Goal: Information Seeking & Learning: Learn about a topic

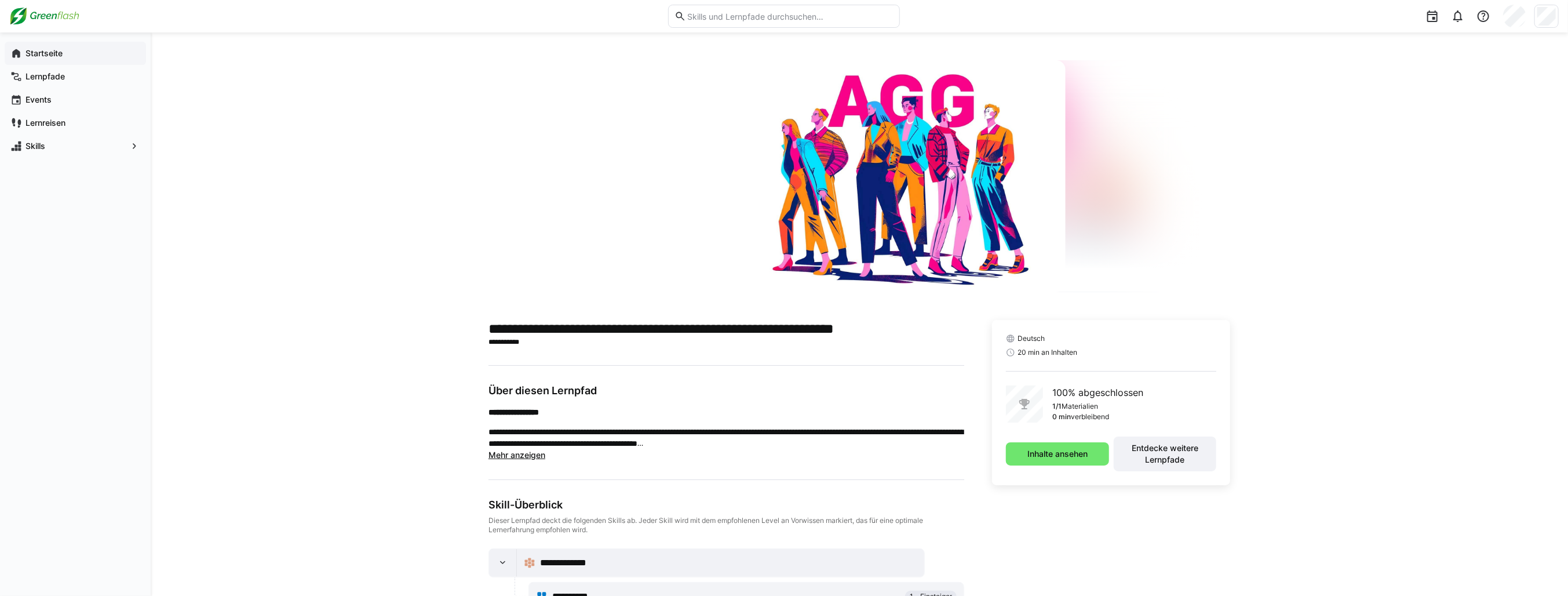
click at [21, 49] on eds-icon at bounding box center [16, 53] width 12 height 12
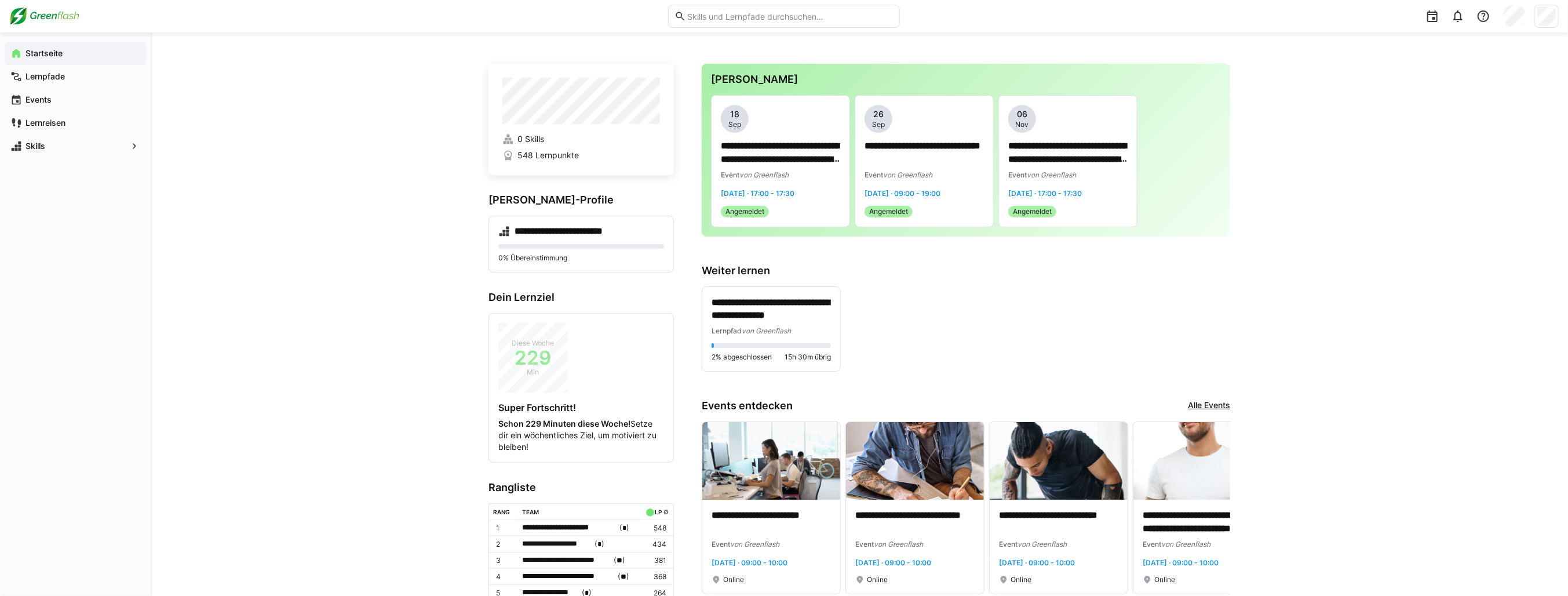
click at [64, 67] on div "Lernpfade" at bounding box center [75, 77] width 141 height 23
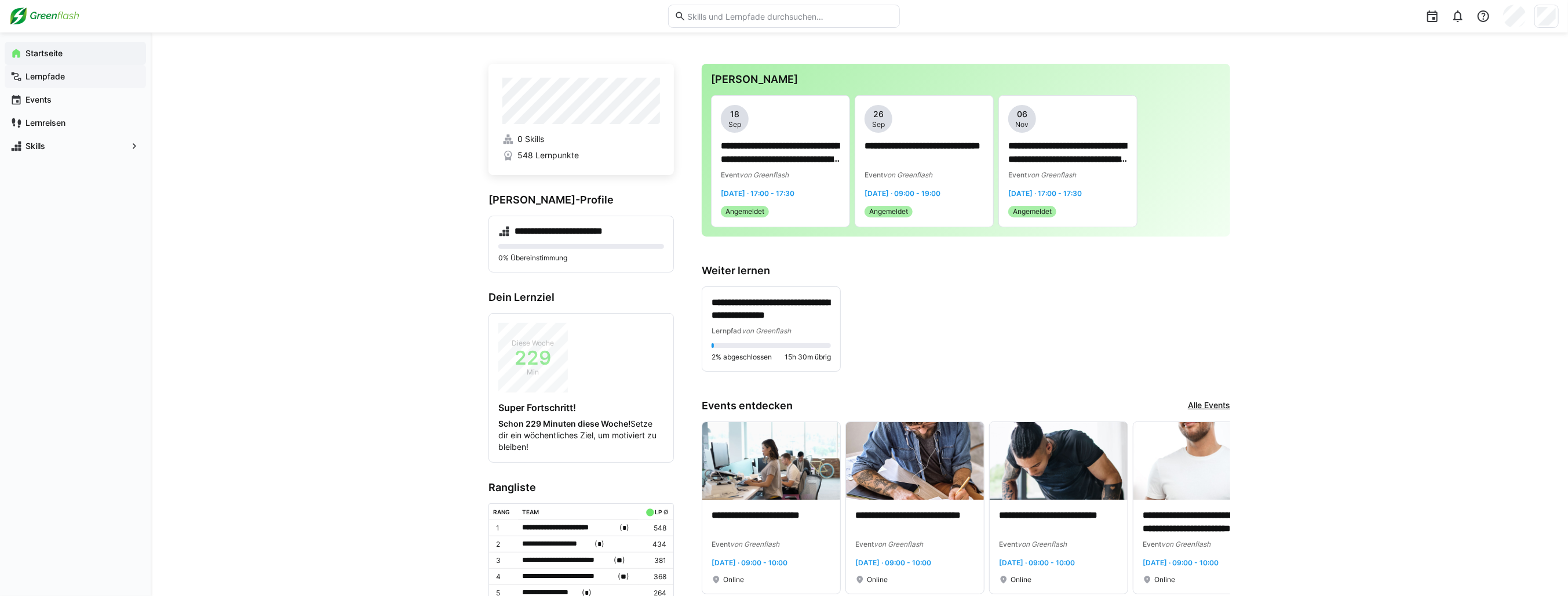
click at [0, 0] on app-navigation-label "Lernpfade" at bounding box center [0, 0] width 0 height 0
click at [77, 73] on span "Lernpfade" at bounding box center [82, 76] width 116 height 12
click at [0, 0] on app-navigation-label "Lernpfade" at bounding box center [0, 0] width 0 height 0
click at [57, 99] on span "Events" at bounding box center [82, 99] width 116 height 12
click at [58, 113] on div "Lernreisen" at bounding box center [75, 123] width 141 height 23
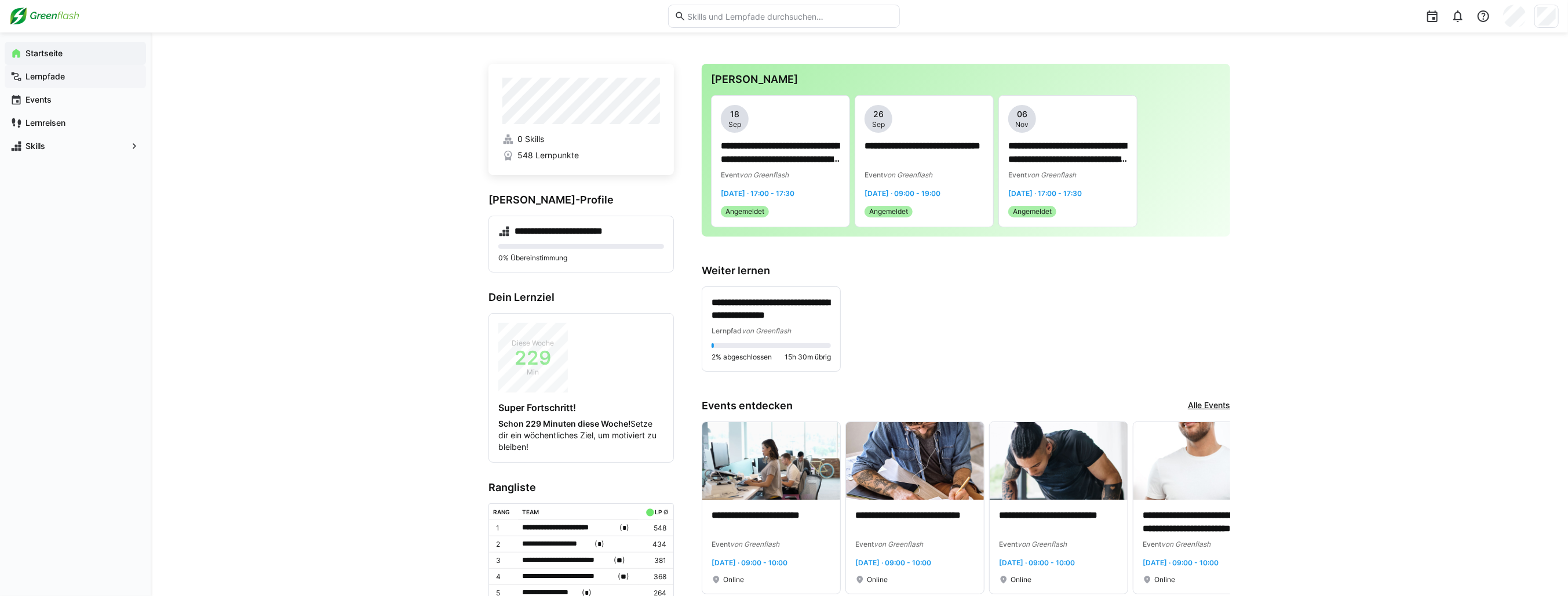
click at [0, 0] on app-navigation-label "Lernpfade" at bounding box center [0, 0] width 0 height 0
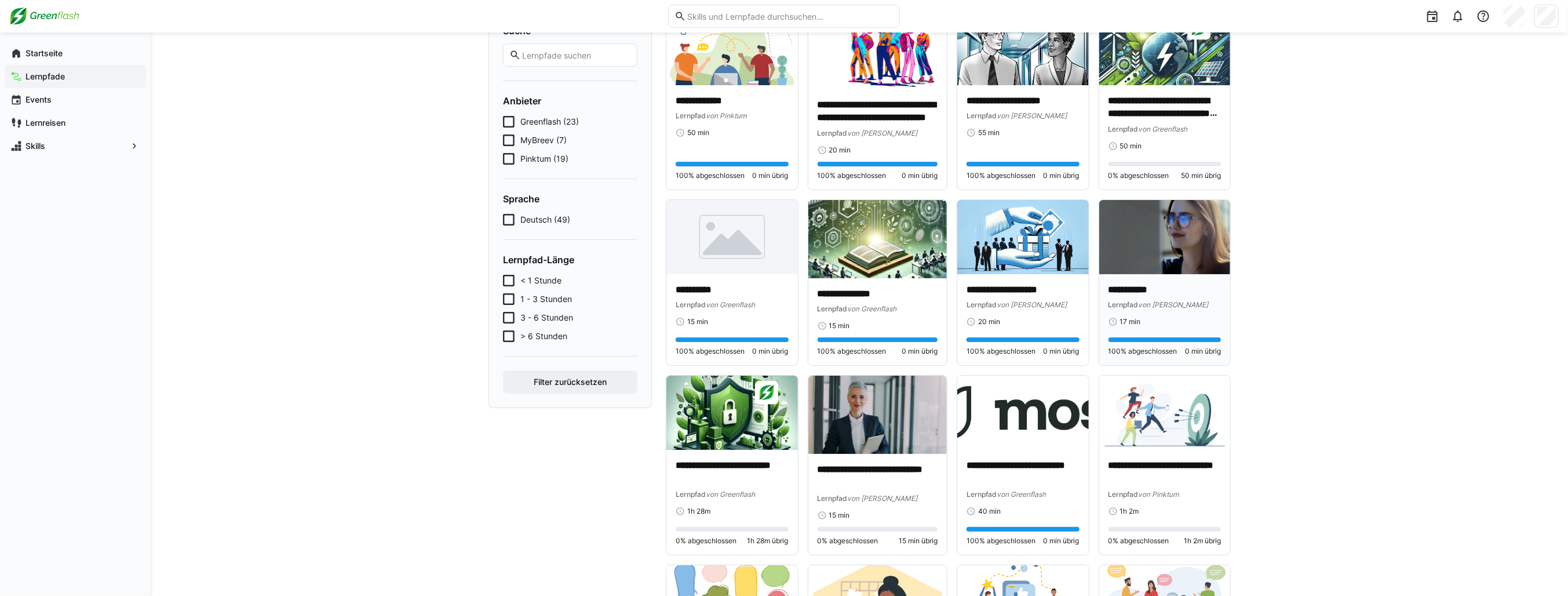
scroll to position [116, 0]
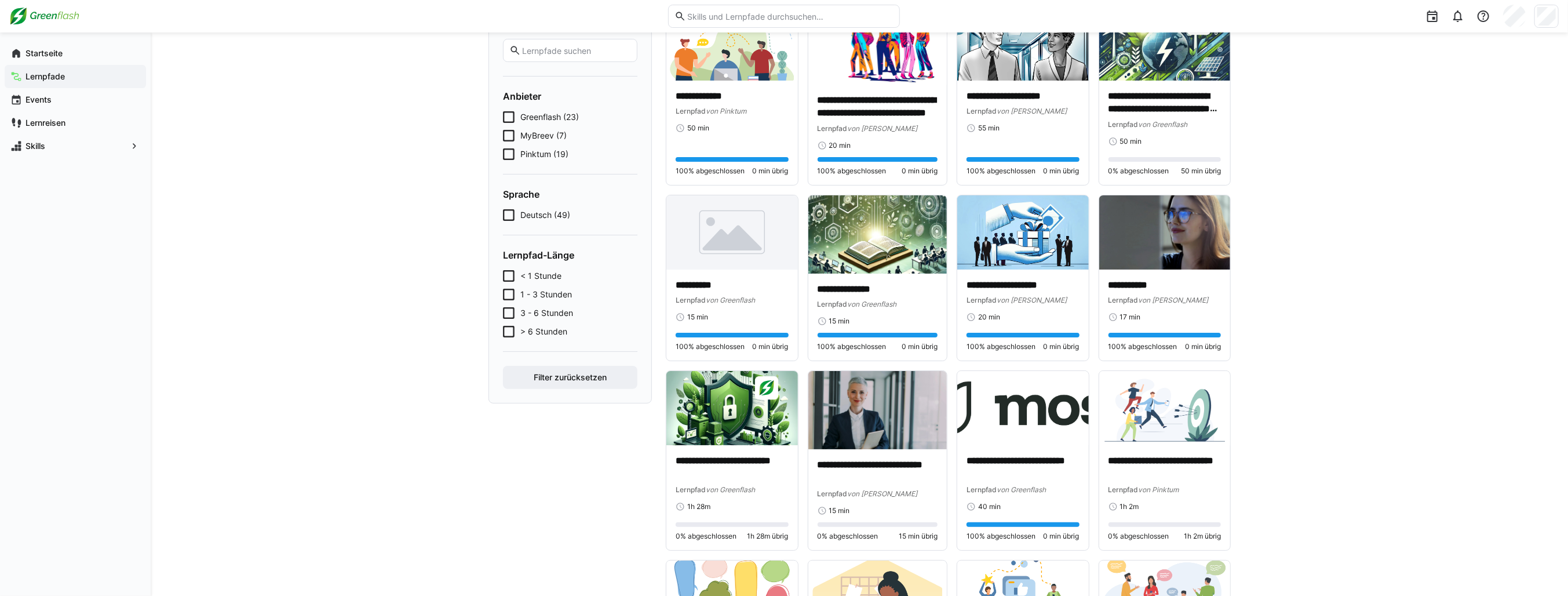
click at [530, 148] on span "Pinktum (19)" at bounding box center [544, 154] width 48 height 12
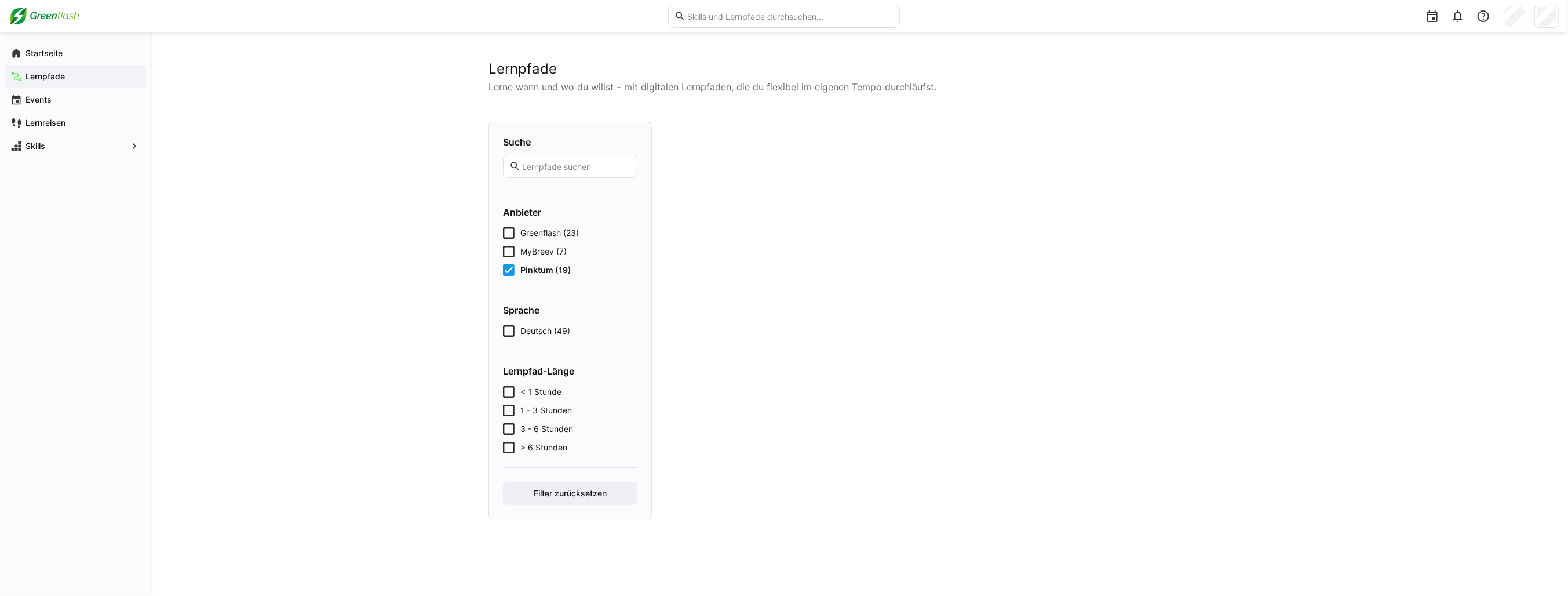
scroll to position [0, 0]
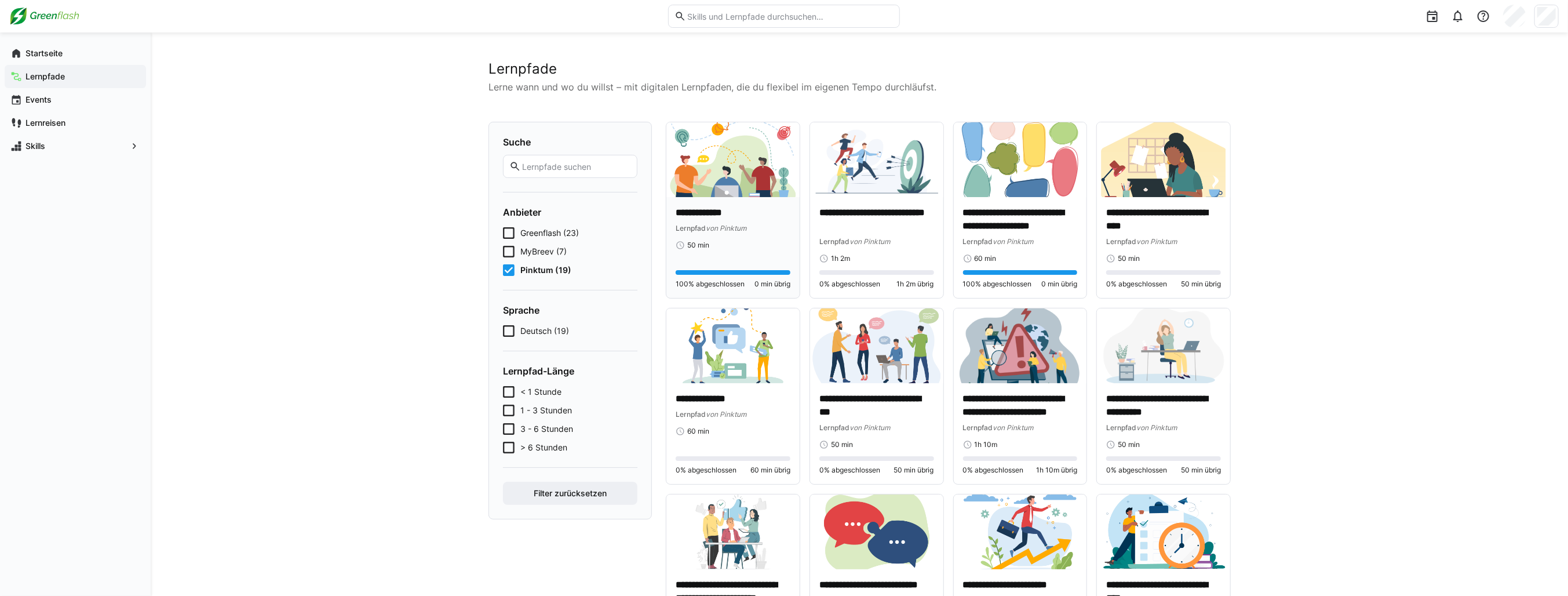
click at [719, 178] on img at bounding box center [733, 160] width 133 height 75
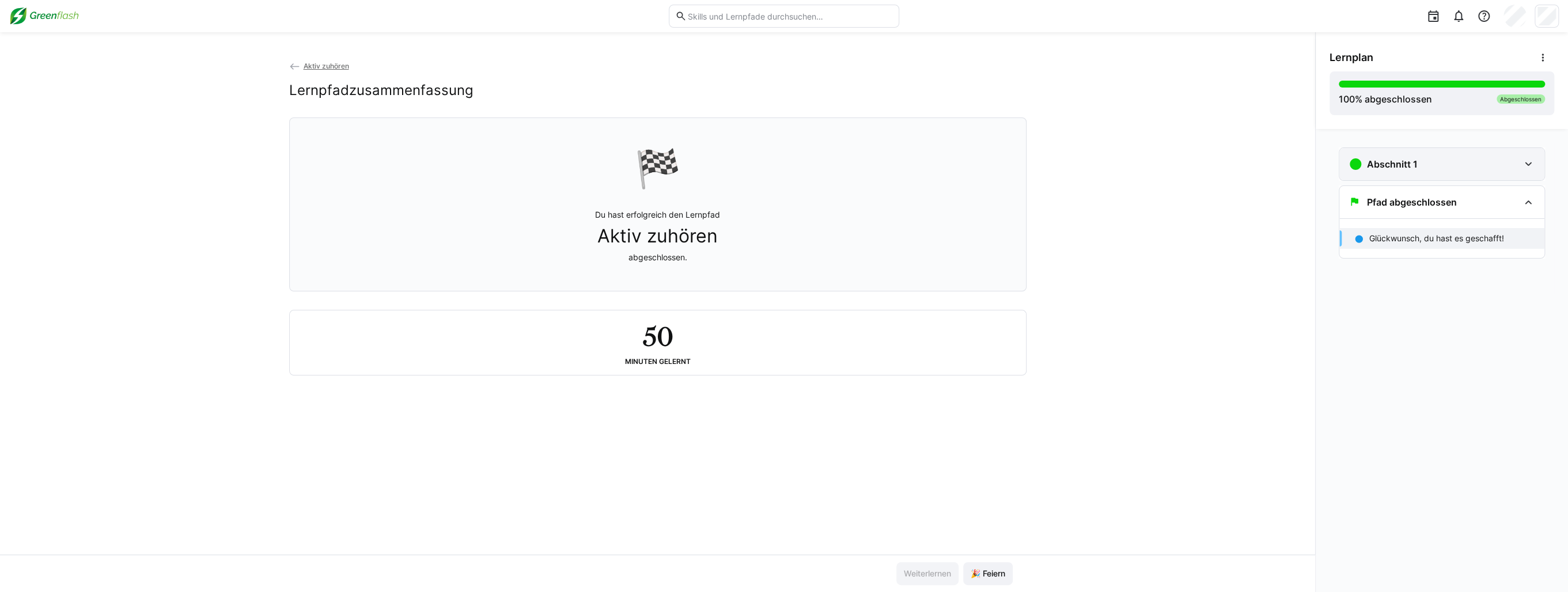
click at [1414, 169] on h3 "Abschnitt 1" at bounding box center [1392, 164] width 51 height 12
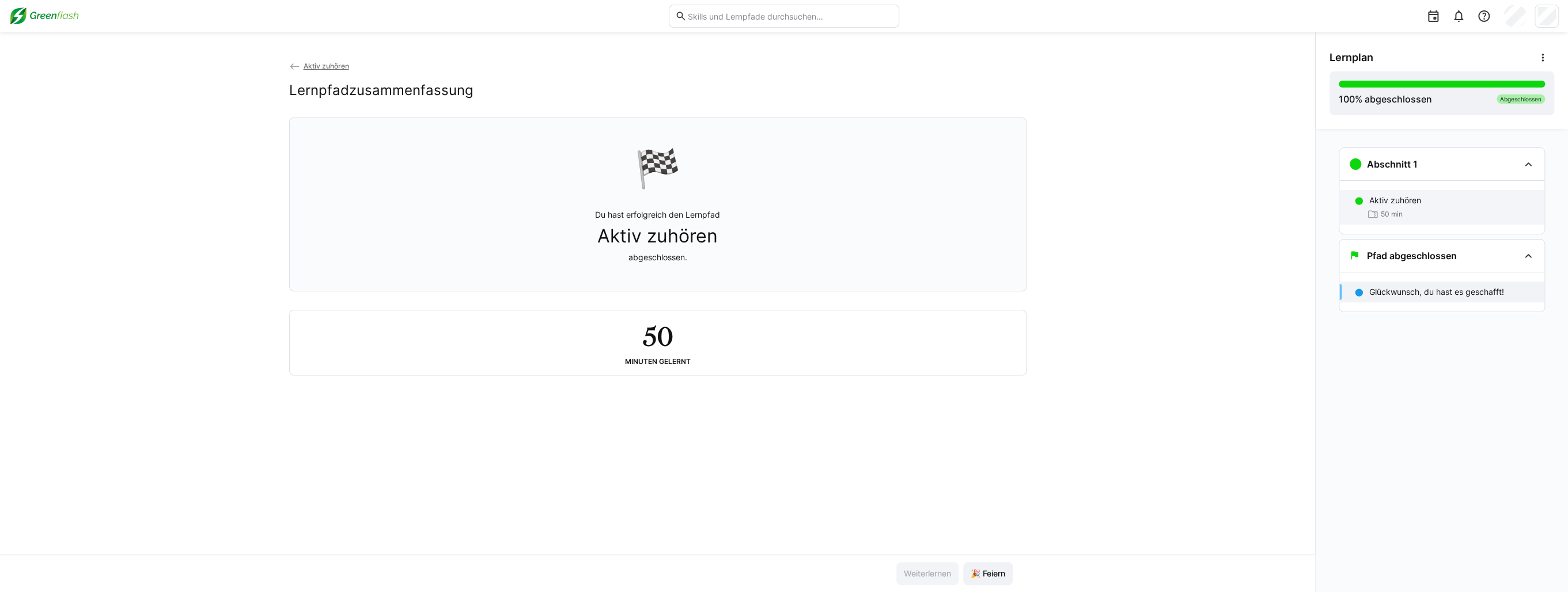
click at [1412, 209] on div "50 min" at bounding box center [1452, 214] width 166 height 12
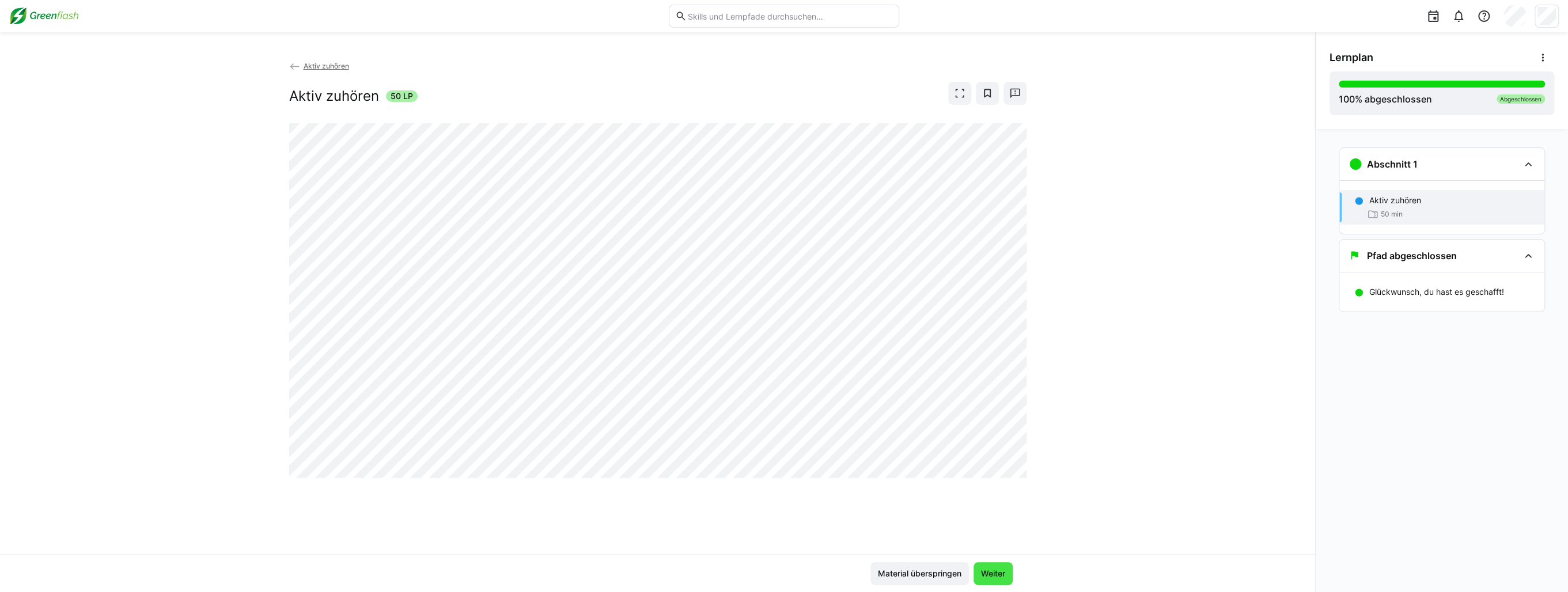
click at [989, 582] on span "Weiter" at bounding box center [993, 574] width 39 height 23
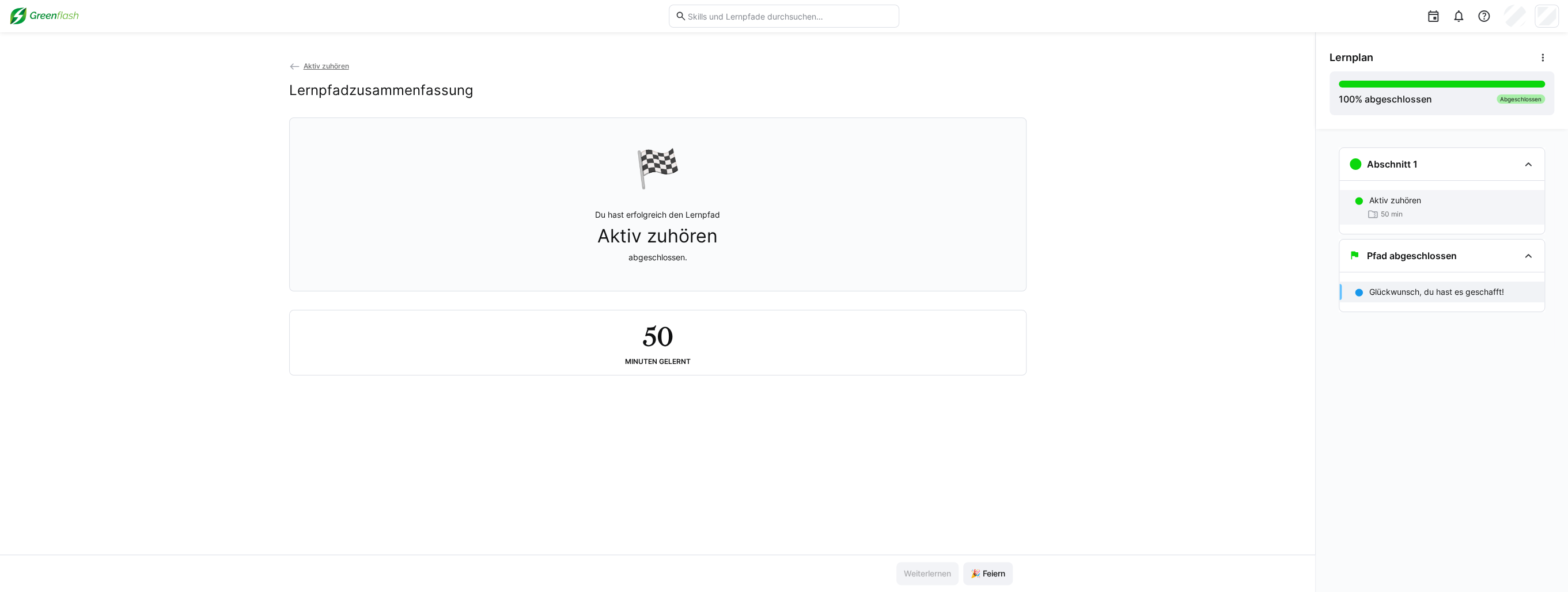
click at [1419, 209] on div "50 min" at bounding box center [1452, 214] width 166 height 12
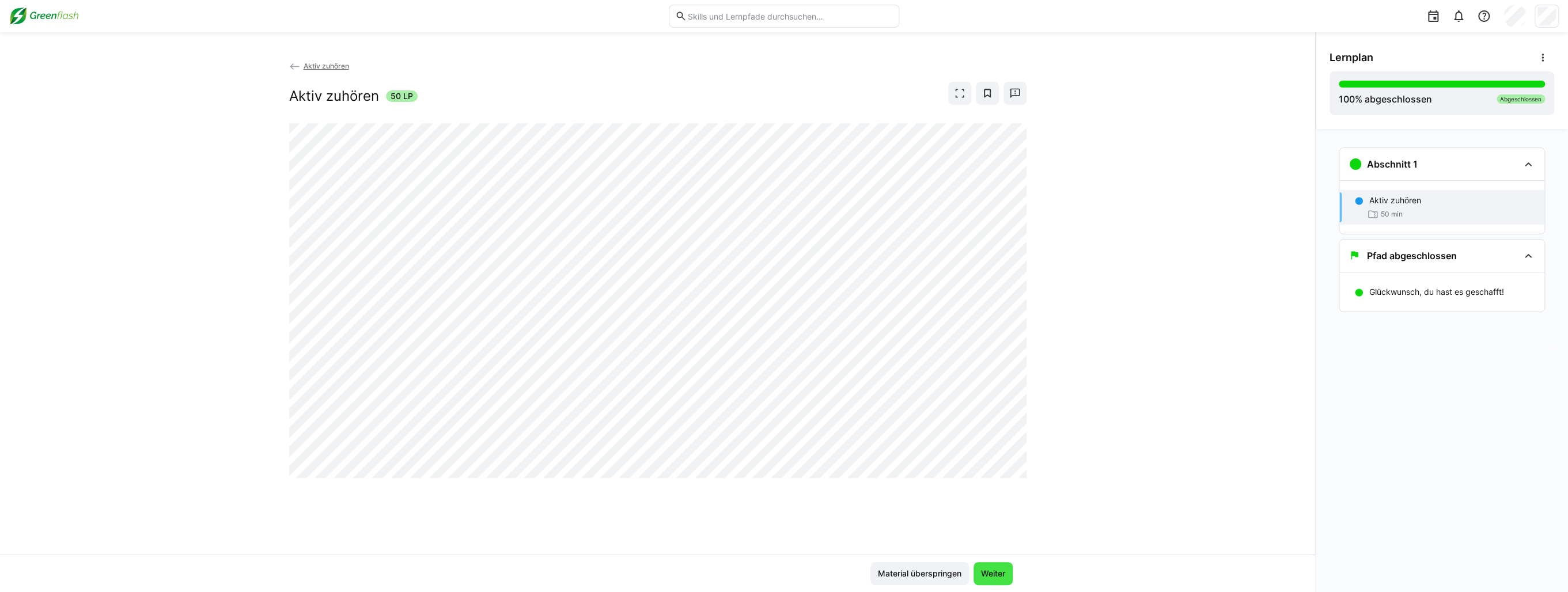
click at [983, 564] on span "Weiter" at bounding box center [993, 574] width 39 height 23
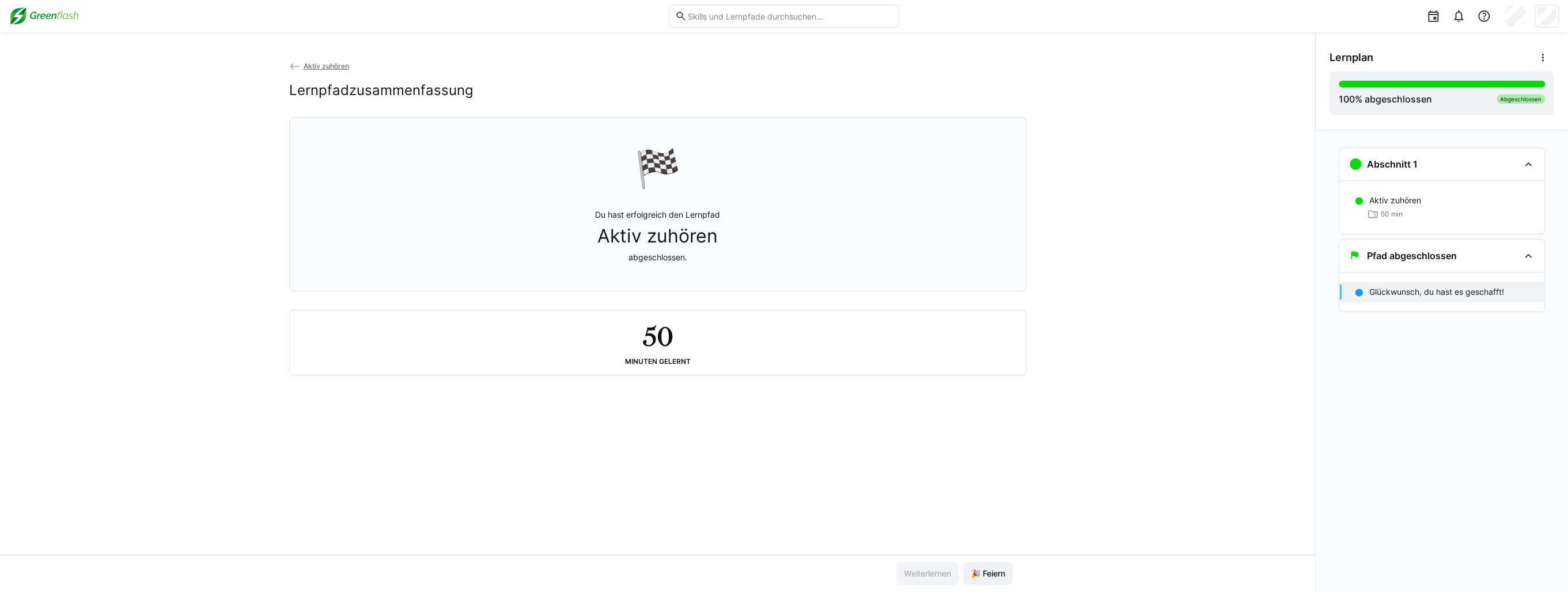
click at [329, 65] on span "Aktiv zuhören" at bounding box center [326, 66] width 46 height 9
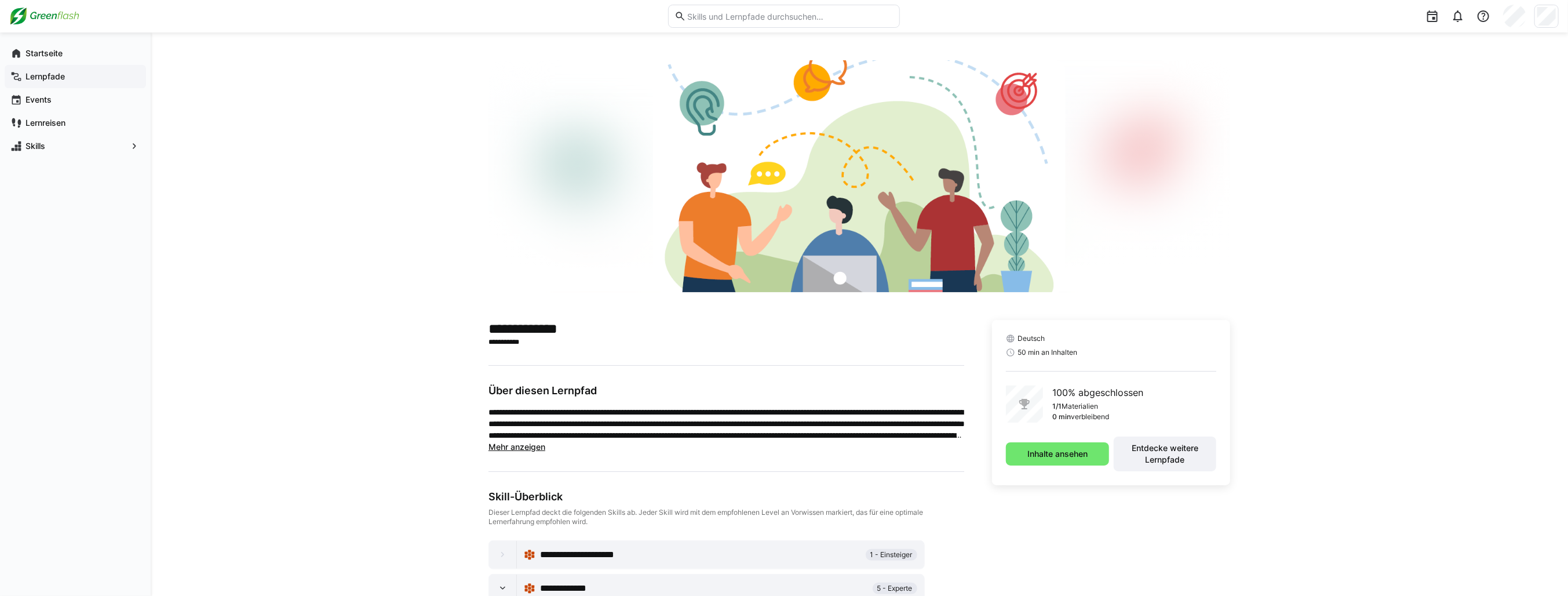
click at [0, 0] on app-navigation-label "Lernpfade" at bounding box center [0, 0] width 0 height 0
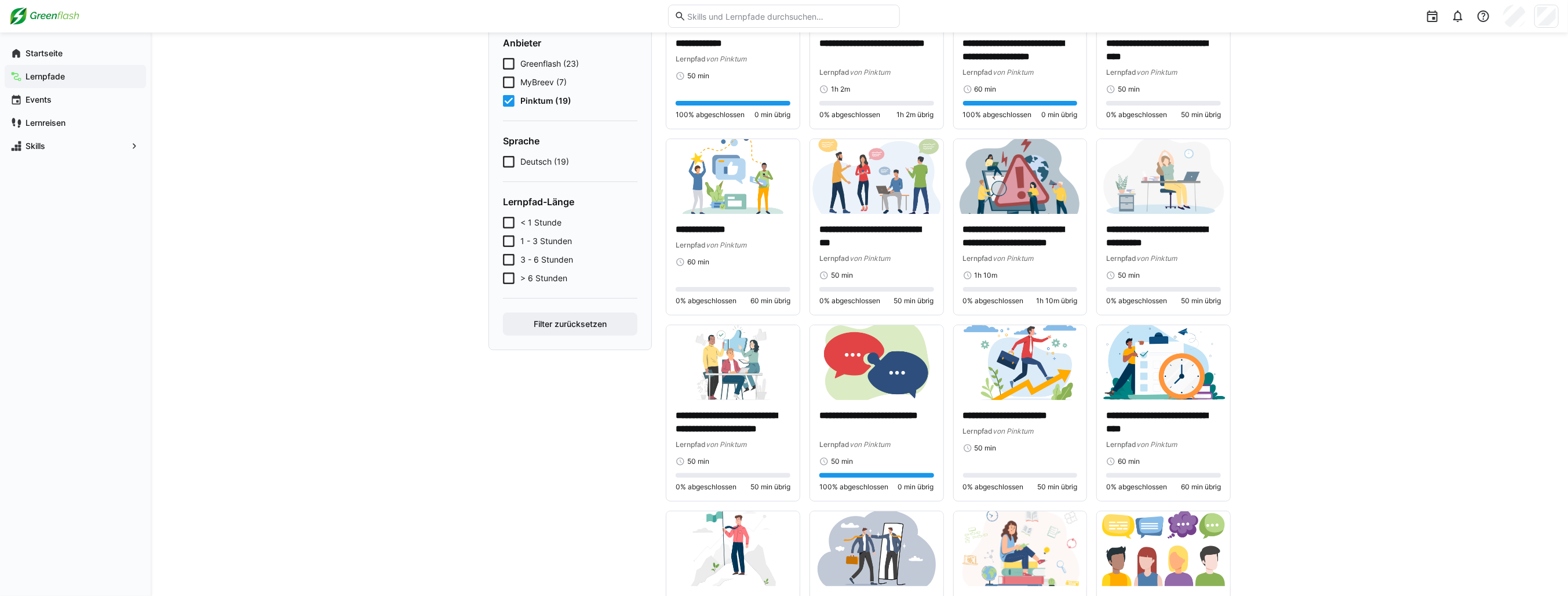
scroll to position [174, 0]
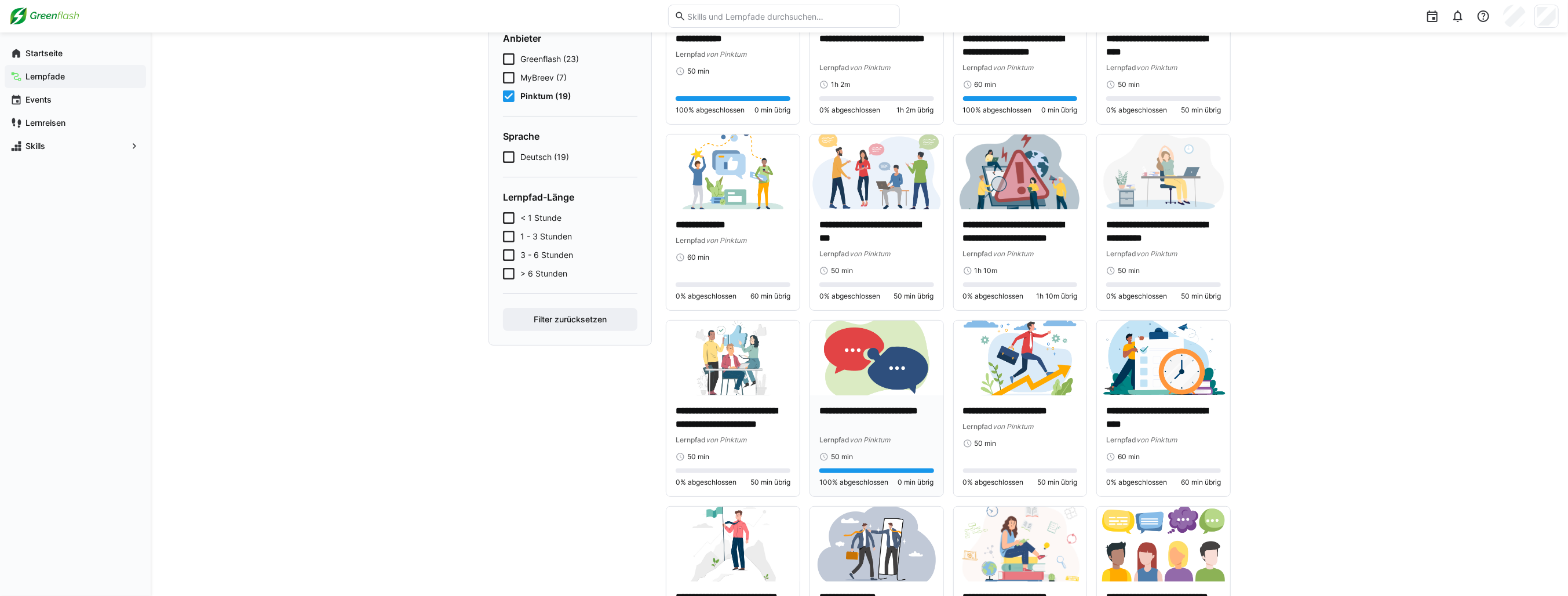
click at [862, 383] on img at bounding box center [877, 358] width 133 height 75
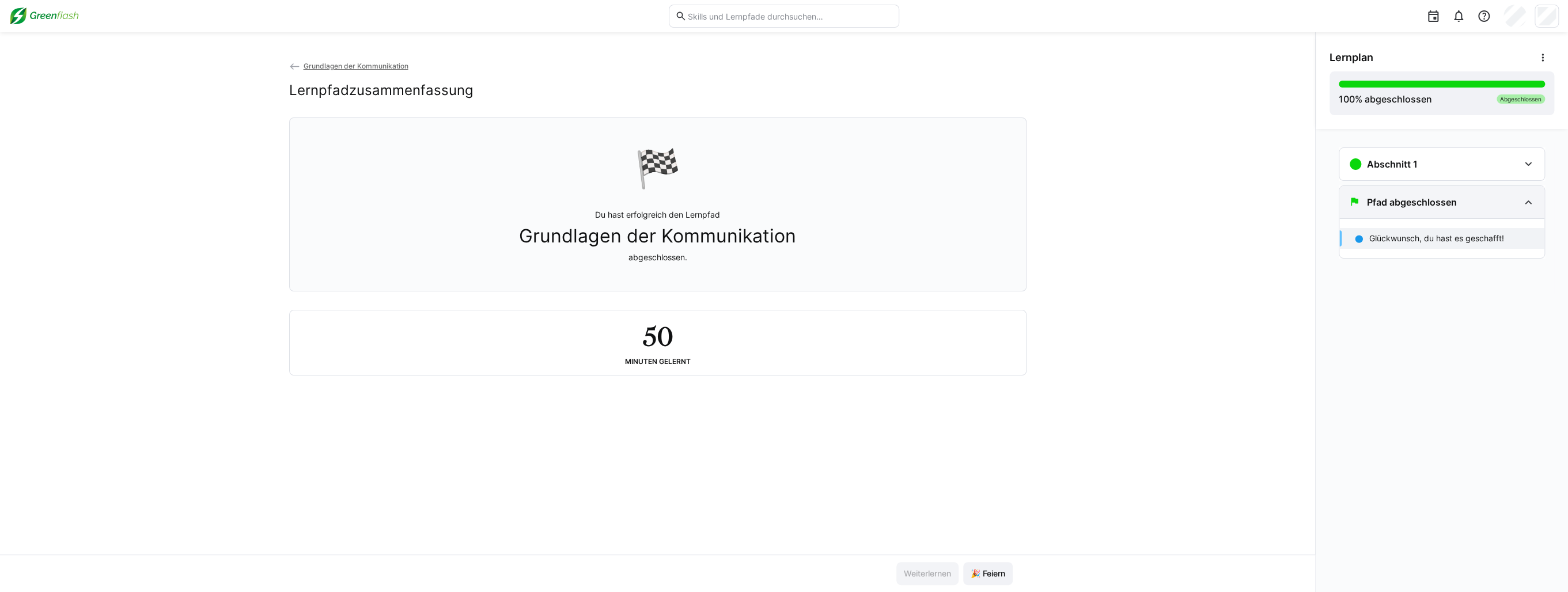
click at [1382, 202] on h3 "Pfad abgeschlossen" at bounding box center [1412, 202] width 90 height 12
click at [1403, 167] on h3 "Abschnitt 1" at bounding box center [1392, 164] width 51 height 12
click at [1399, 195] on p "Grundlagen der Kommunikation" at bounding box center [1429, 200] width 118 height 12
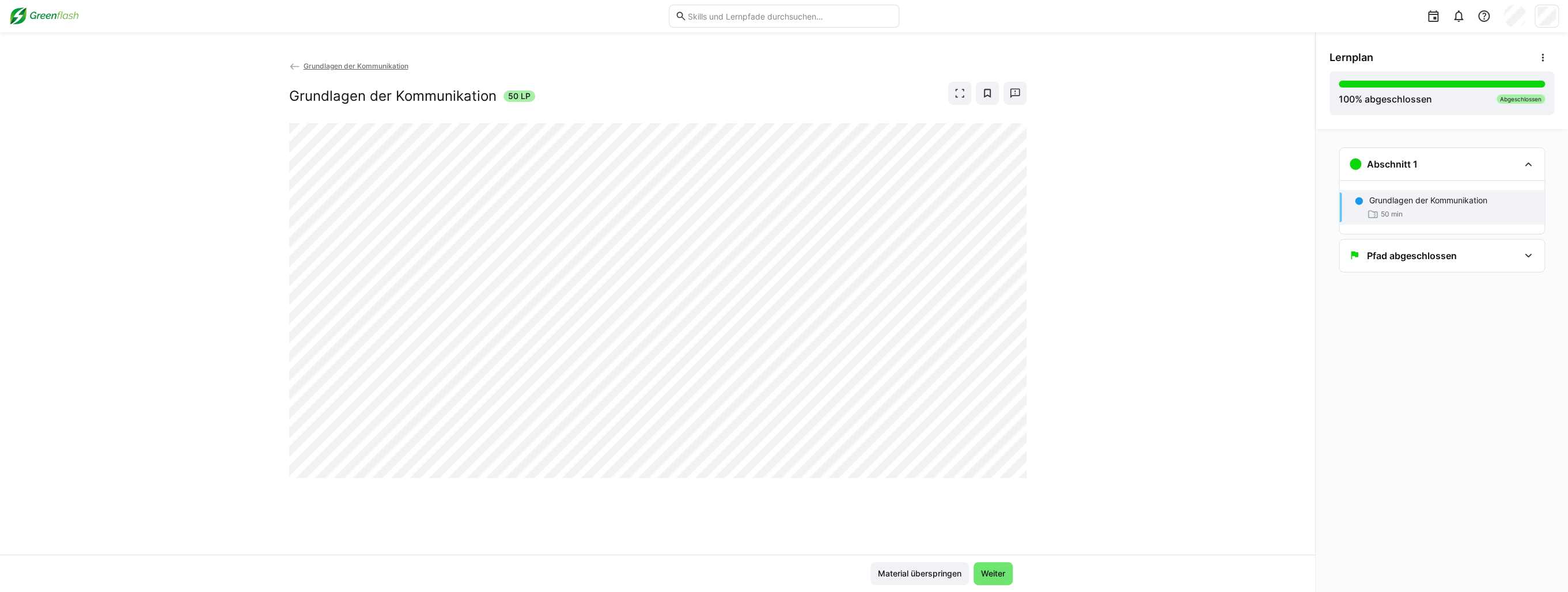
click at [330, 64] on span "Grundlagen der Kommunikation" at bounding box center [355, 66] width 105 height 9
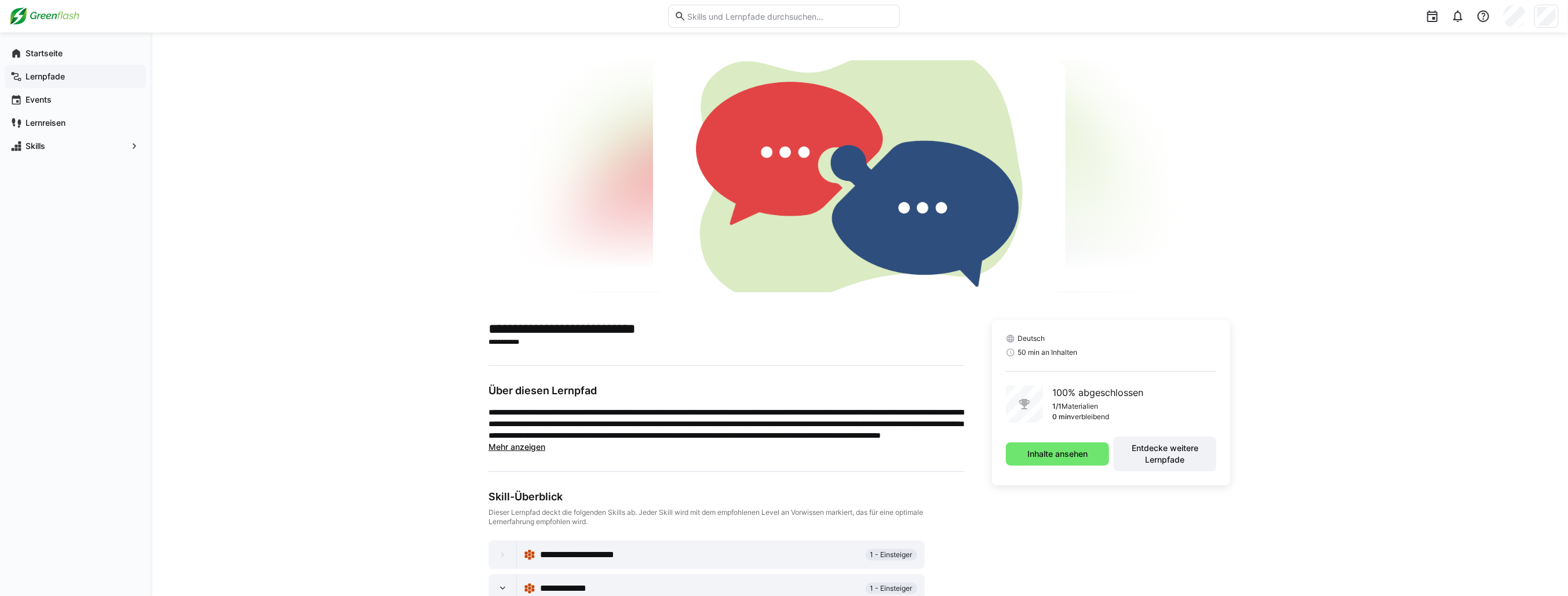
click at [0, 0] on app-navigation-label "Lernpfade" at bounding box center [0, 0] width 0 height 0
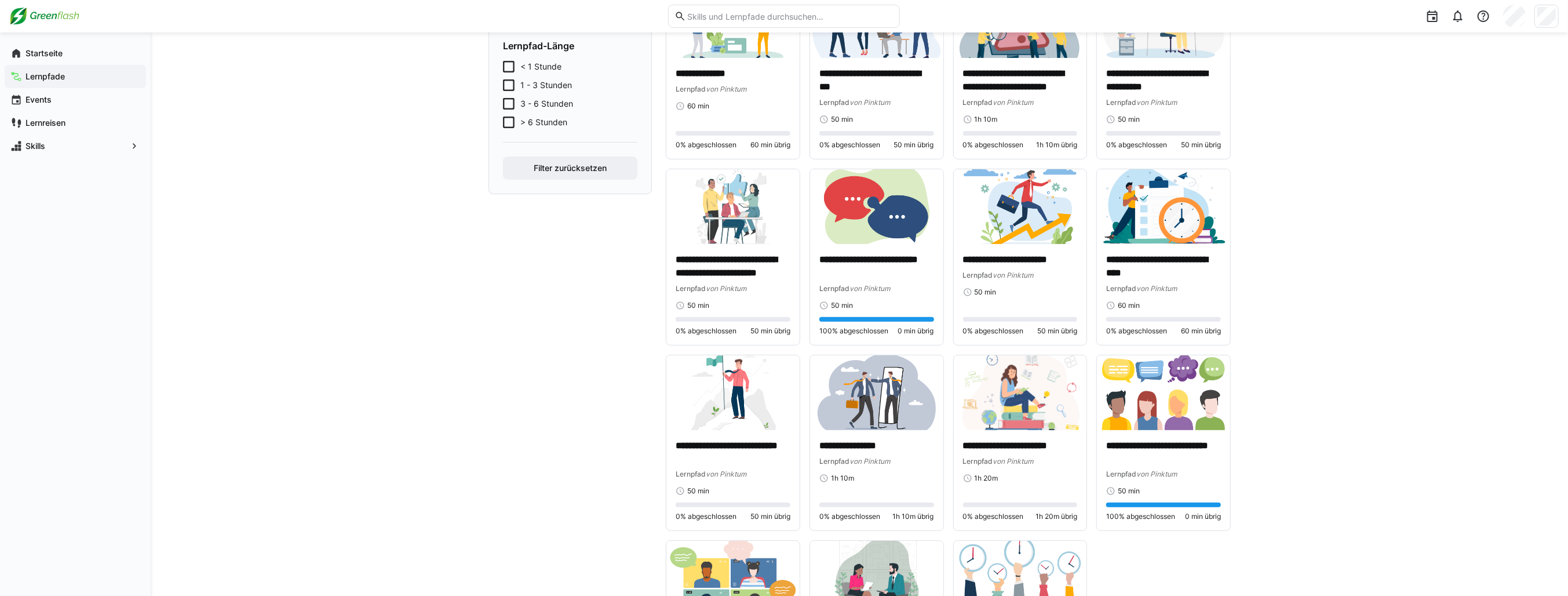
scroll to position [348, 0]
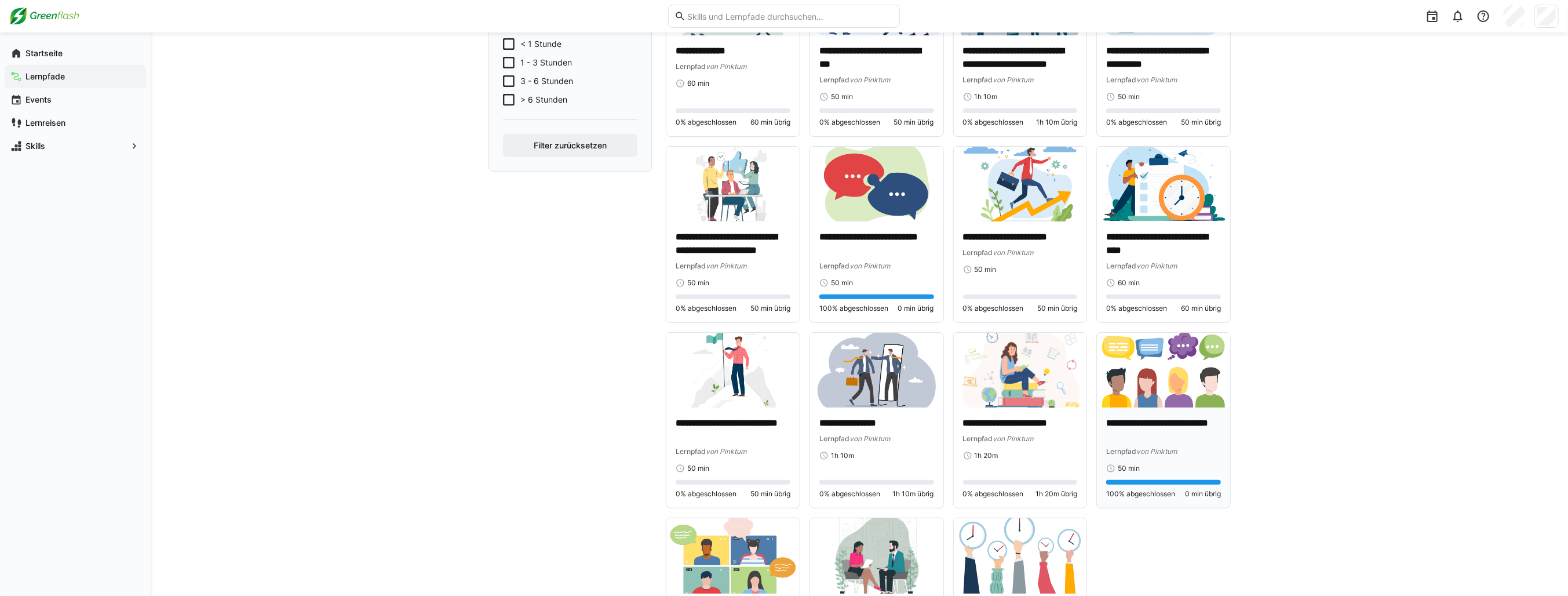
click at [1140, 389] on img at bounding box center [1163, 370] width 133 height 75
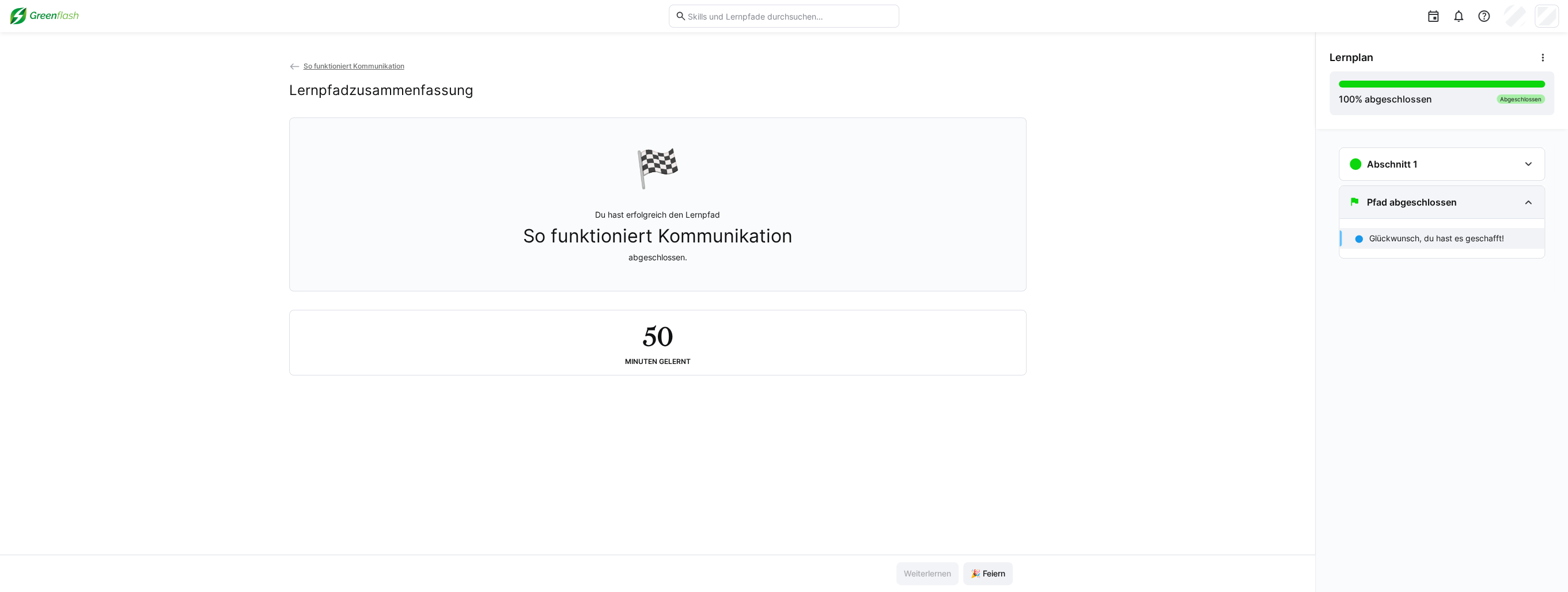
click at [1385, 202] on h3 "Pfad abgeschlossen" at bounding box center [1412, 202] width 90 height 12
click at [1395, 175] on div "Abschnitt 1" at bounding box center [1441, 164] width 205 height 32
click at [1390, 203] on p "So funktioniert Kommunikation" at bounding box center [1426, 200] width 114 height 12
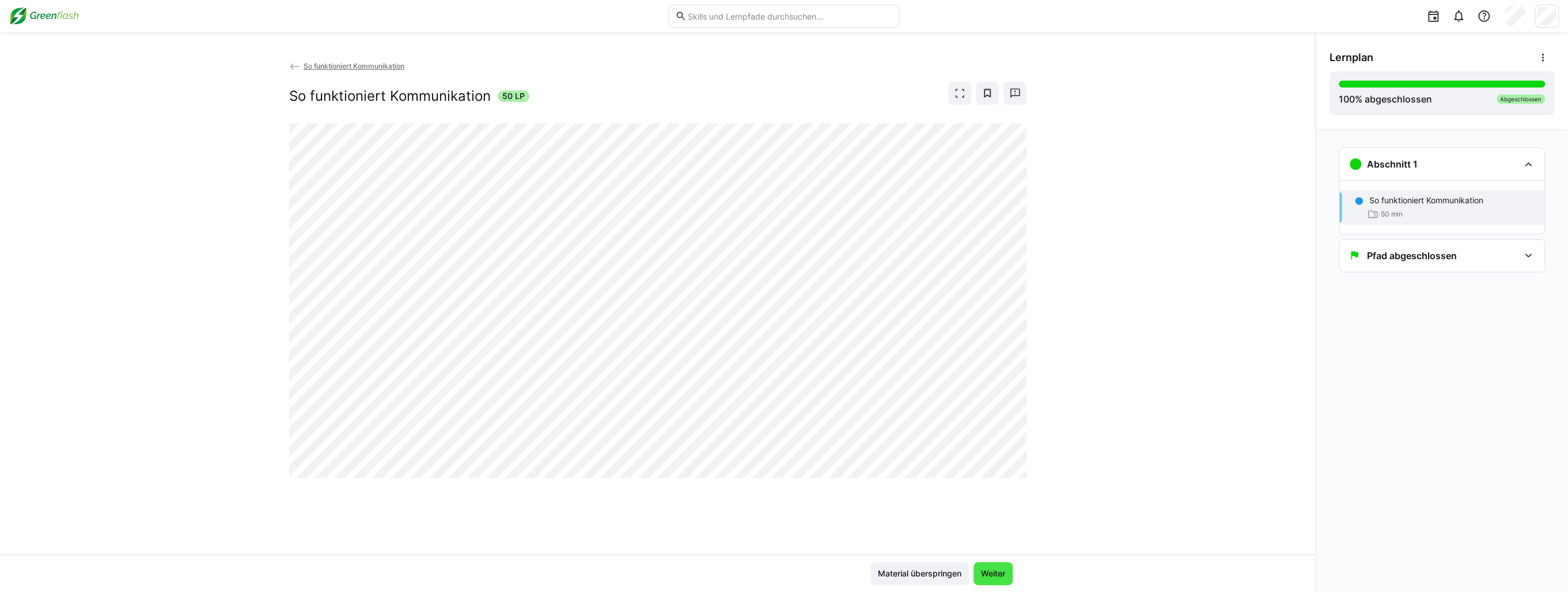
click at [988, 574] on span "Weiter" at bounding box center [993, 573] width 27 height 12
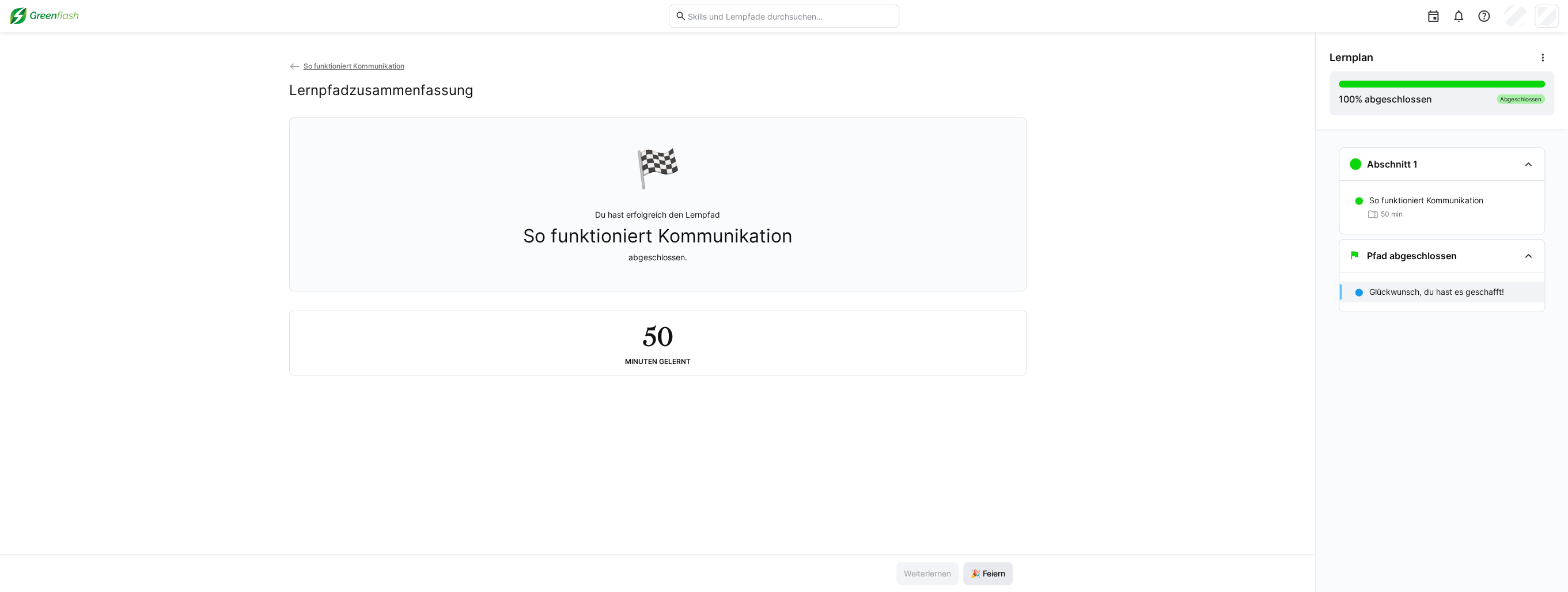
click at [984, 574] on span "🎉 Feiern" at bounding box center [988, 573] width 38 height 12
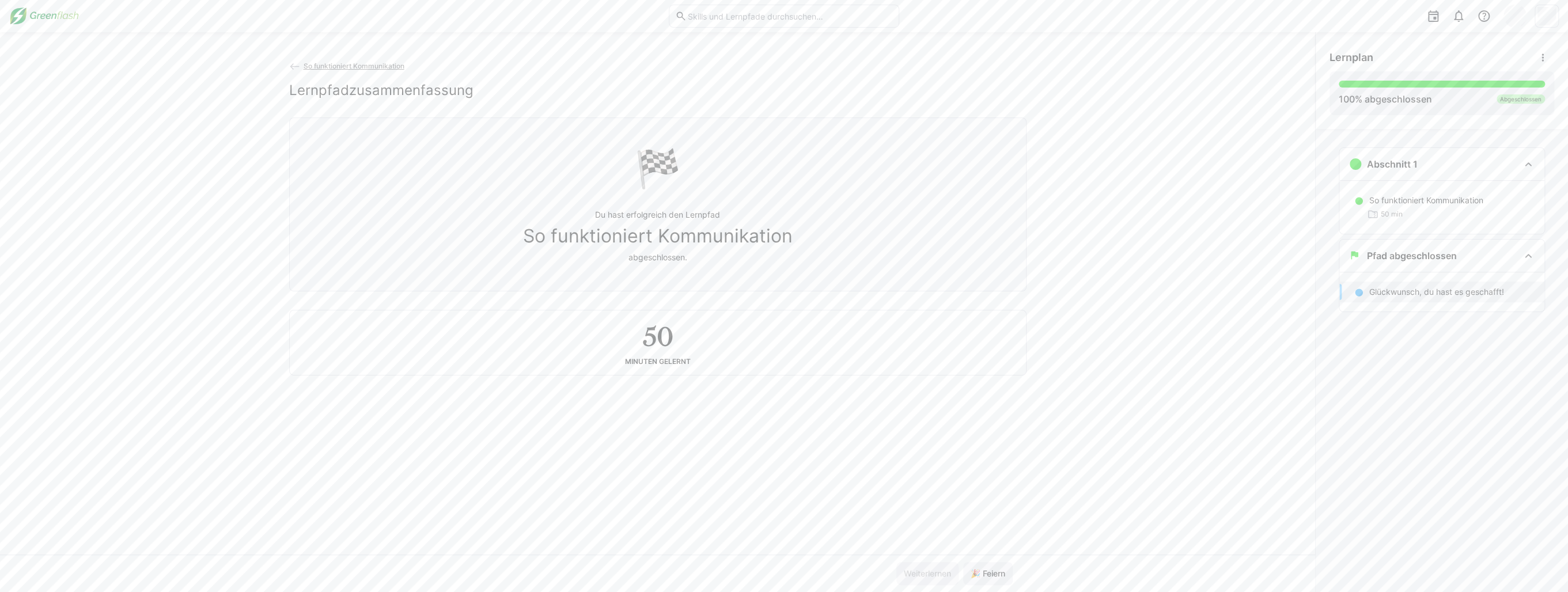
click at [337, 61] on span "So funktioniert Kommunikation" at bounding box center [354, 66] width 101 height 9
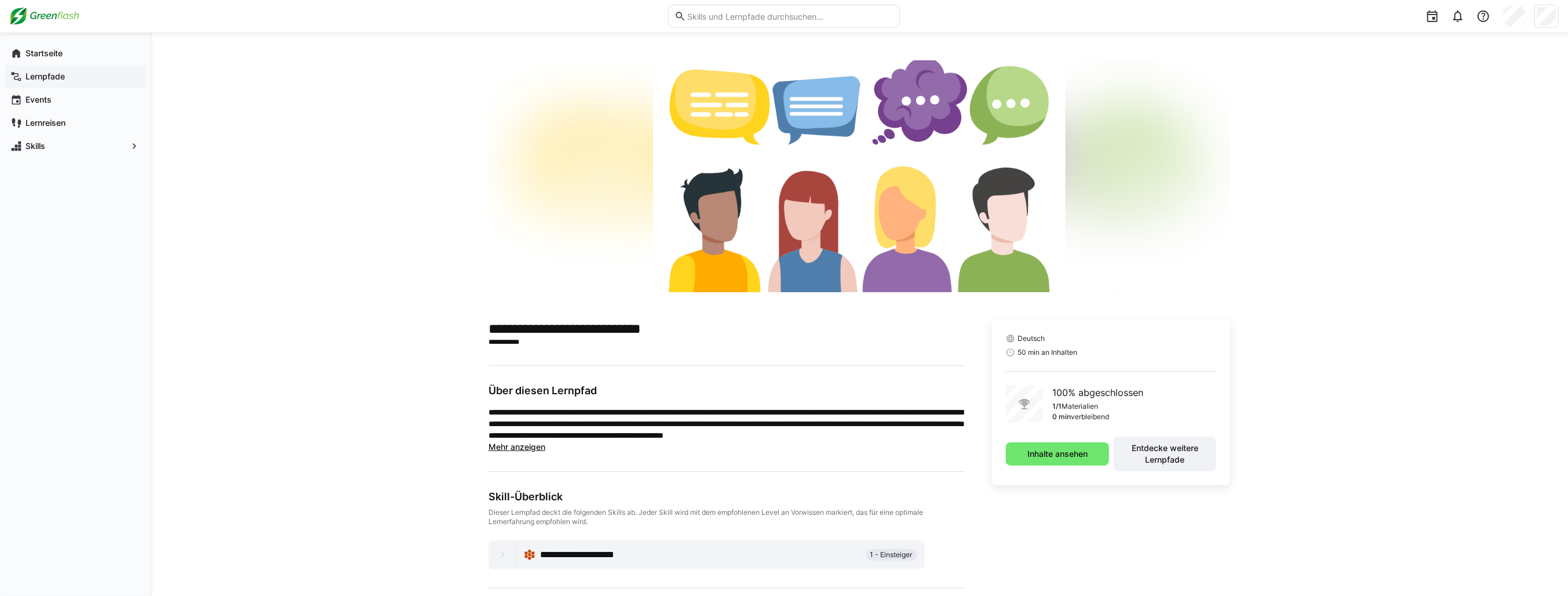
click at [72, 70] on span "Lernpfade" at bounding box center [82, 76] width 116 height 12
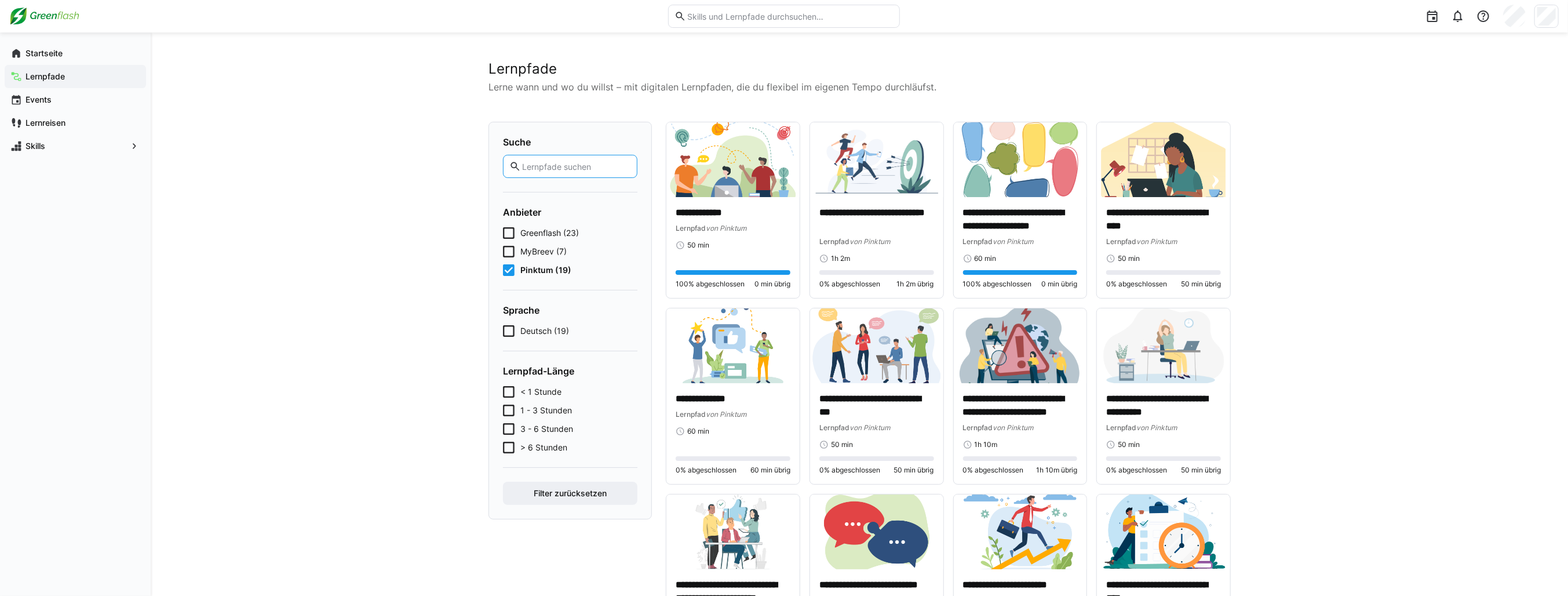
click at [561, 164] on input "text" at bounding box center [576, 166] width 110 height 10
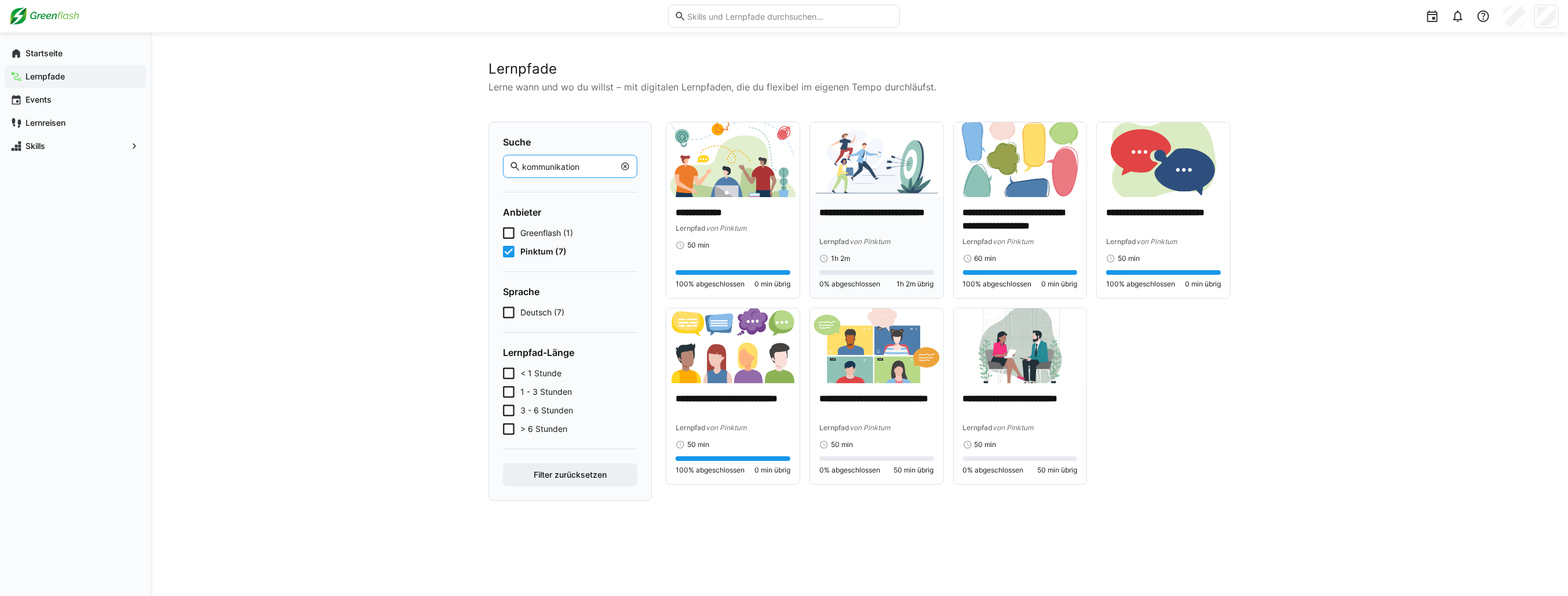
type input "kommunikation"
click at [885, 173] on img at bounding box center [877, 160] width 133 height 75
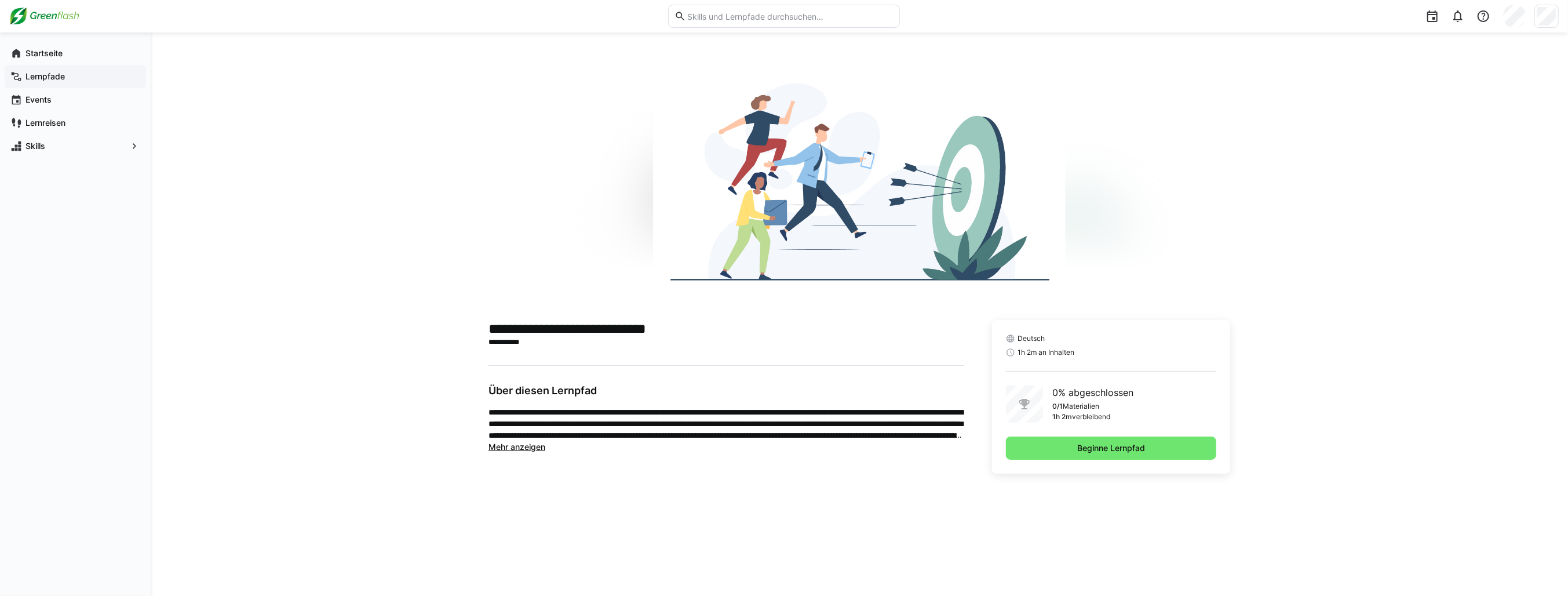
click at [81, 76] on span "Lernpfade" at bounding box center [82, 76] width 116 height 12
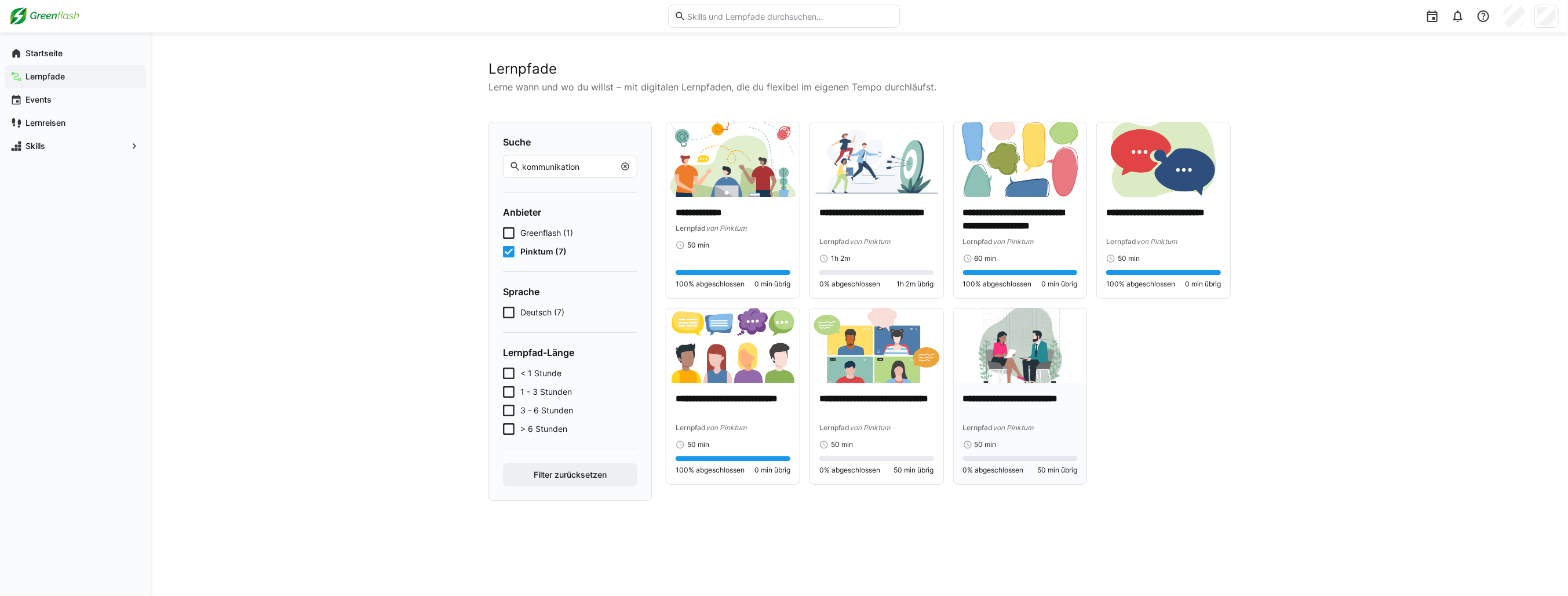
click at [1026, 402] on p "**********" at bounding box center [1020, 406] width 114 height 27
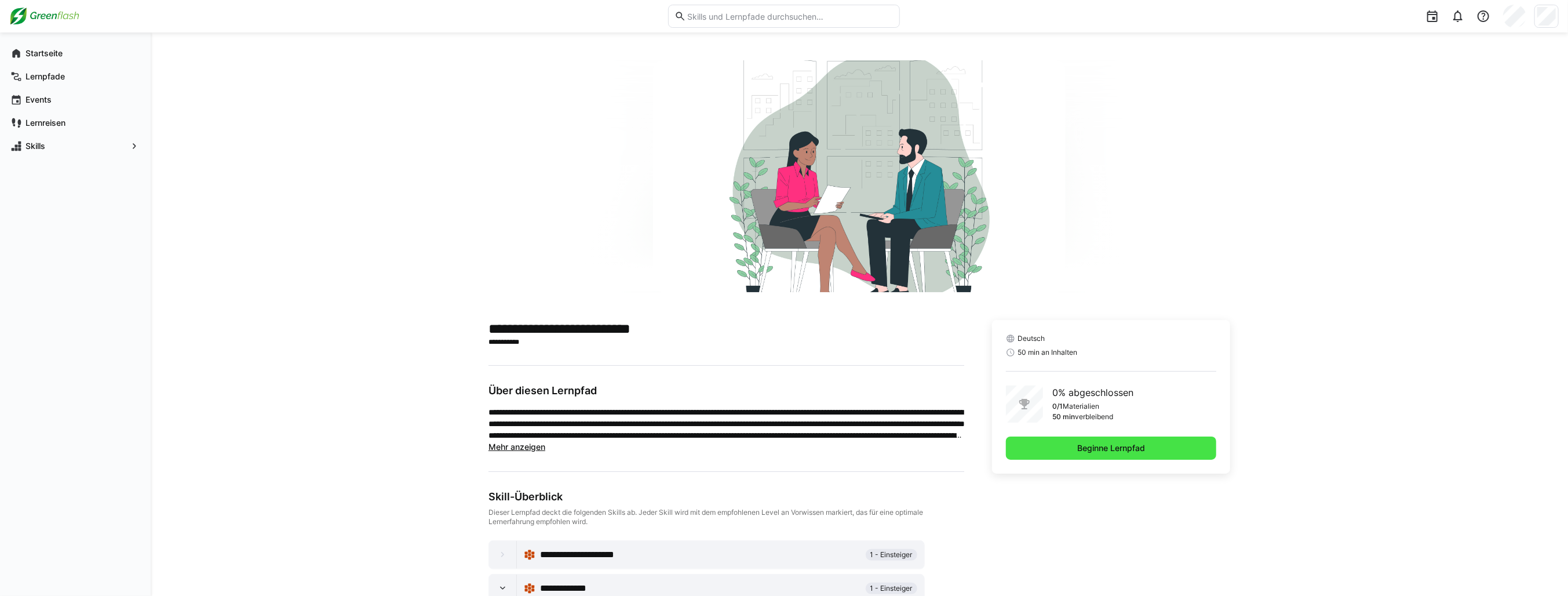
click at [1075, 442] on span "Beginne Lernpfad" at bounding box center [1111, 448] width 71 height 12
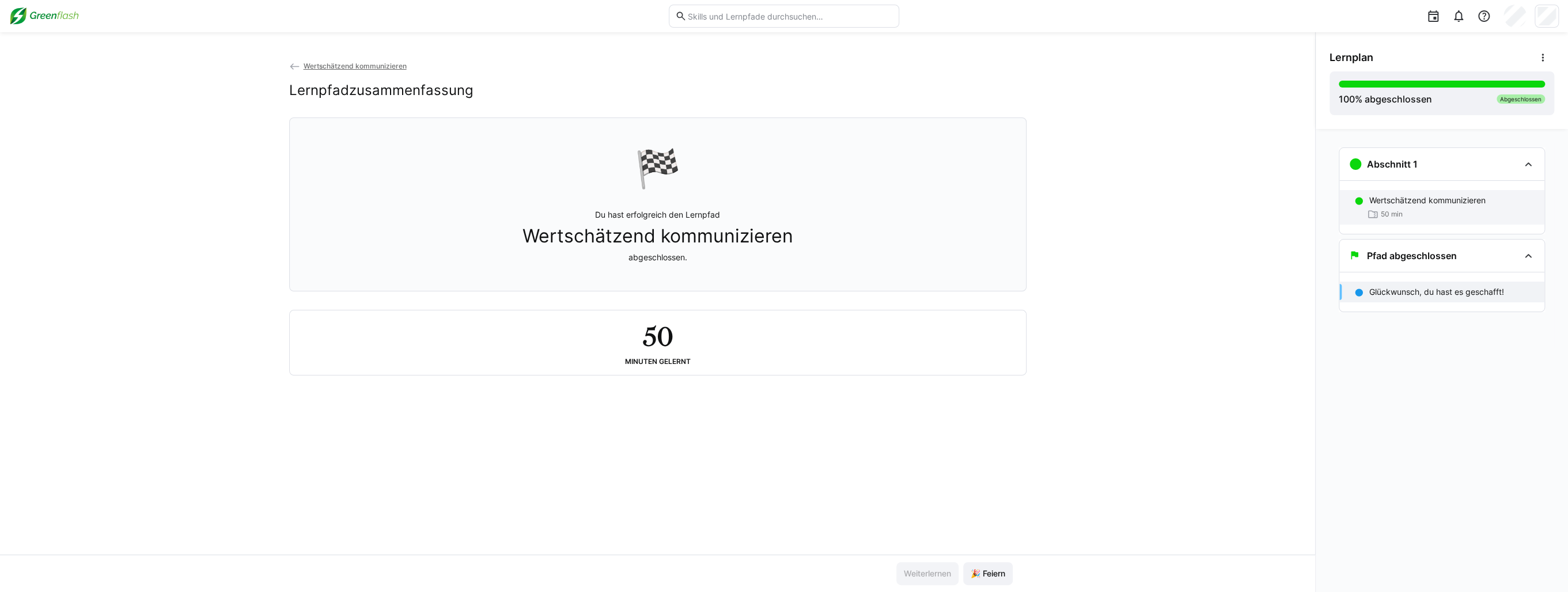
click at [1401, 202] on p "Wertschätzend kommunizieren" at bounding box center [1427, 200] width 116 height 12
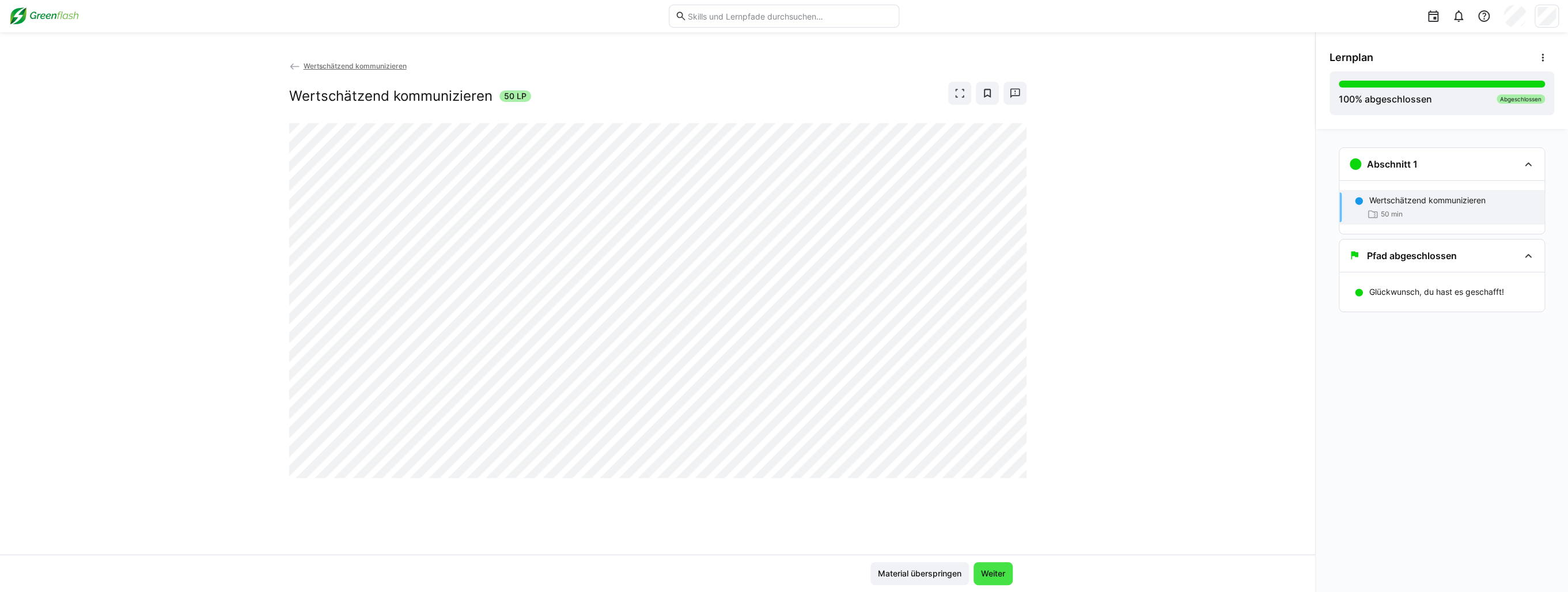
click at [980, 572] on span "Weiter" at bounding box center [993, 573] width 27 height 12
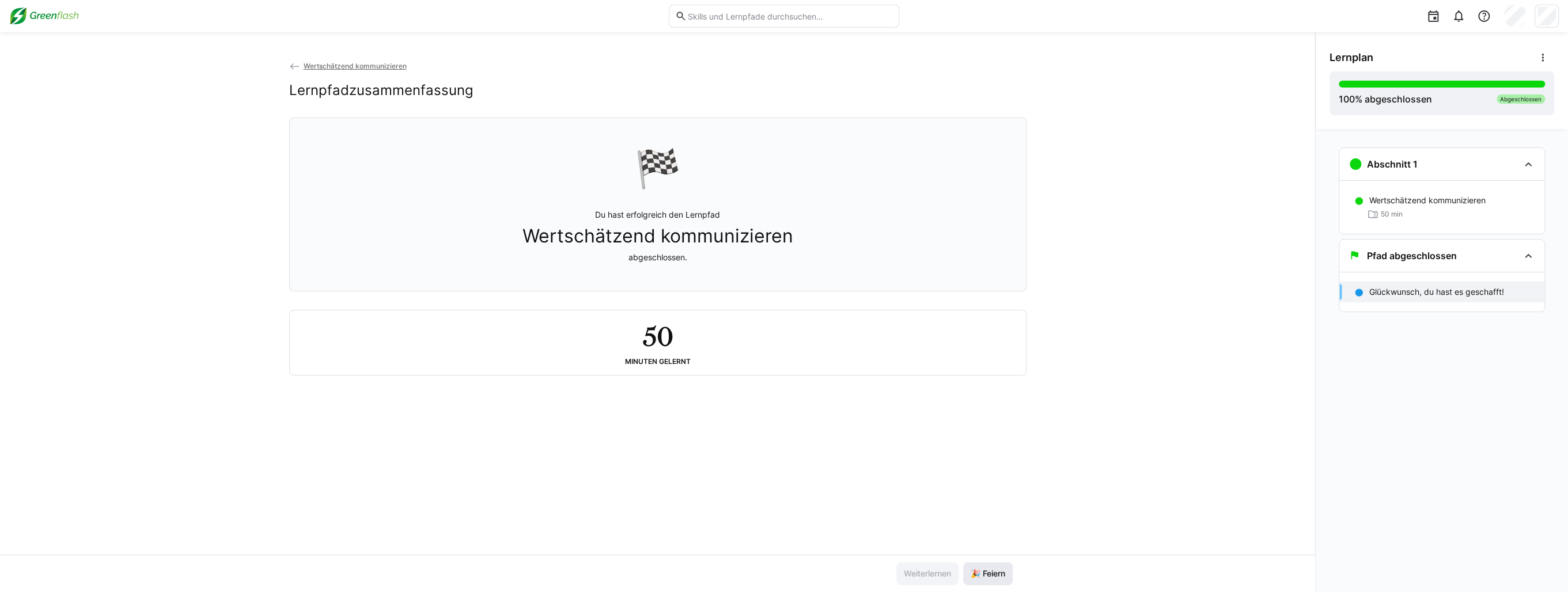
click at [974, 577] on span "🎉 Feiern" at bounding box center [988, 573] width 38 height 12
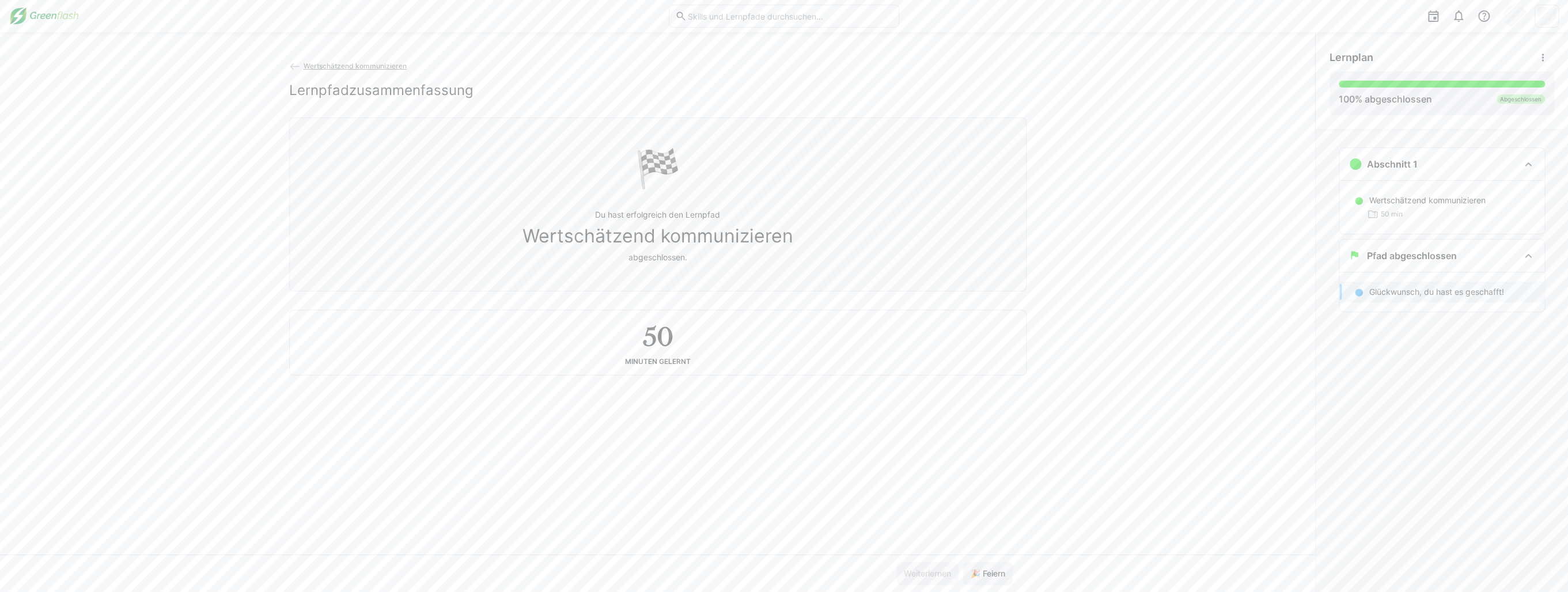
click at [317, 61] on span "Wertschätzend kommunizieren" at bounding box center [354, 66] width 103 height 9
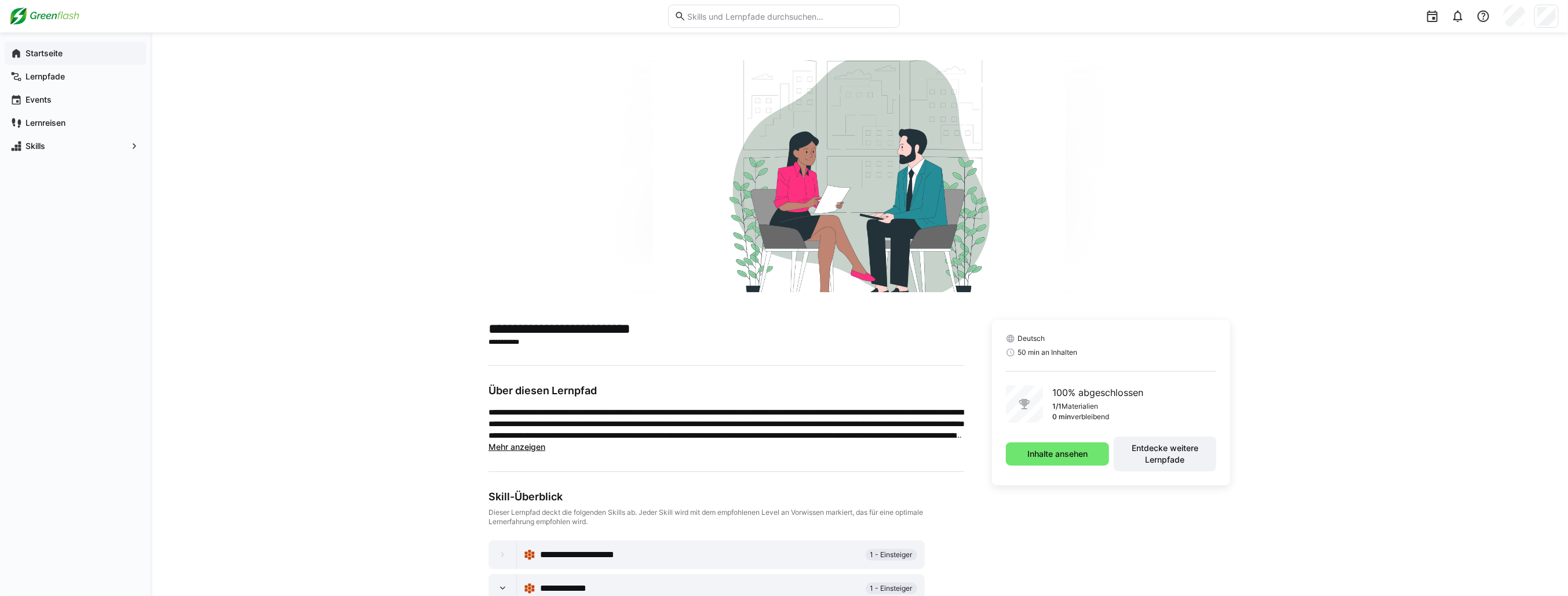
click at [0, 0] on app-navigation-label "Startseite" at bounding box center [0, 0] width 0 height 0
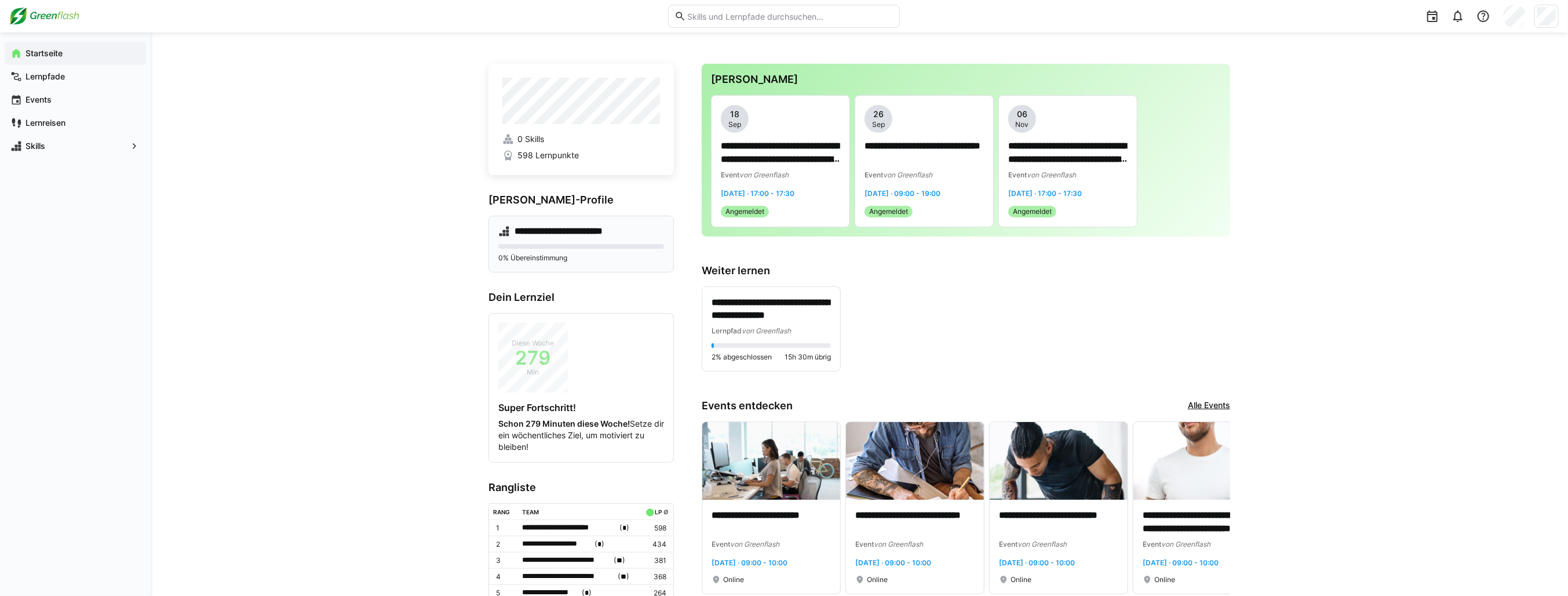
click at [540, 250] on div "0% Übereinstimmung" at bounding box center [581, 253] width 166 height 18
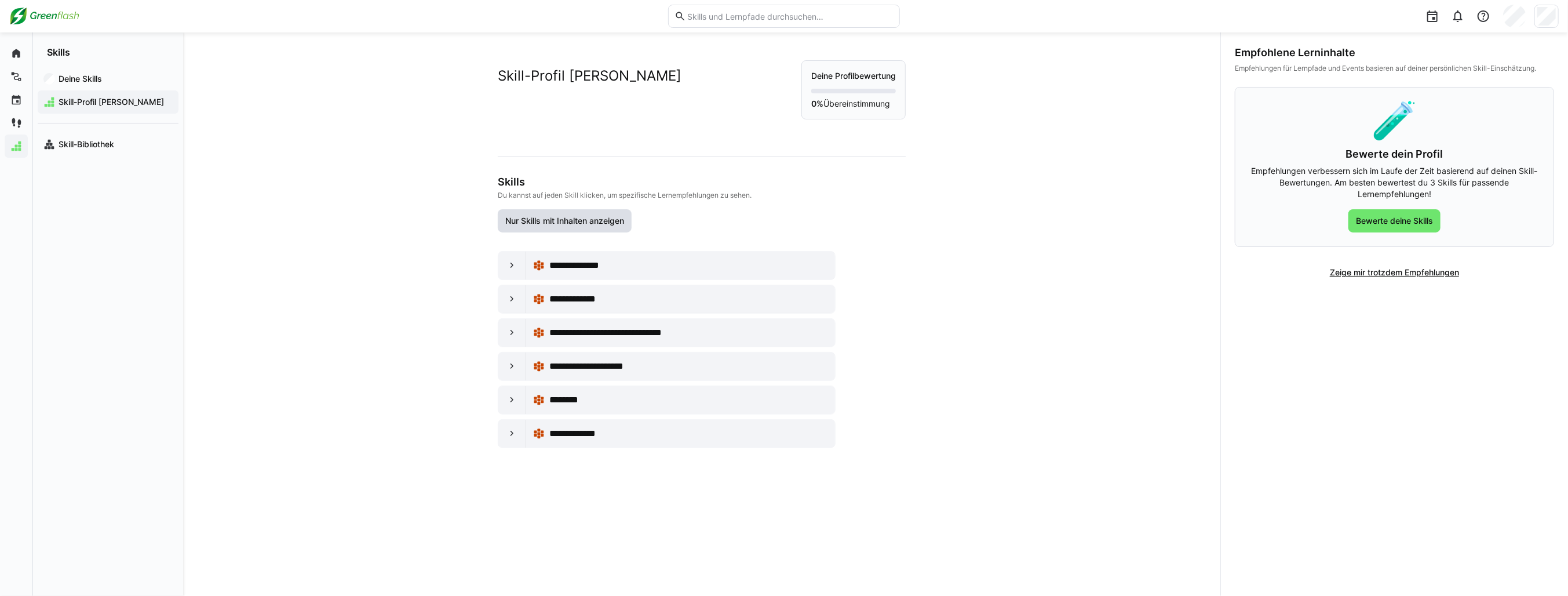
click at [538, 224] on span "Nur Skills mit Inhalten anzeigen" at bounding box center [565, 221] width 122 height 12
click at [522, 211] on span "Nur Skills mit Inhalten anzeigen" at bounding box center [565, 221] width 134 height 23
click at [511, 265] on eds-icon at bounding box center [512, 265] width 12 height 12
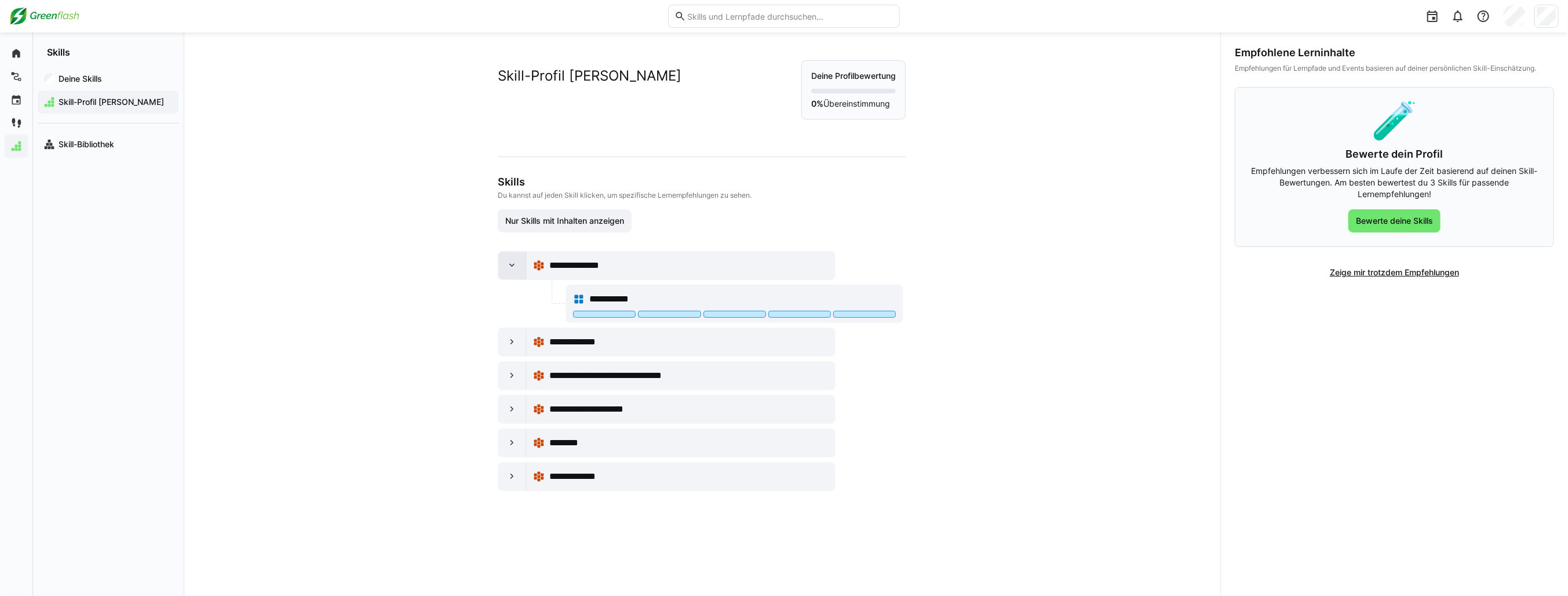
click at [511, 265] on eds-icon at bounding box center [512, 265] width 12 height 12
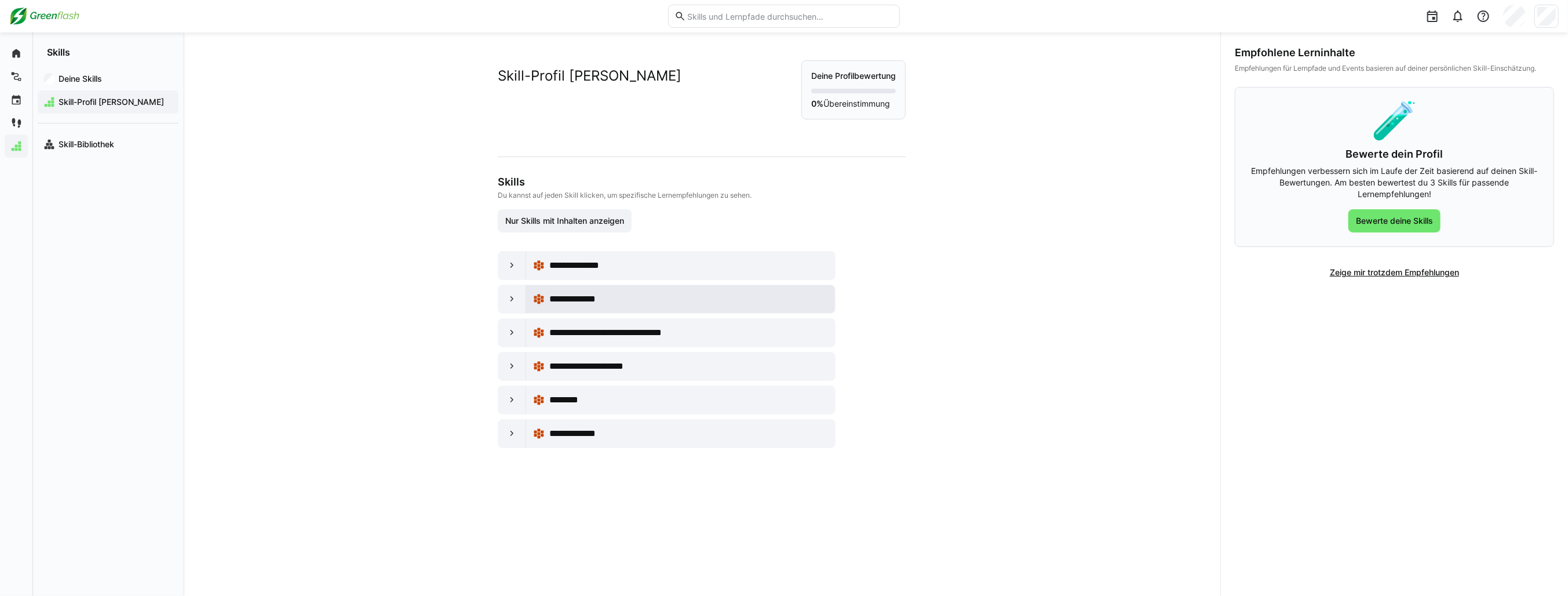
click at [550, 306] on div "**********" at bounding box center [681, 299] width 295 height 23
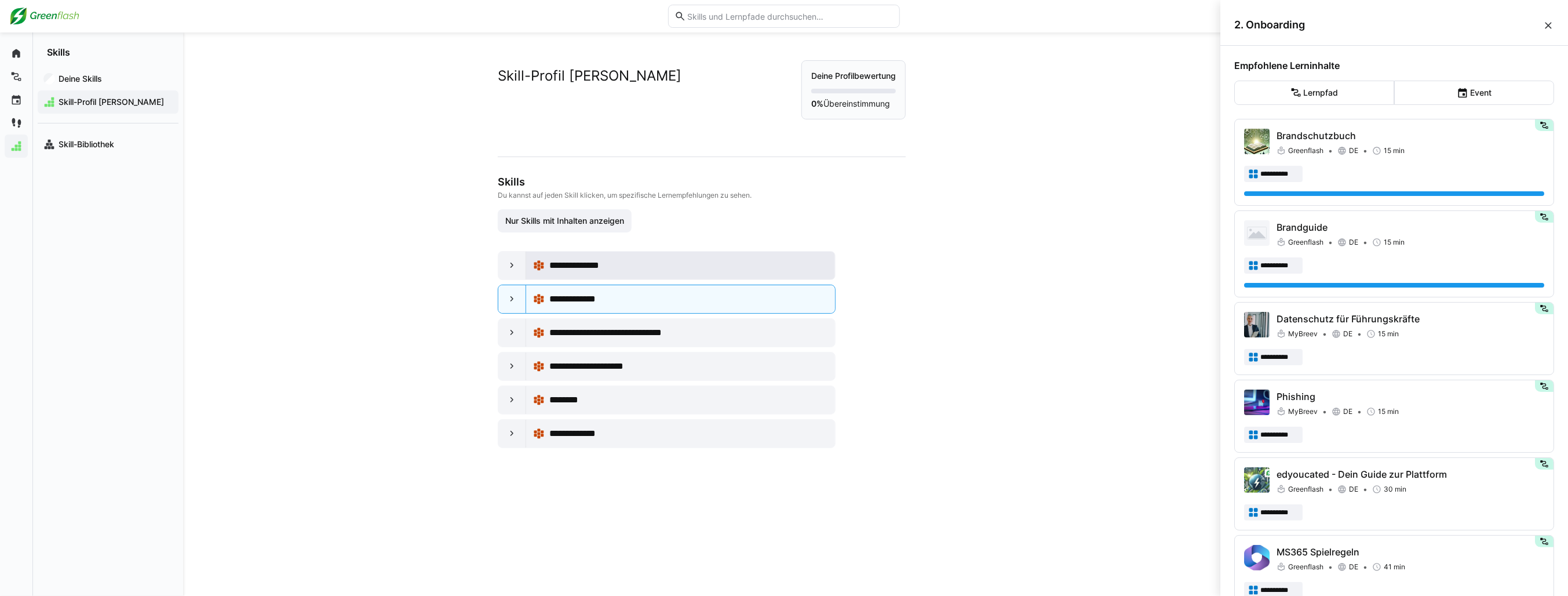
click at [806, 261] on div "**********" at bounding box center [688, 265] width 279 height 14
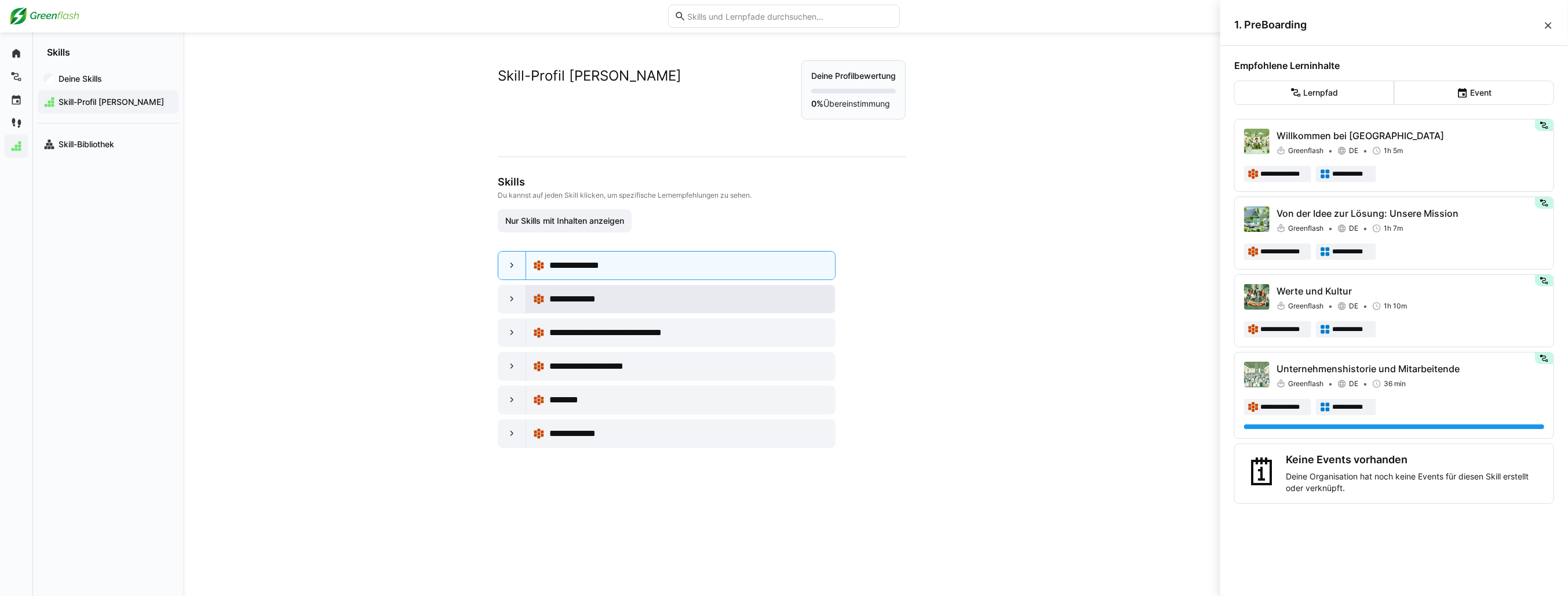
click at [787, 303] on div "**********" at bounding box center [688, 299] width 279 height 14
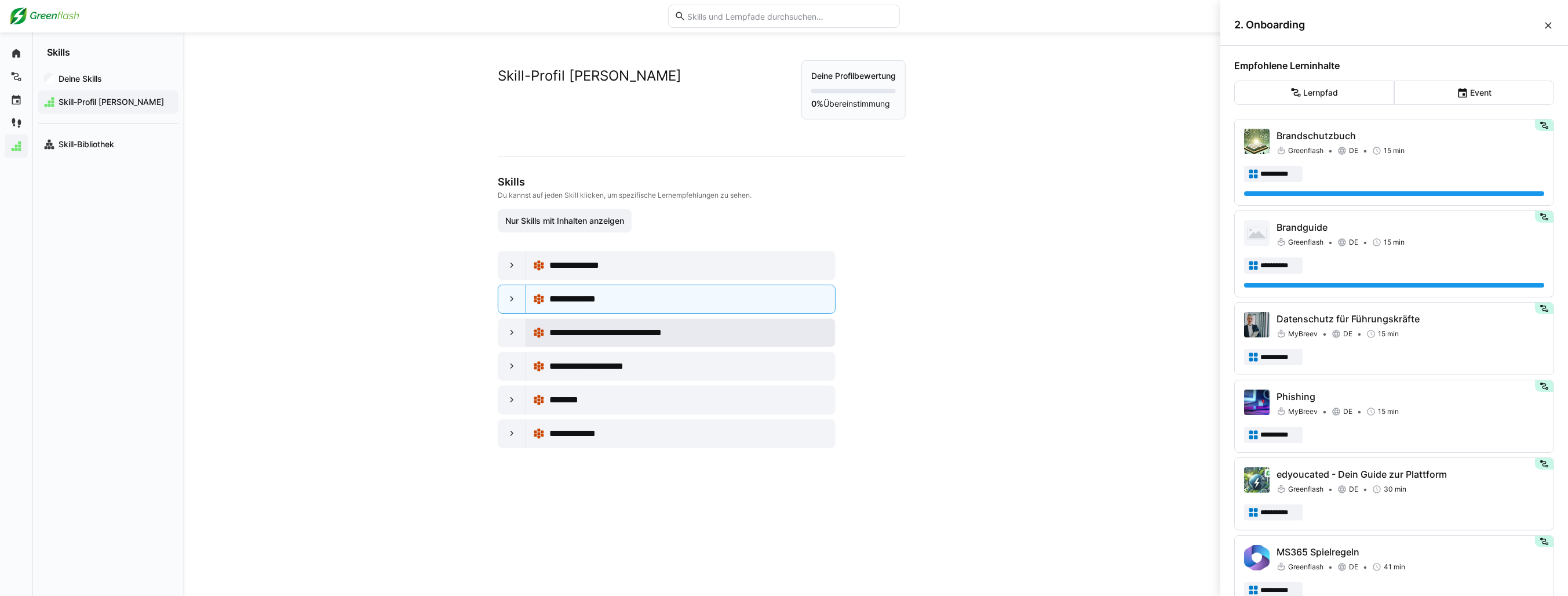
click at [757, 334] on div "**********" at bounding box center [688, 333] width 279 height 14
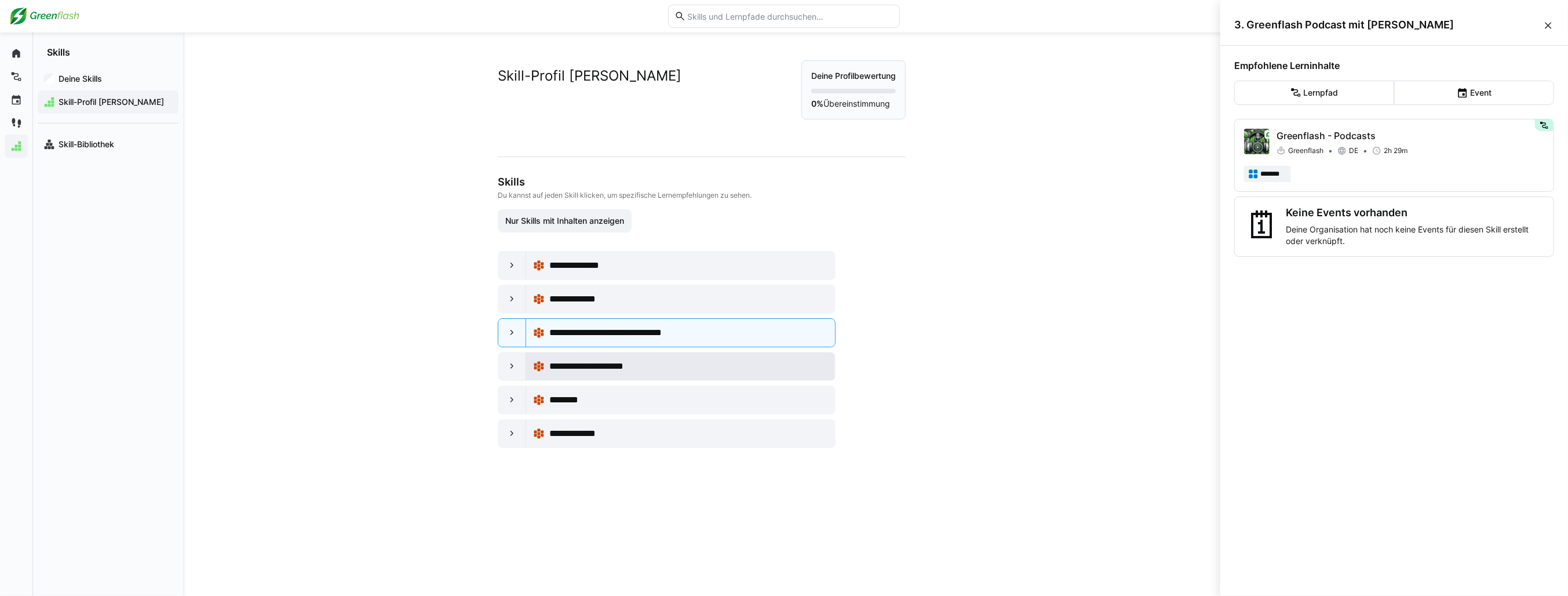
click at [745, 360] on div "**********" at bounding box center [688, 366] width 279 height 14
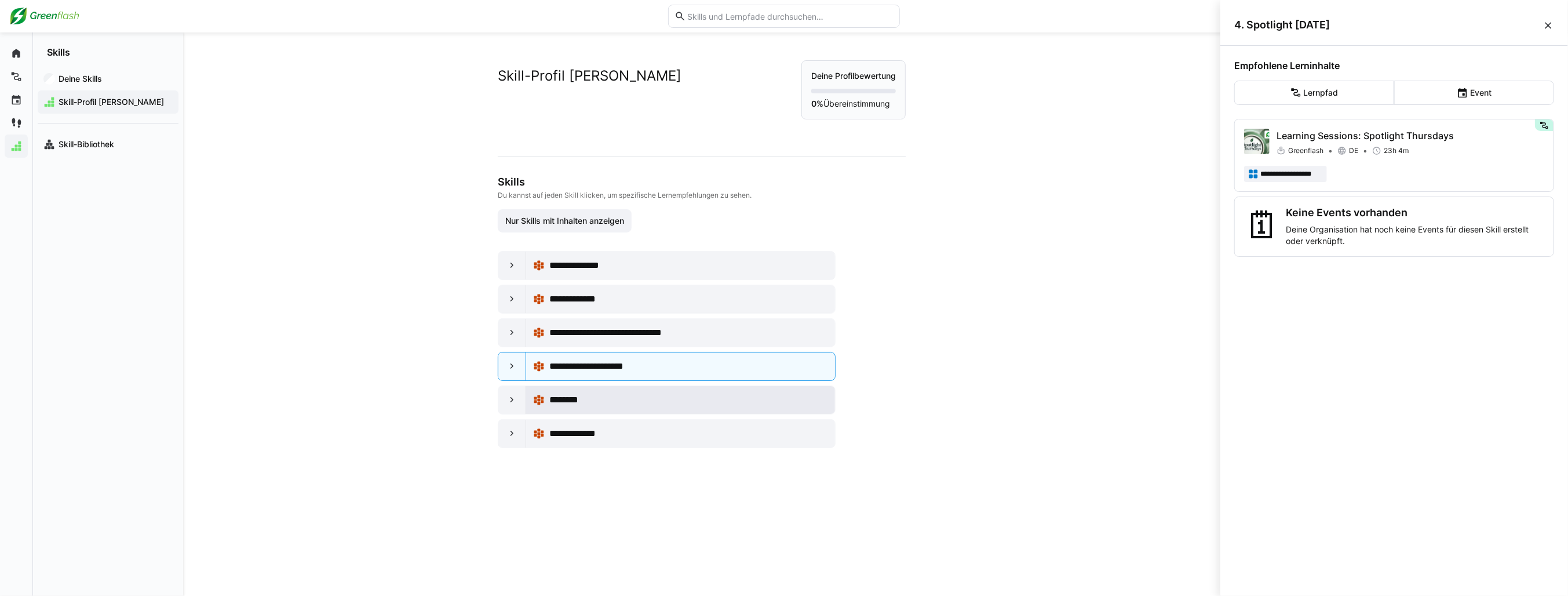
click at [673, 397] on div "********" at bounding box center [688, 400] width 279 height 14
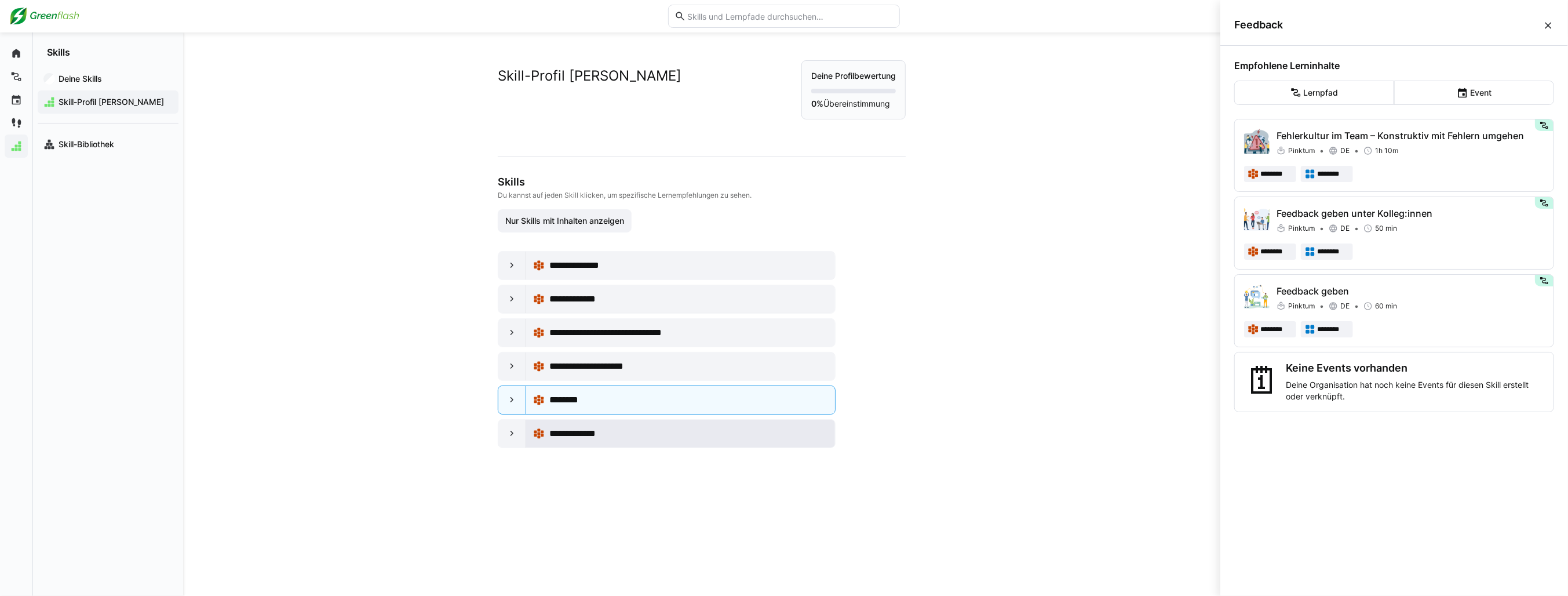
click at [654, 428] on div "**********" at bounding box center [688, 434] width 279 height 14
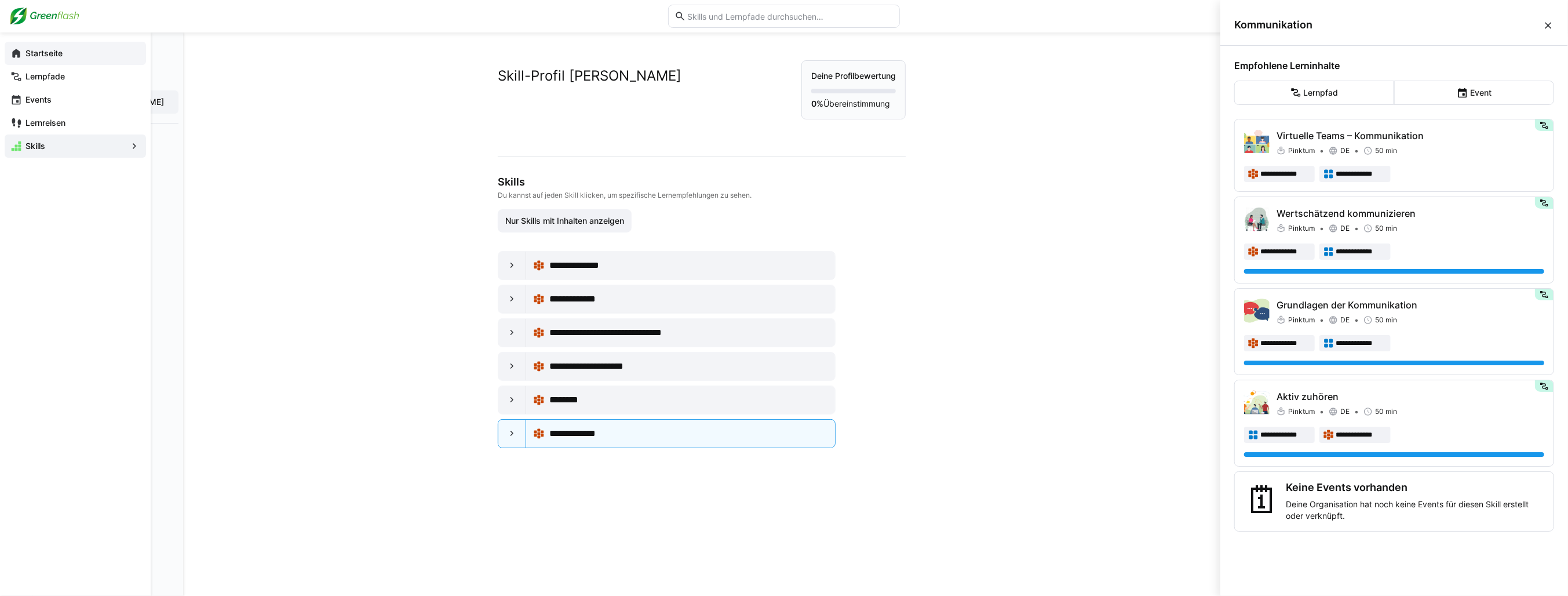
click at [0, 0] on app-navigation-label "Startseite" at bounding box center [0, 0] width 0 height 0
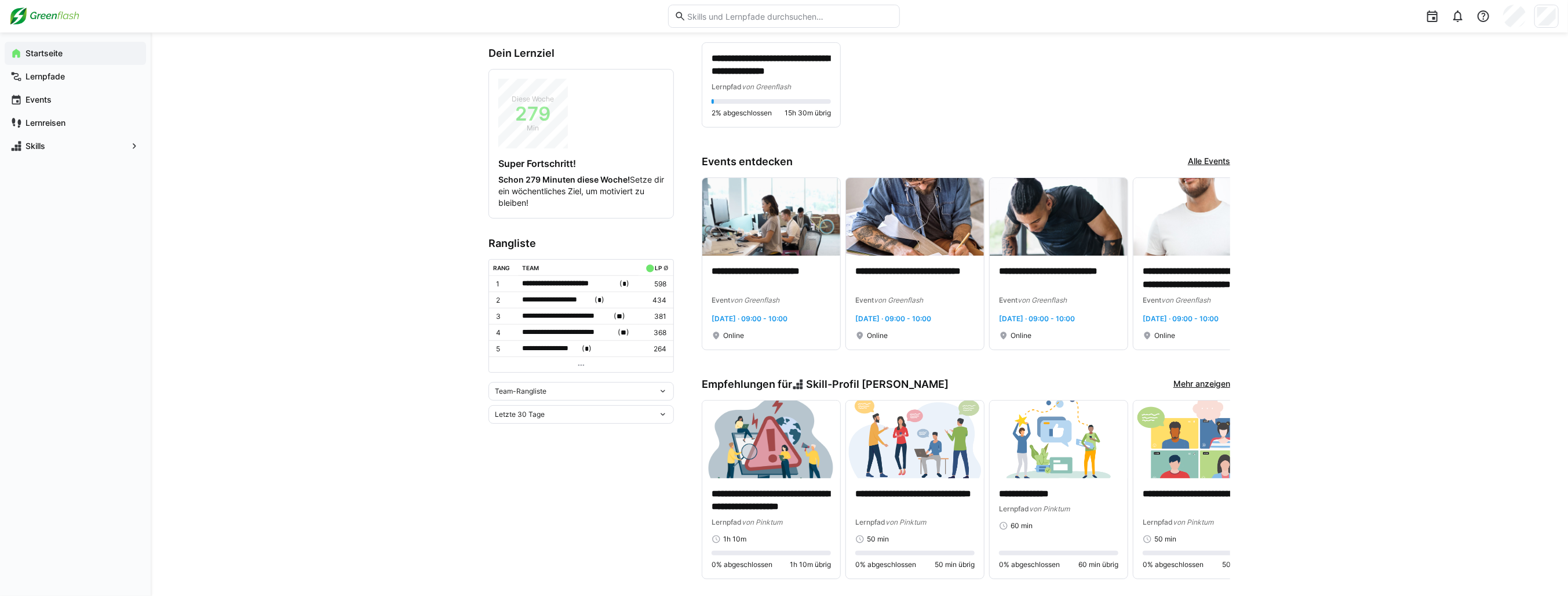
scroll to position [32, 0]
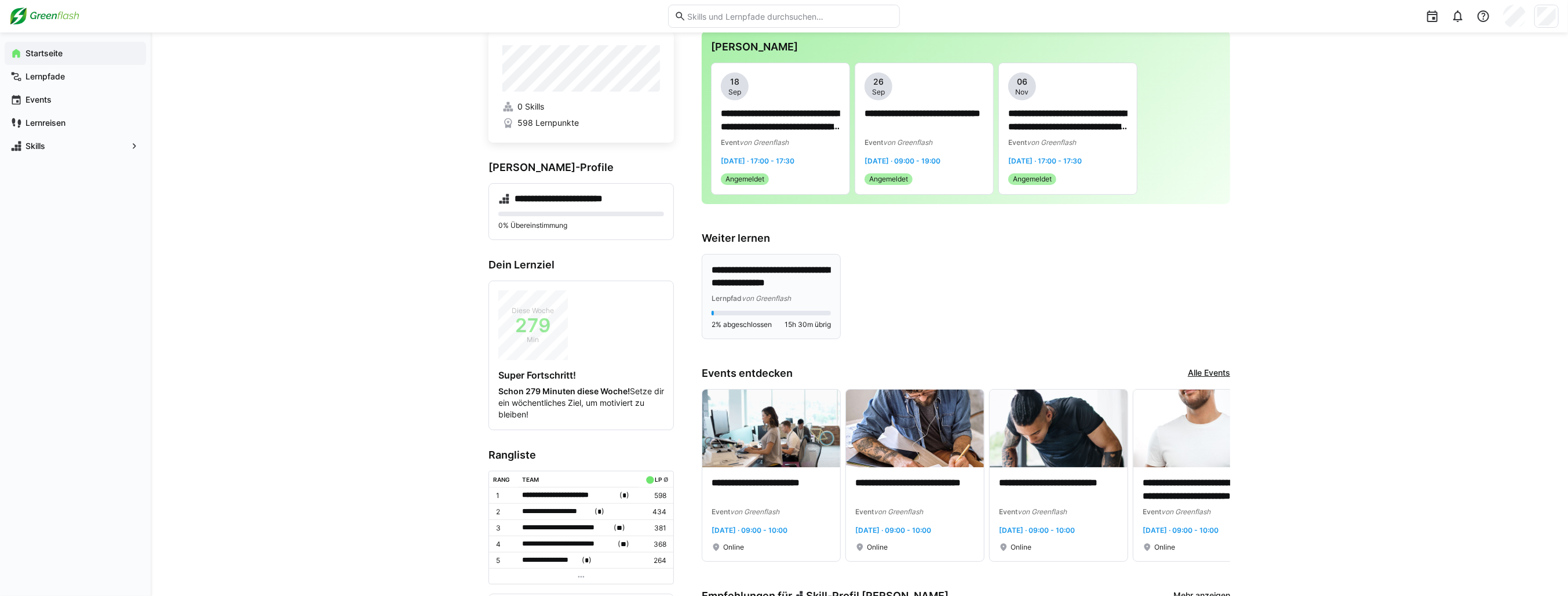
click at [762, 296] on span "von Greenflash" at bounding box center [766, 298] width 49 height 9
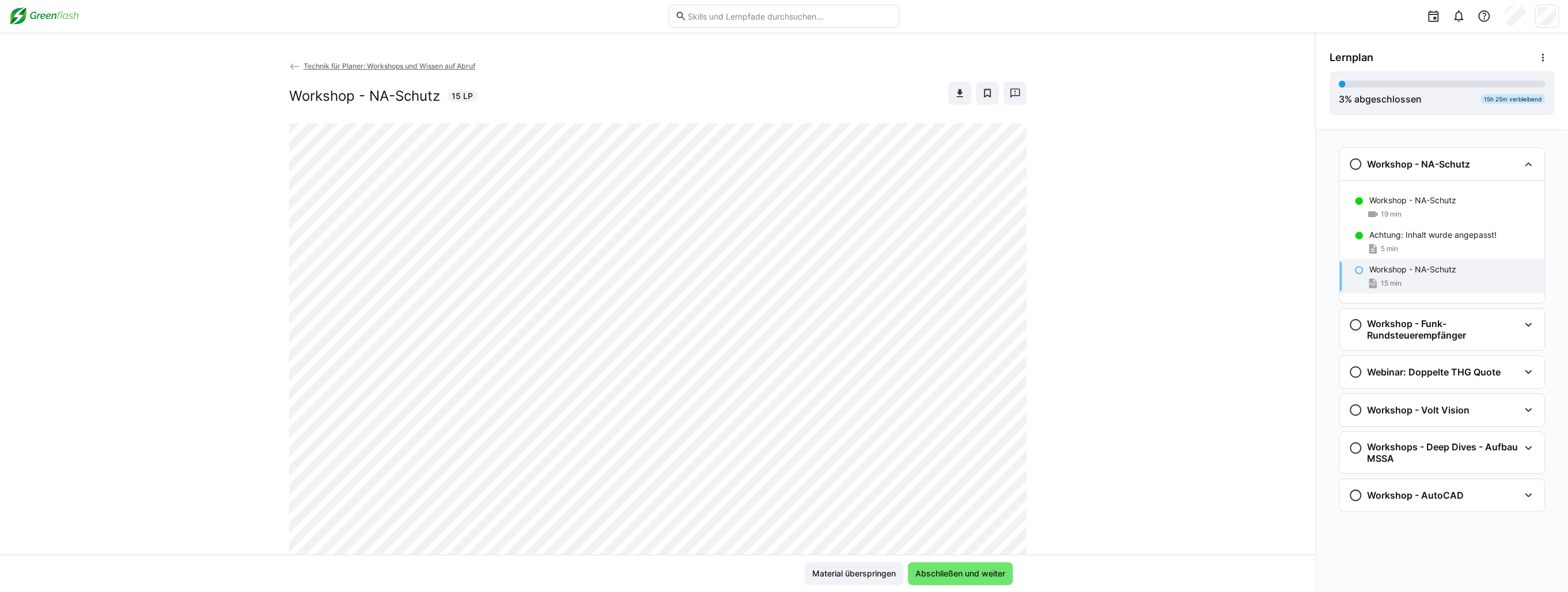
click at [60, 16] on img at bounding box center [44, 16] width 70 height 18
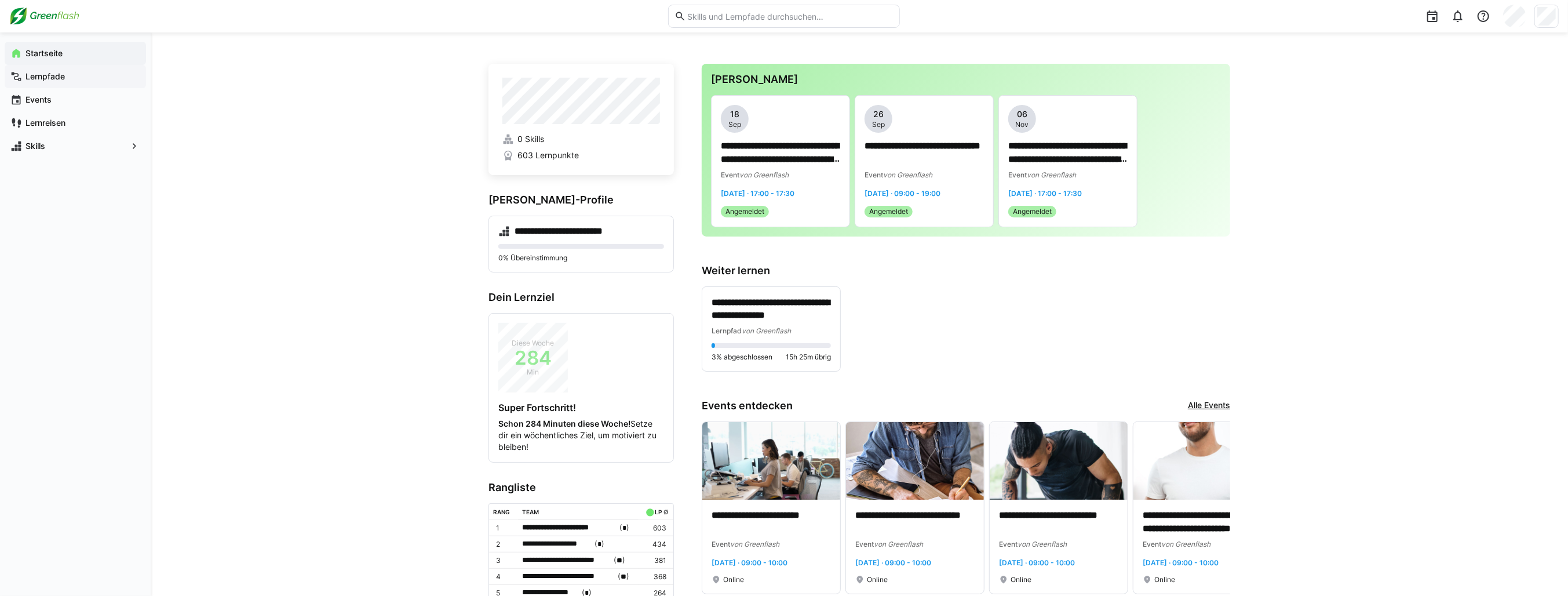
click at [65, 77] on span "Lernpfade" at bounding box center [82, 76] width 116 height 12
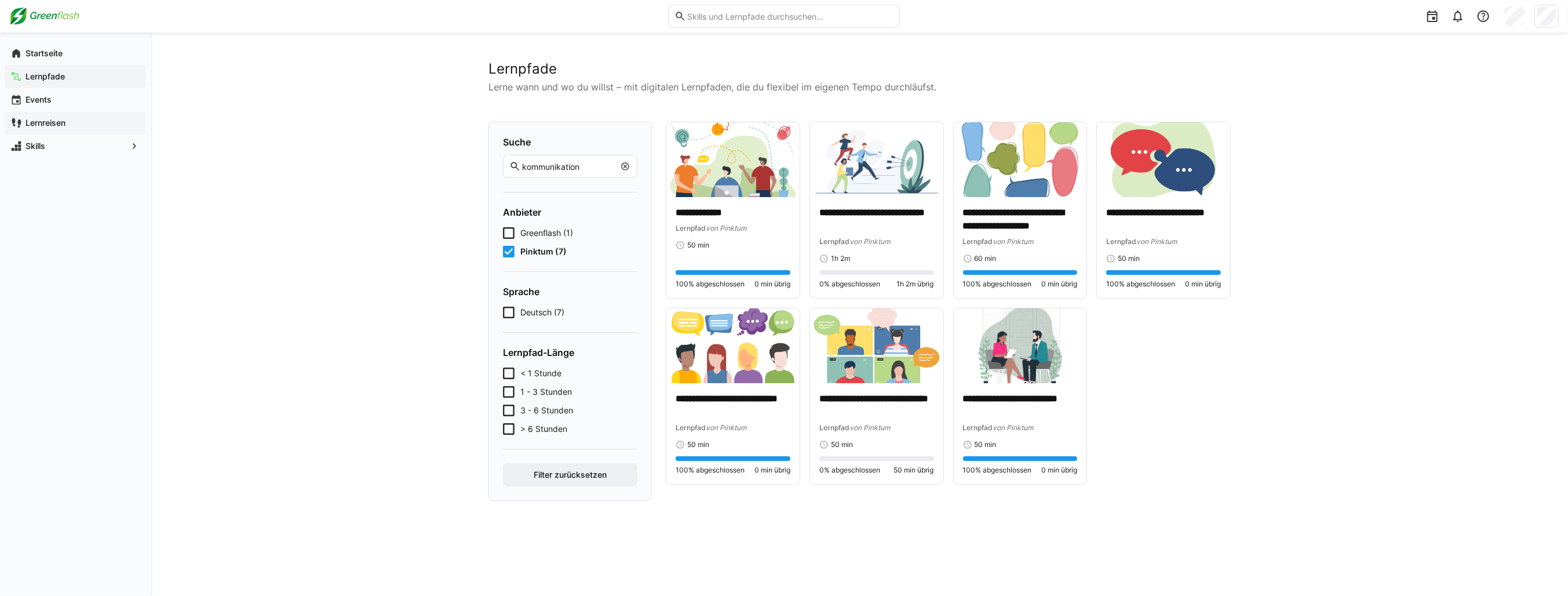
click at [0, 0] on app-navigation-label "Lernreisen" at bounding box center [0, 0] width 0 height 0
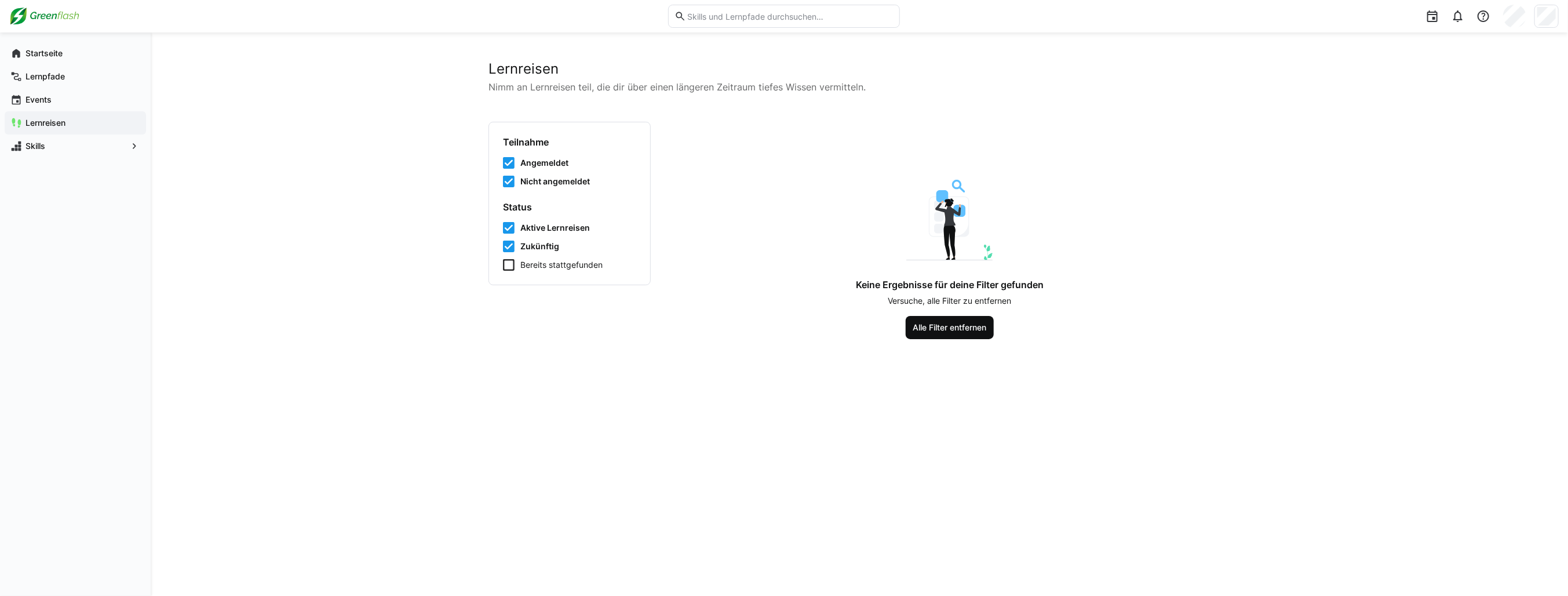
click at [927, 322] on span "Alle Filter entfernen" at bounding box center [950, 327] width 77 height 12
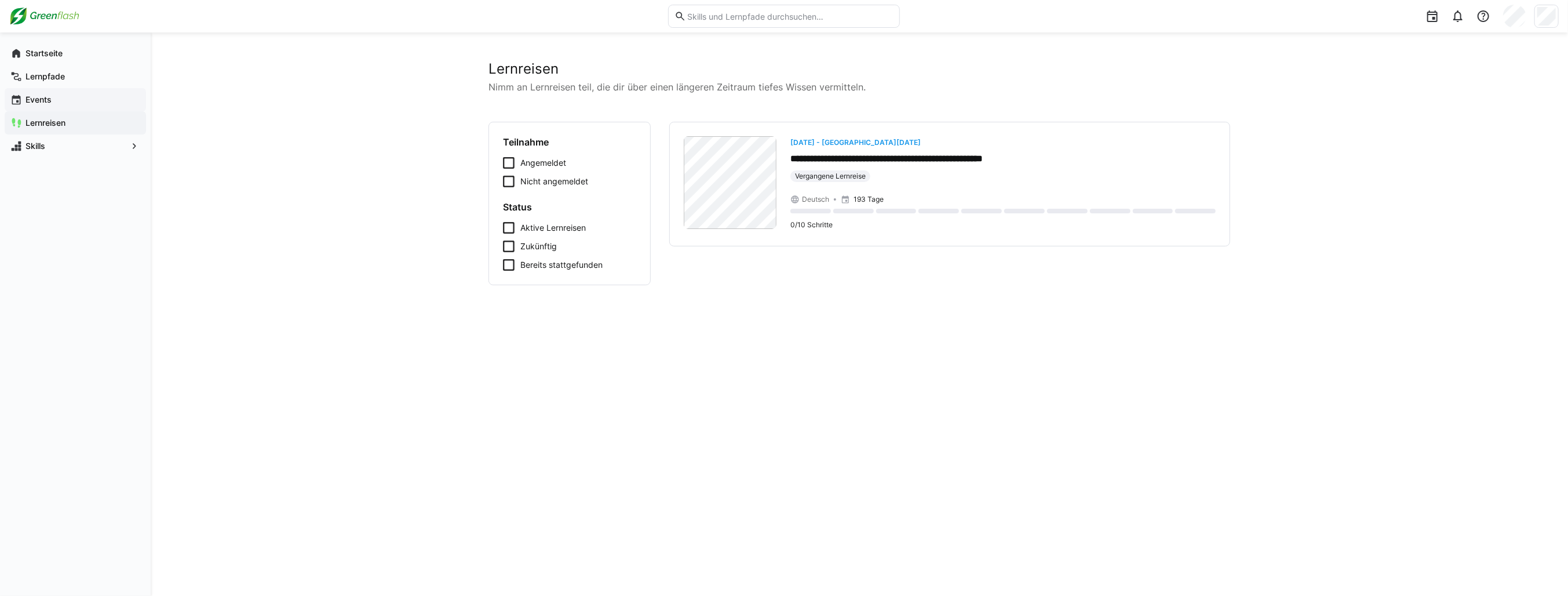
click at [42, 94] on span "Events" at bounding box center [82, 99] width 116 height 12
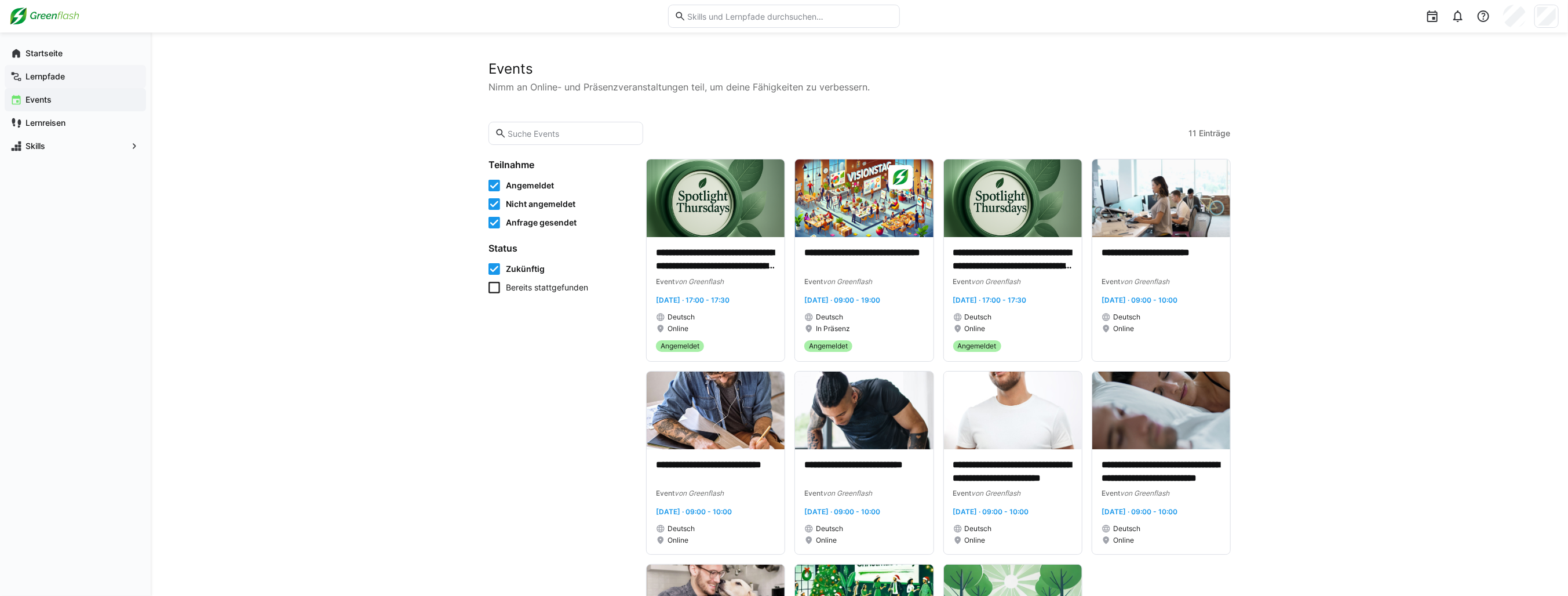
click at [0, 0] on app-navigation-label "Lernpfade" at bounding box center [0, 0] width 0 height 0
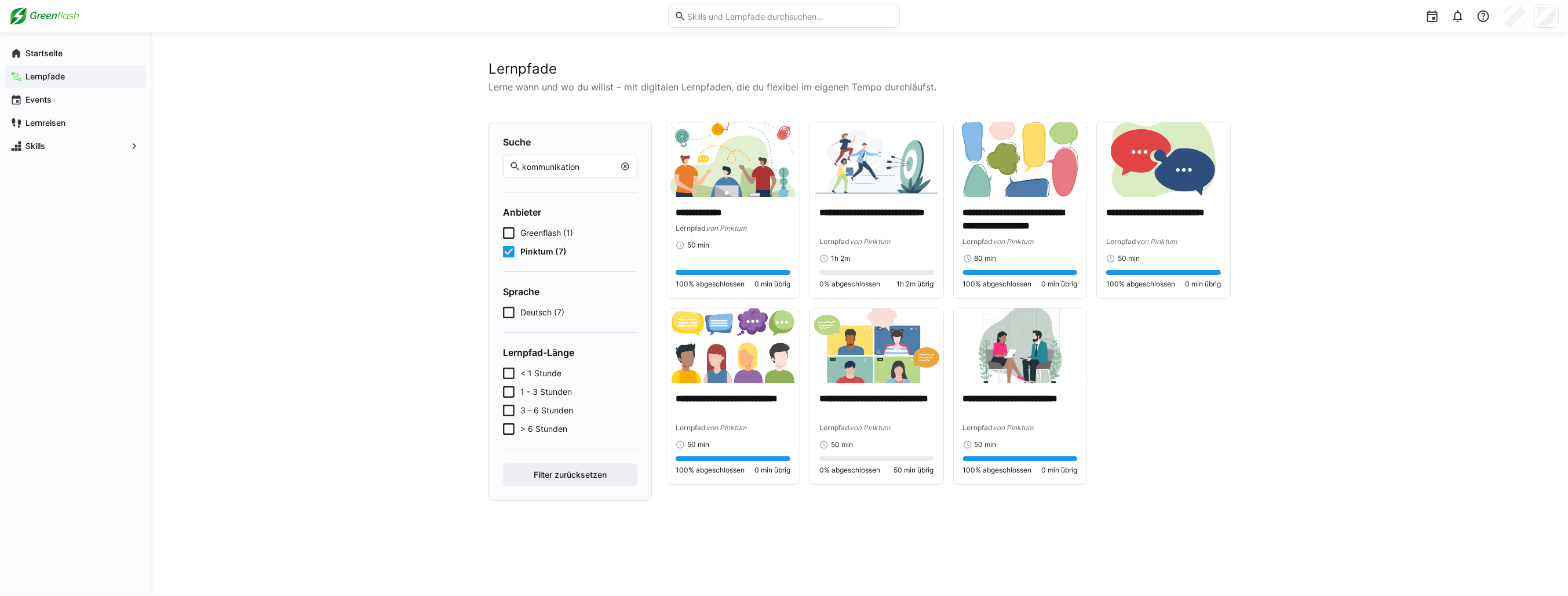
click at [514, 254] on eds-checkbox "Pinktum (7)" at bounding box center [570, 251] width 135 height 12
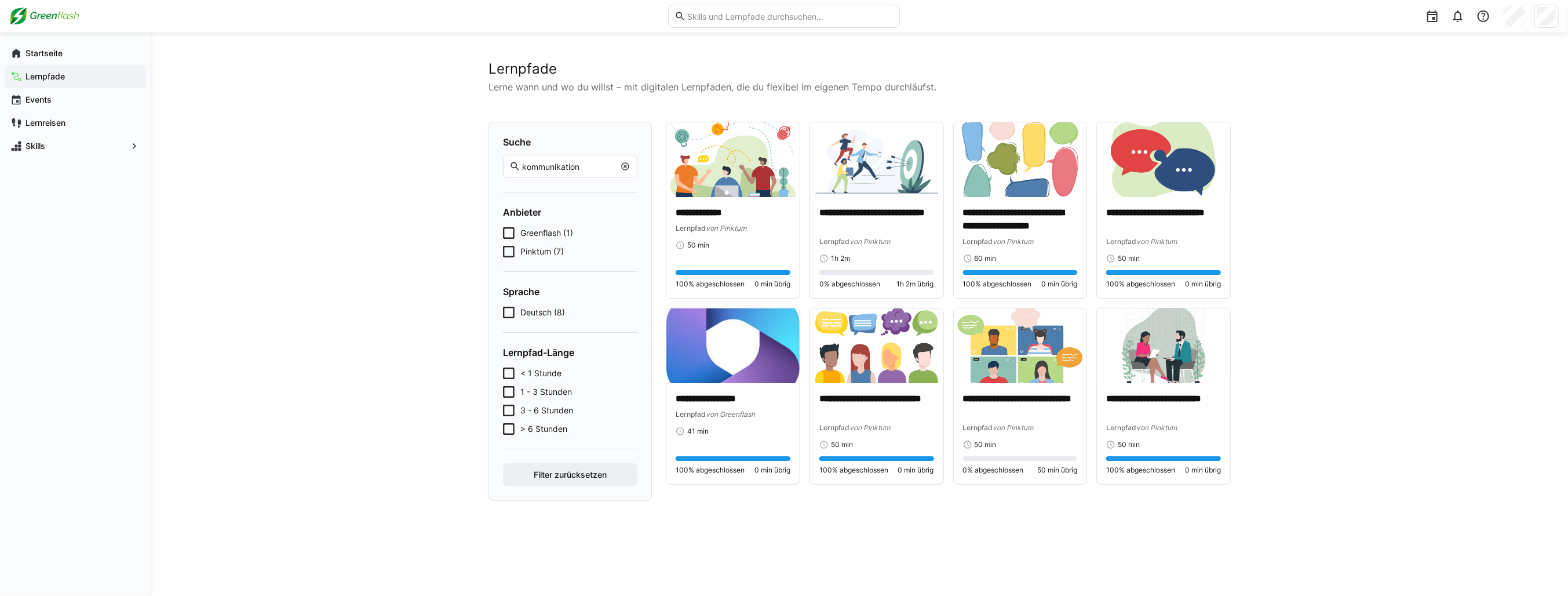
click at [625, 167] on eds-icon at bounding box center [625, 166] width 9 height 9
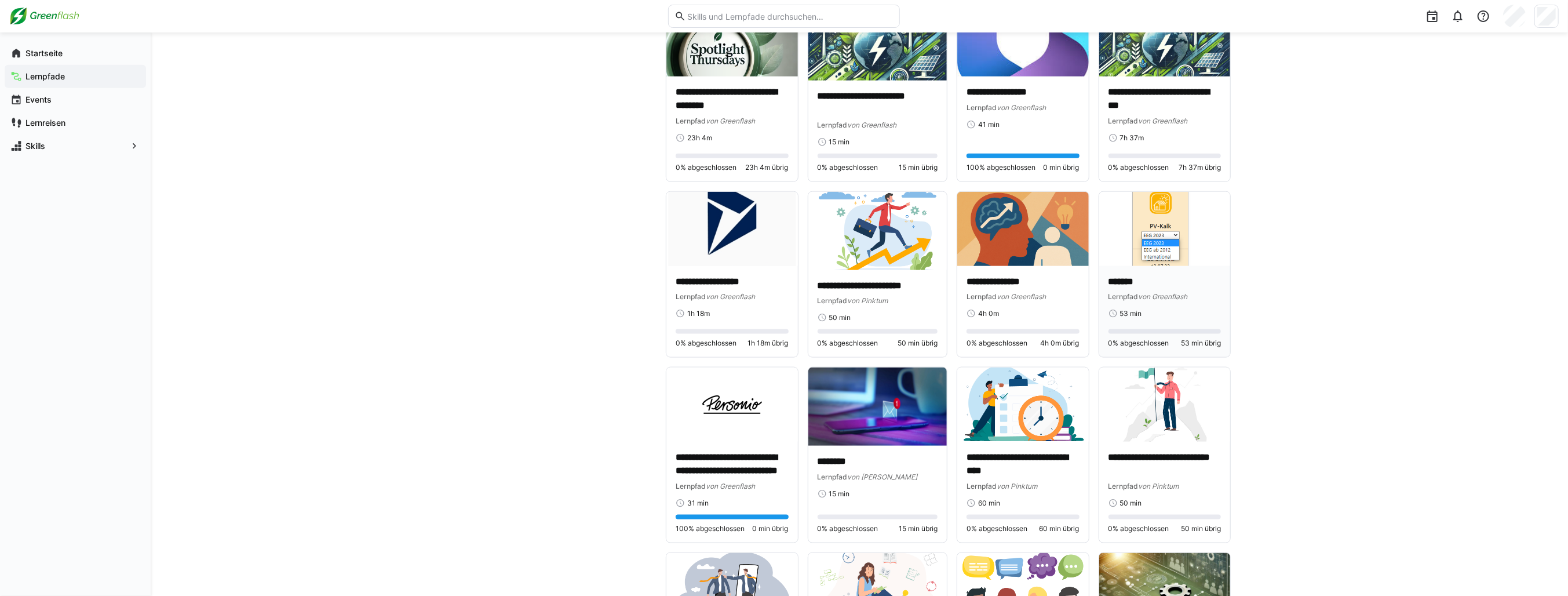
scroll to position [1208, 0]
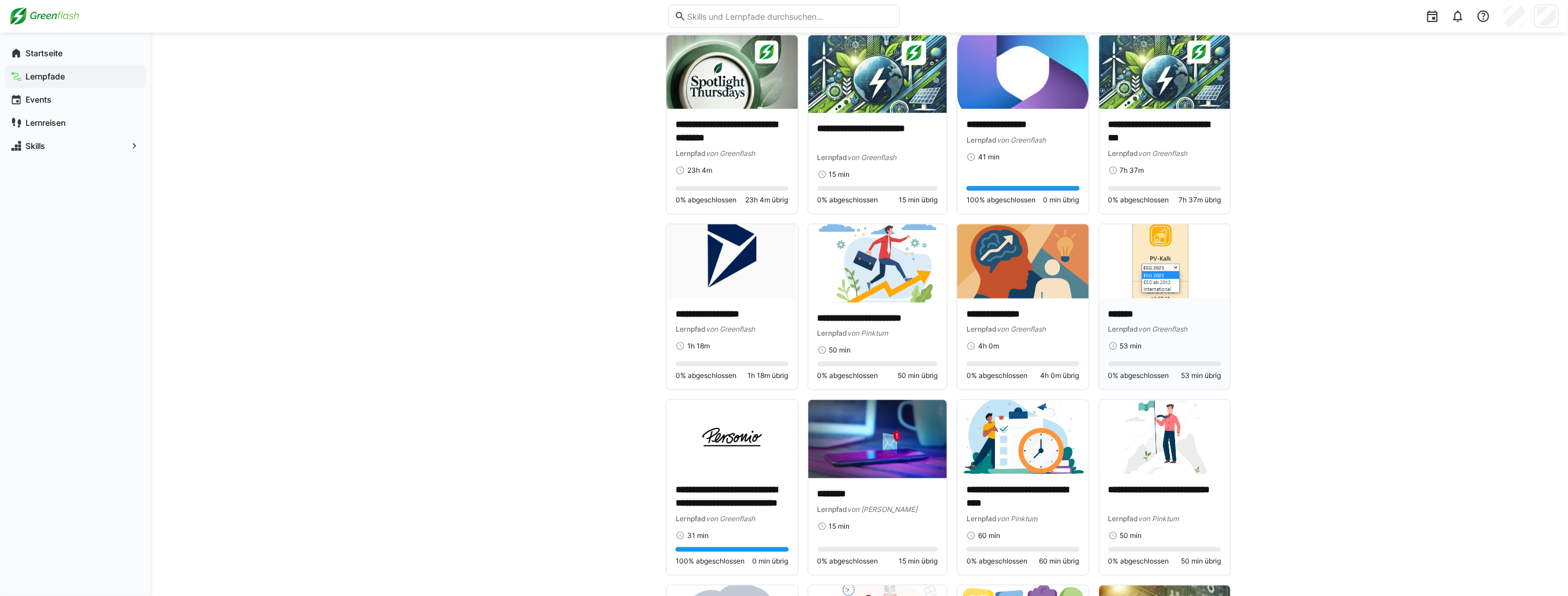
click at [1153, 265] on img at bounding box center [1165, 261] width 132 height 74
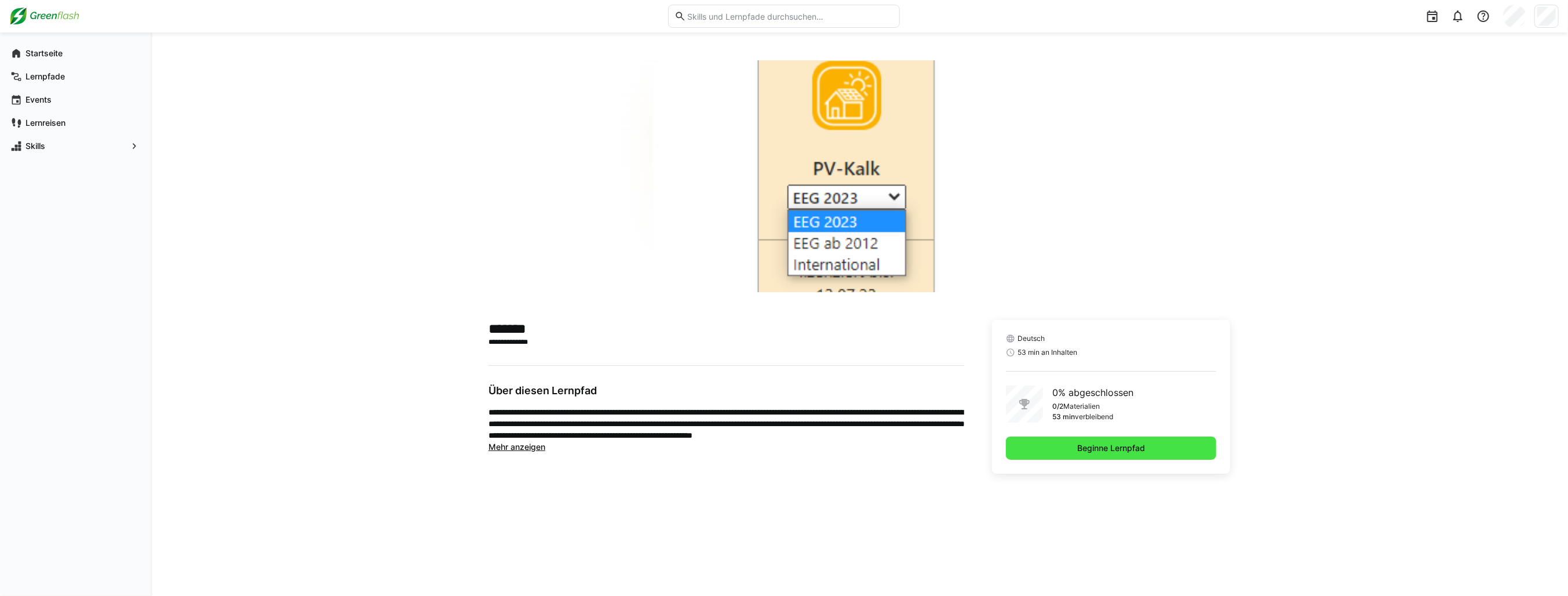
click at [1097, 446] on span "Beginne Lernpfad" at bounding box center [1111, 448] width 71 height 12
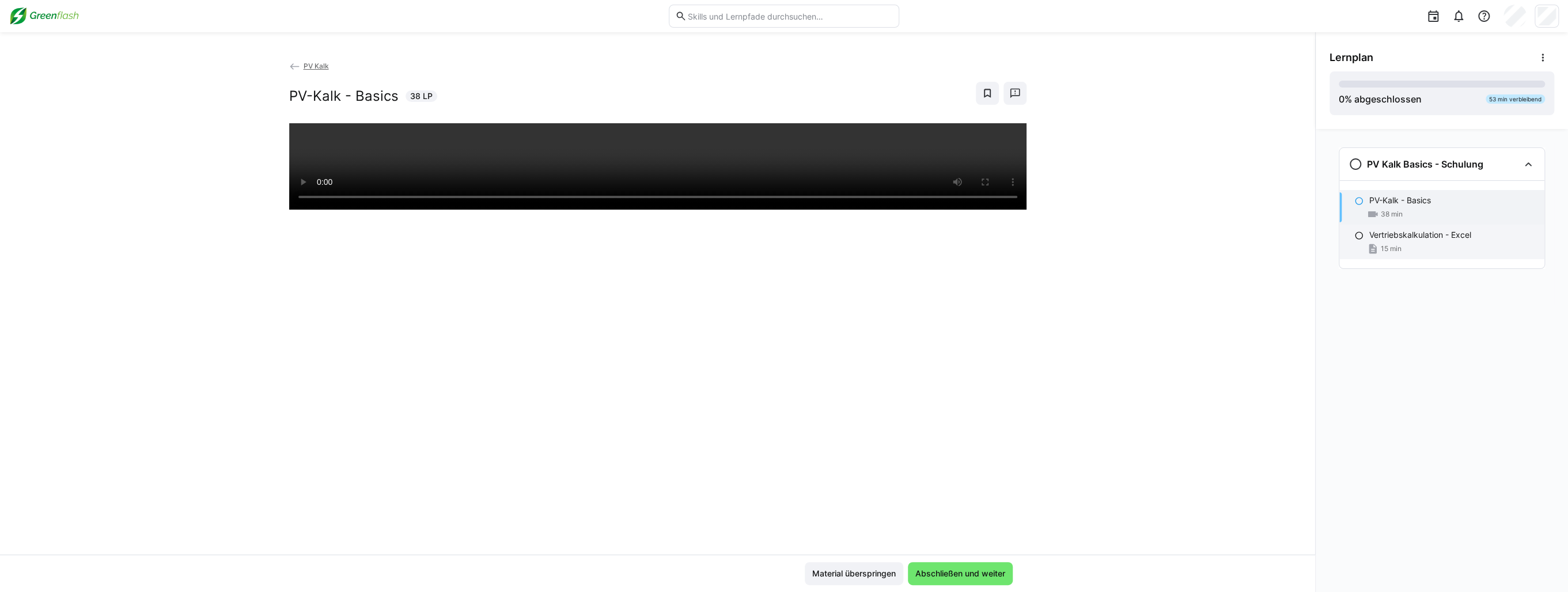
click at [1415, 240] on p "Vertriebskalkulation - Excel" at bounding box center [1421, 235] width 102 height 12
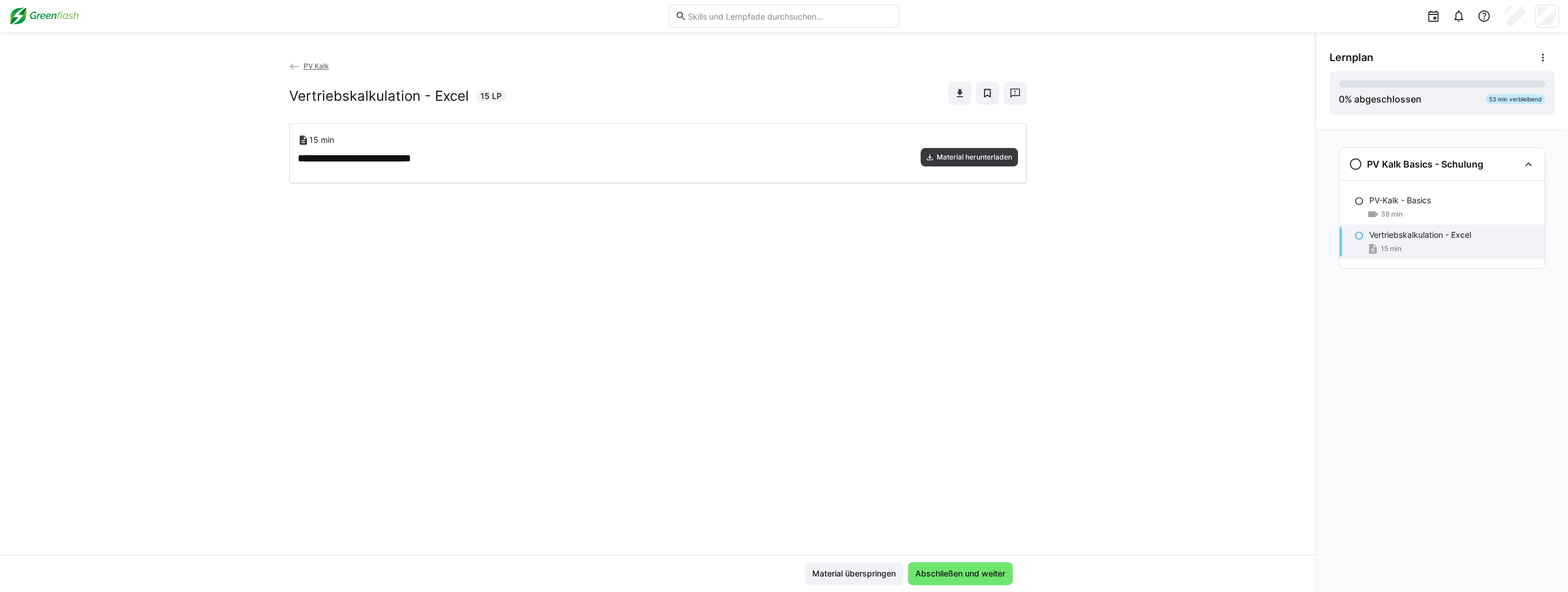
click at [74, 18] on img at bounding box center [44, 16] width 70 height 18
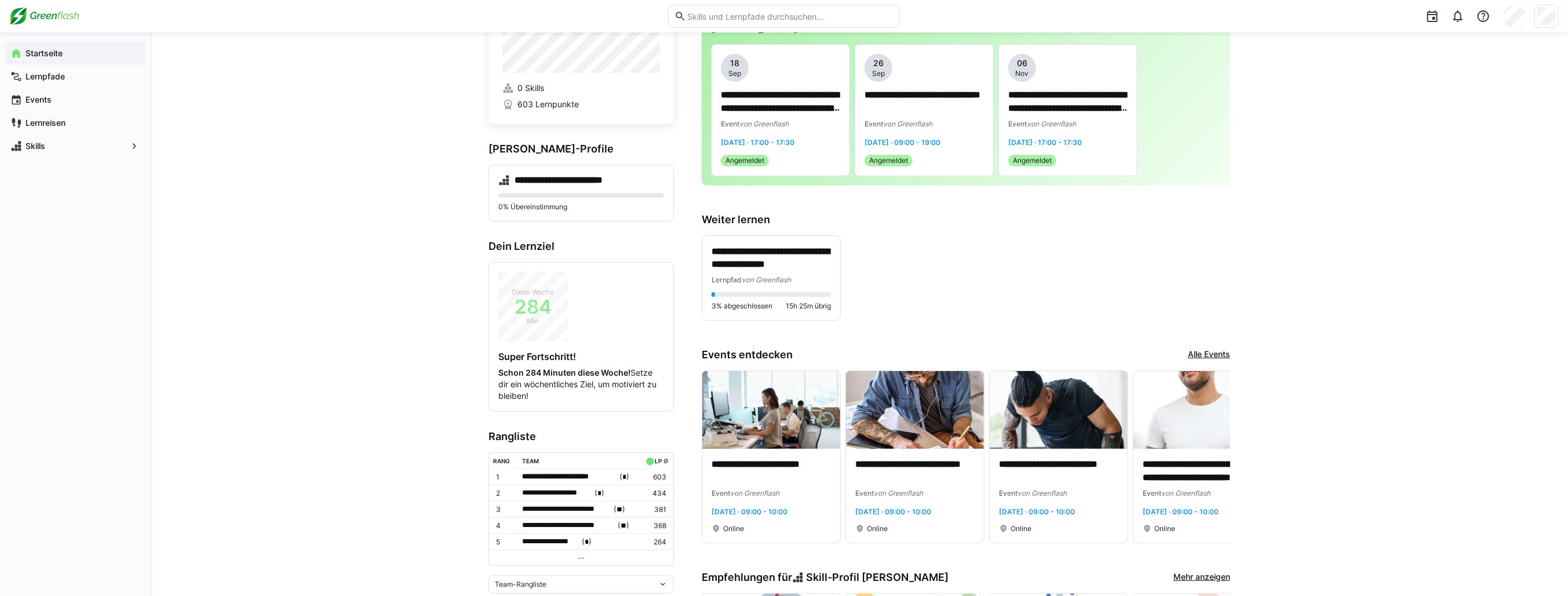
scroll to position [232, 0]
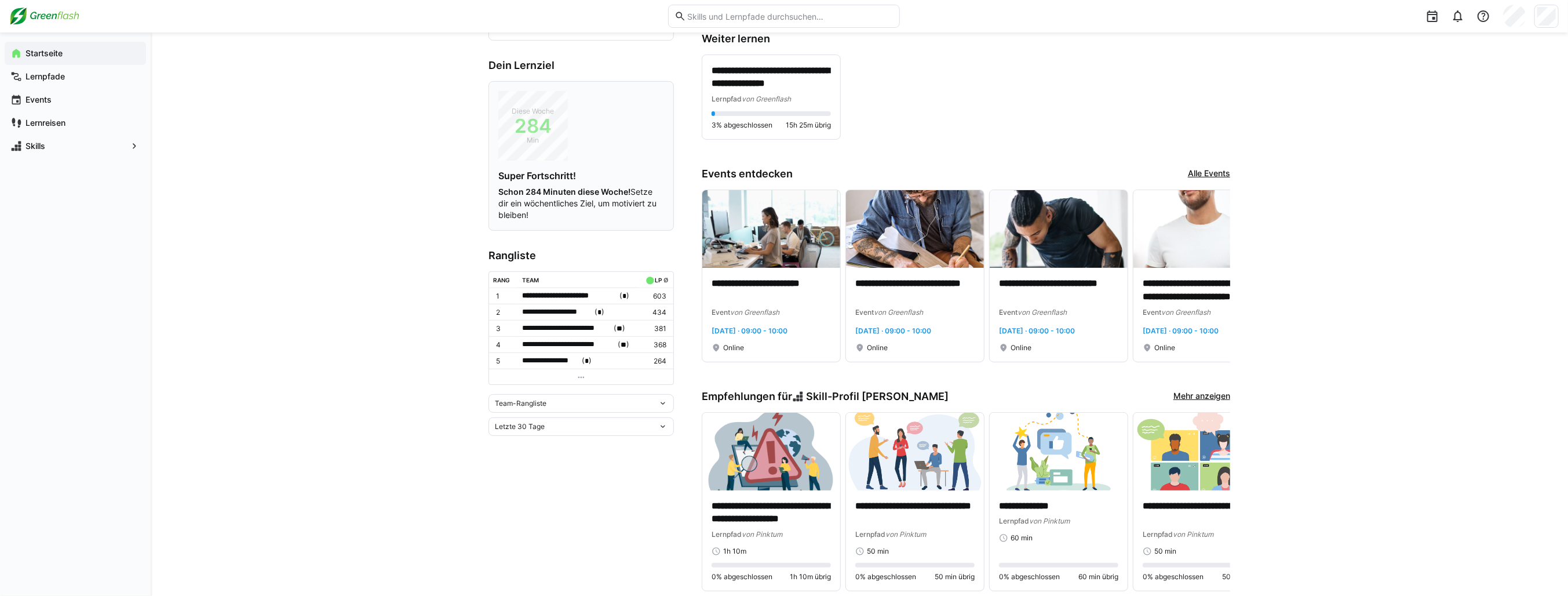
click at [557, 166] on div "Diese Woche 284 Min Super Fortschritt! Schon 284 Minuten diese Woche! Setze dir…" at bounding box center [581, 156] width 166 height 130
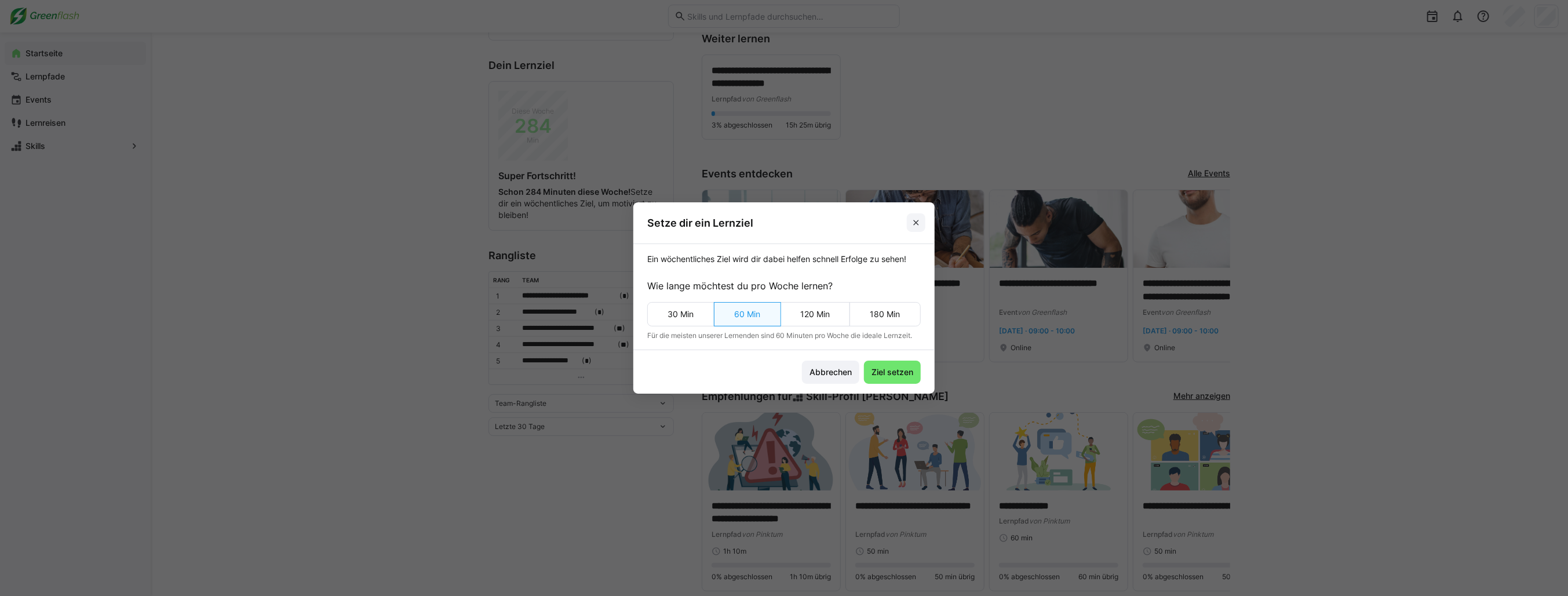
click at [920, 222] on eds-icon at bounding box center [916, 222] width 9 height 9
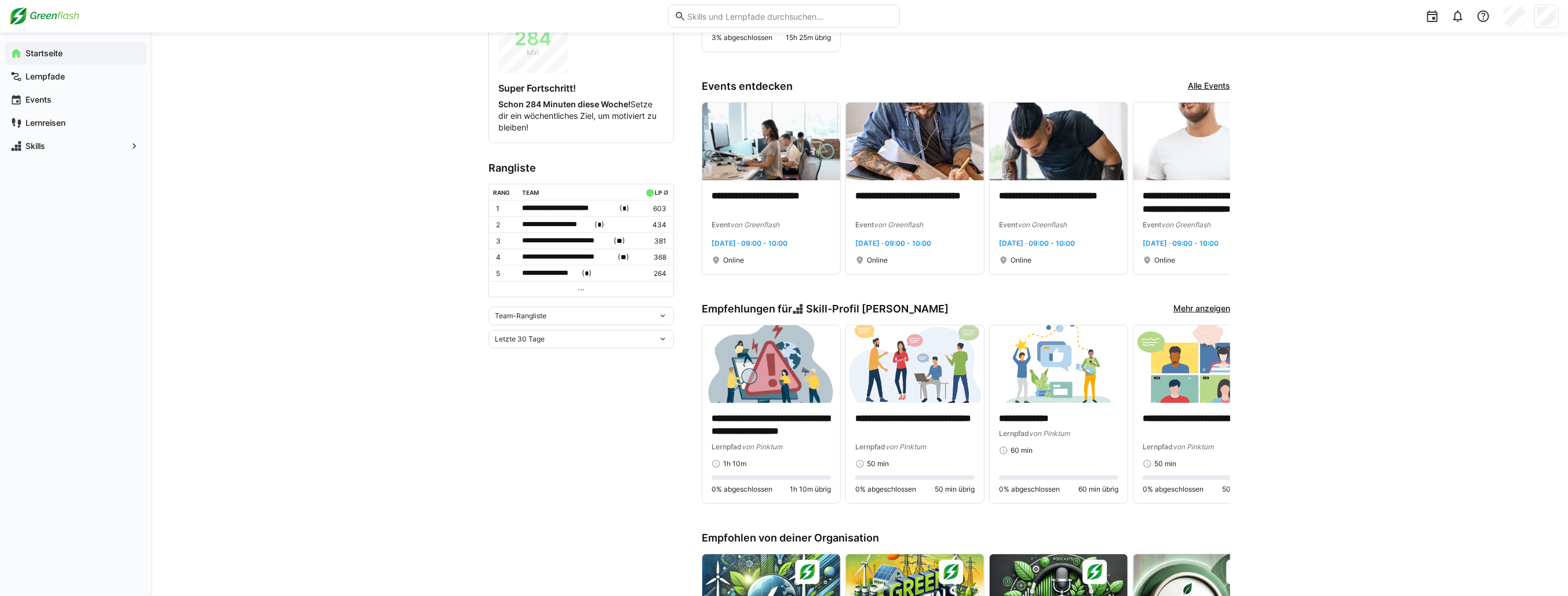
scroll to position [348, 0]
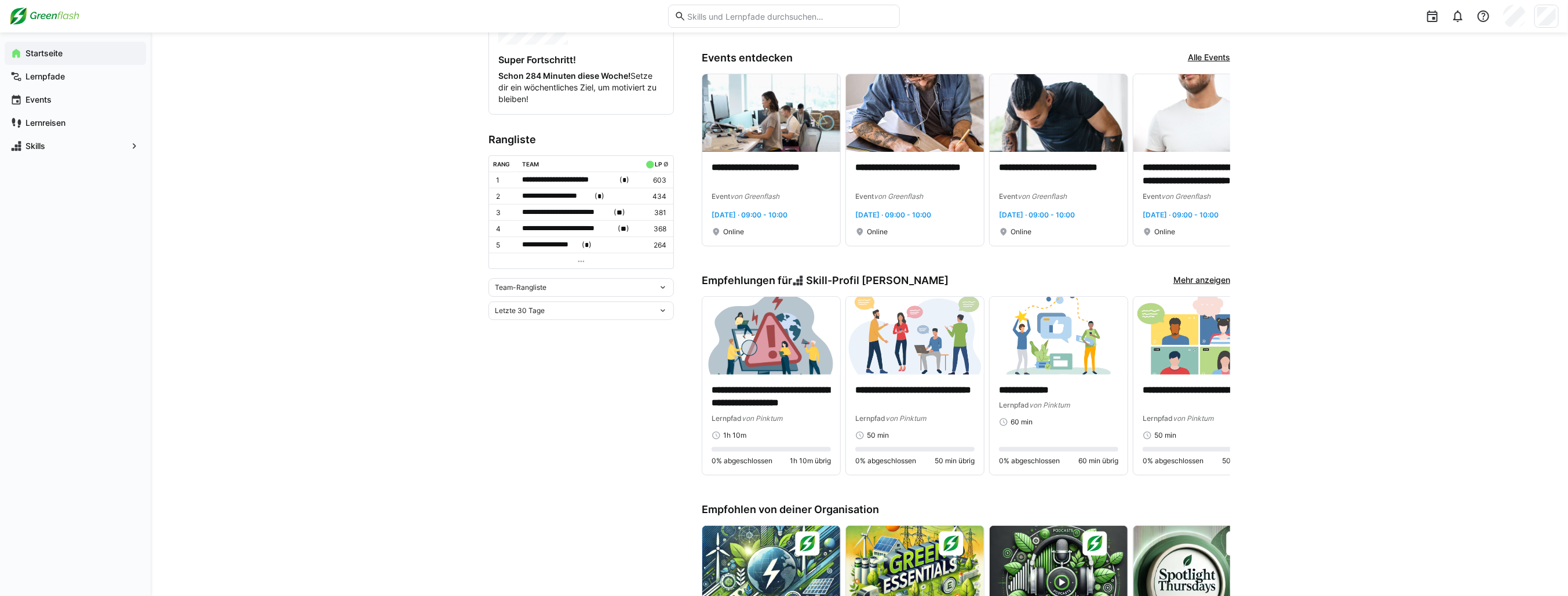
click at [532, 278] on div "Team-Rangliste" at bounding box center [581, 287] width 186 height 18
click at [379, 247] on div "**********" at bounding box center [859, 330] width 1417 height 1292
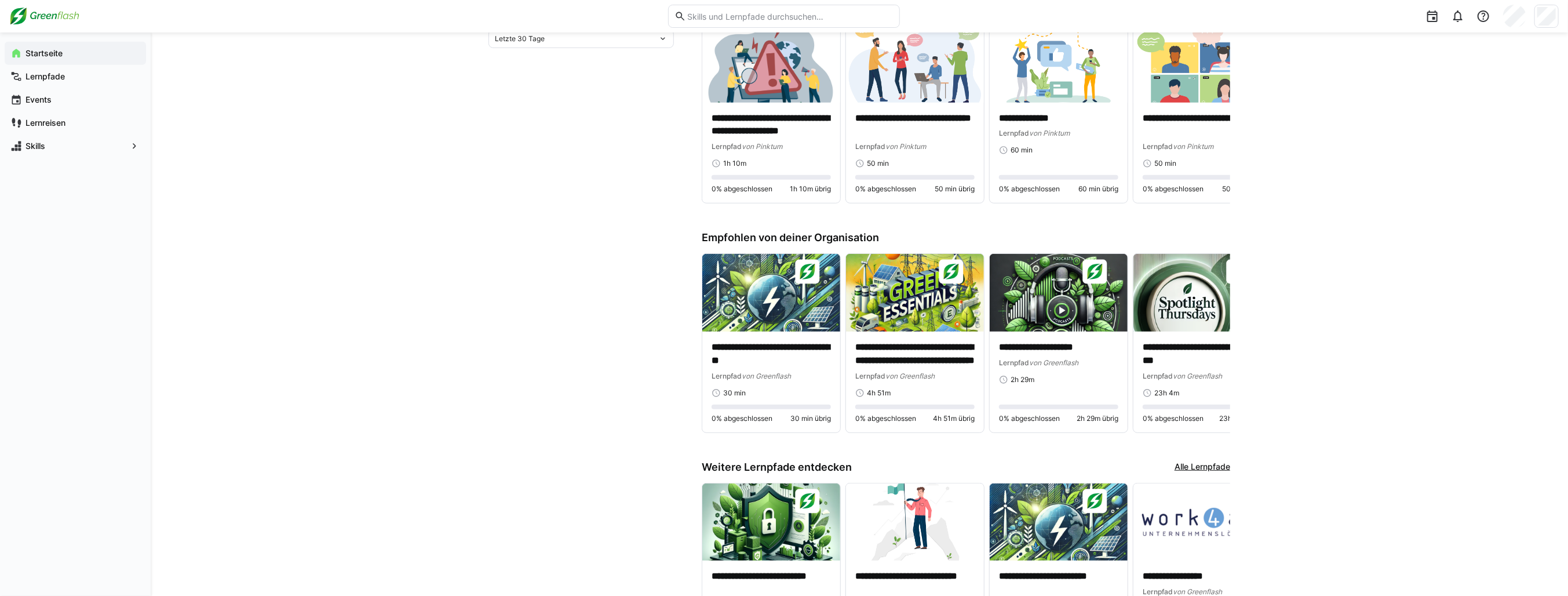
scroll to position [638, 0]
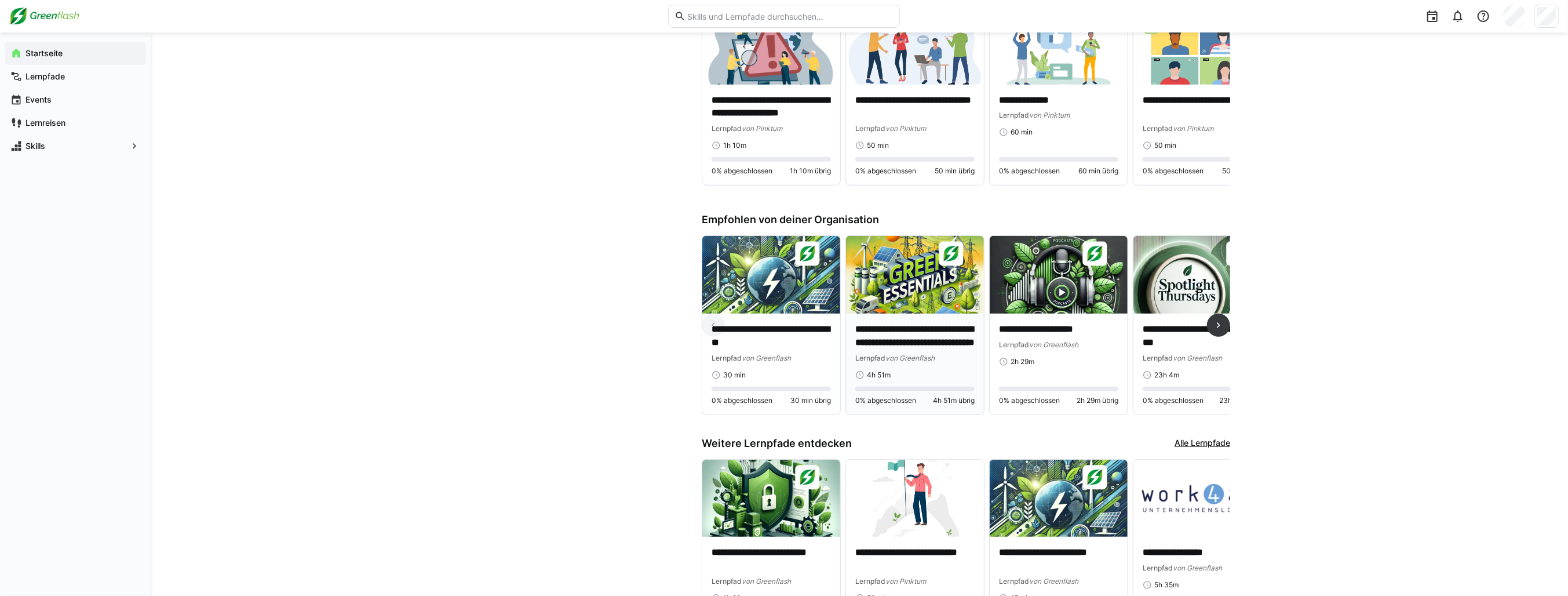
click at [902, 336] on p "**********" at bounding box center [915, 336] width 119 height 27
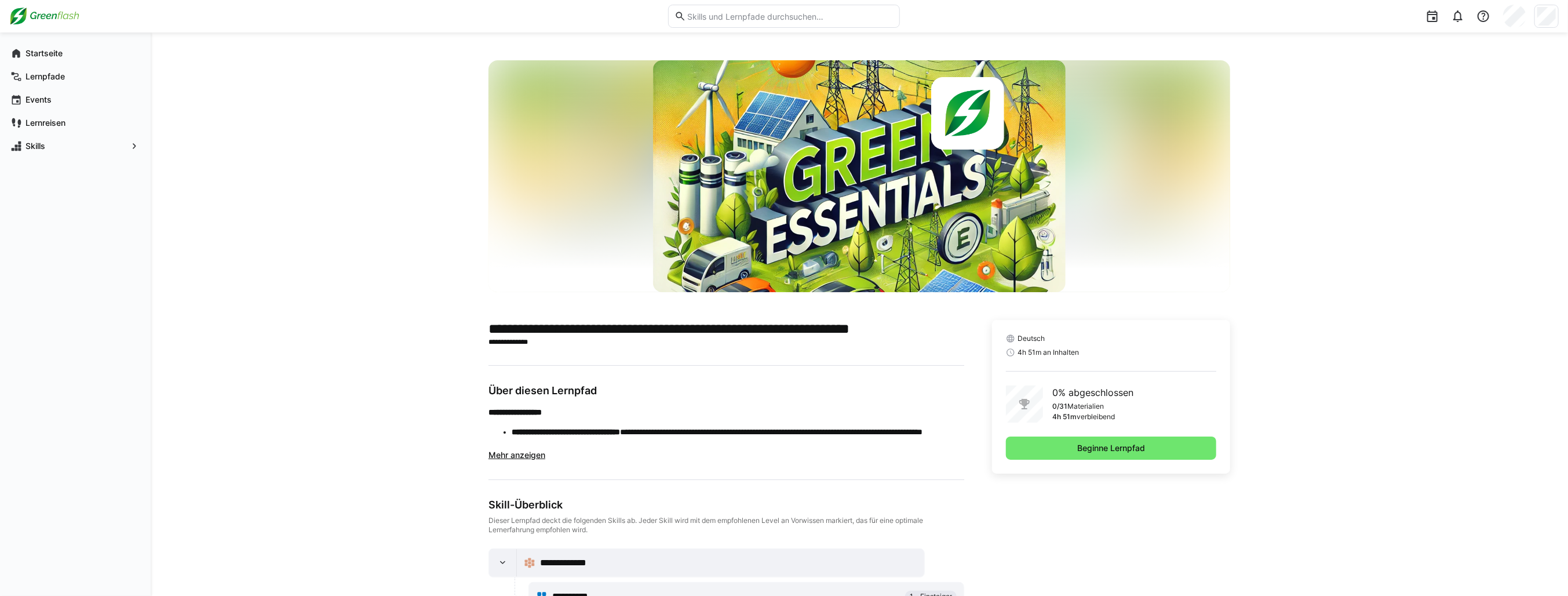
scroll to position [42, 0]
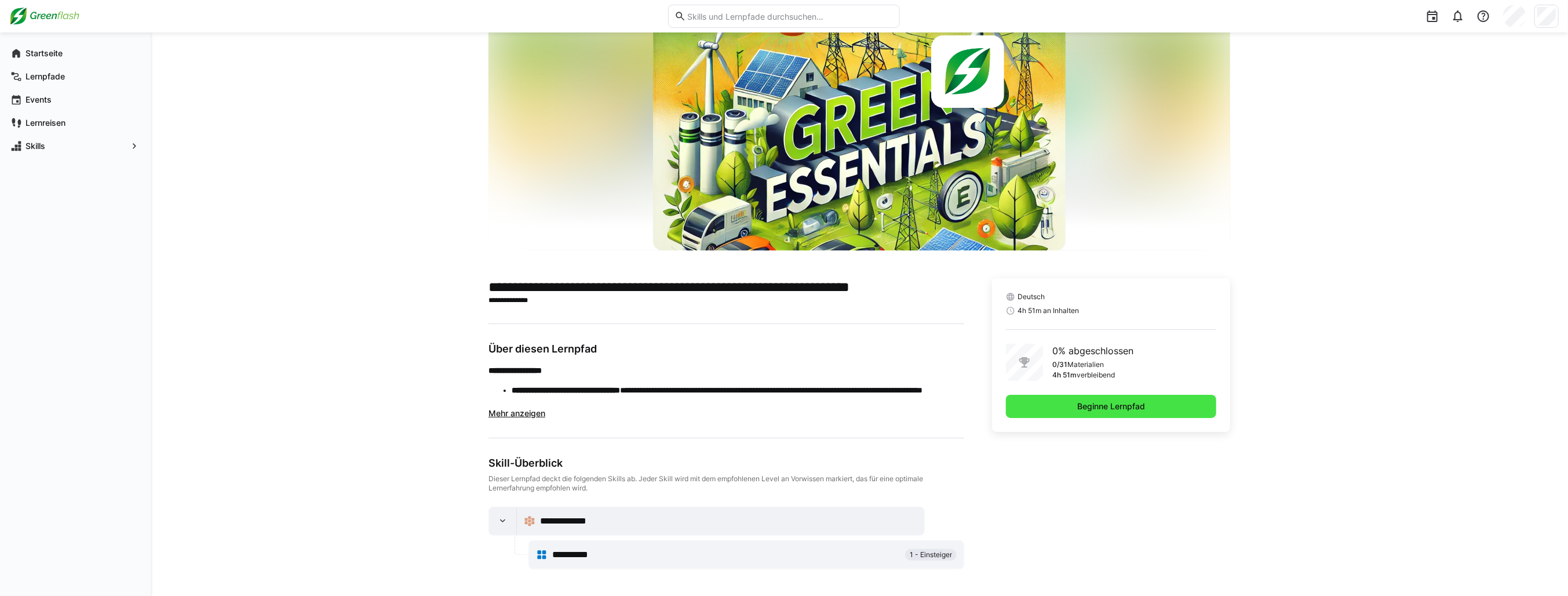
click at [1127, 407] on span "Beginne Lernpfad" at bounding box center [1111, 406] width 71 height 12
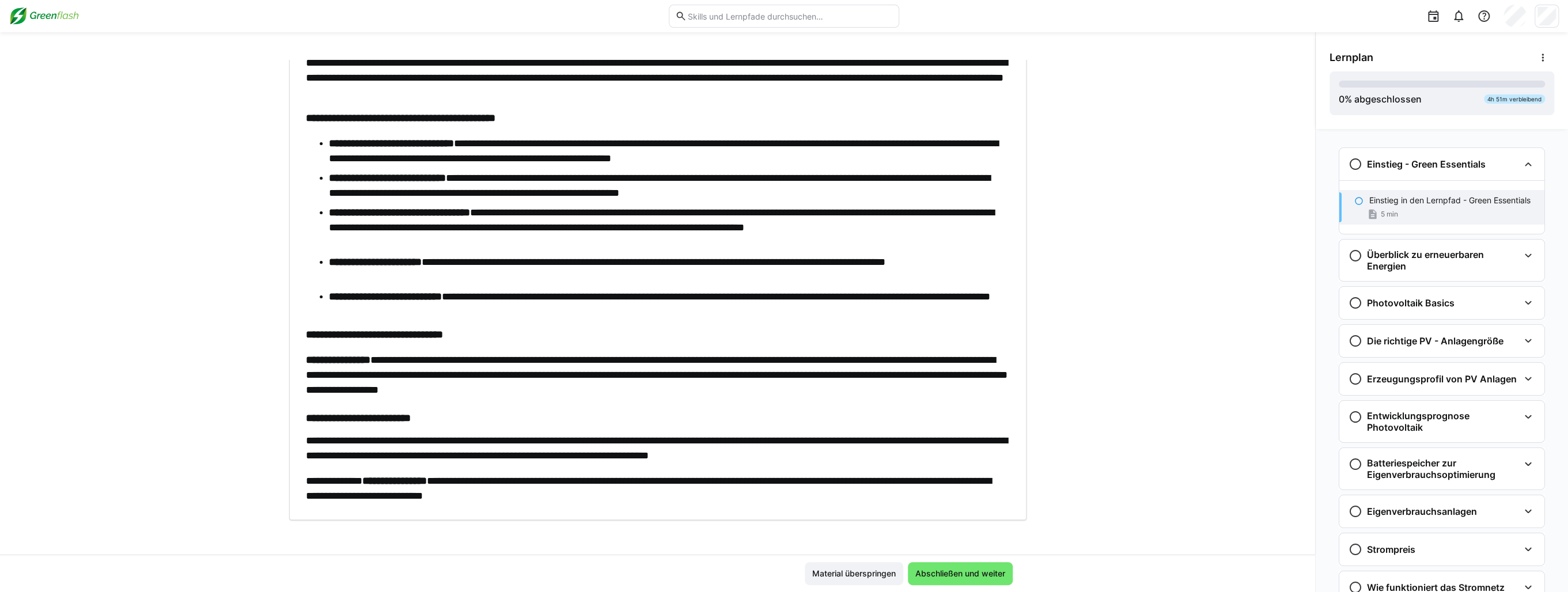
scroll to position [192, 0]
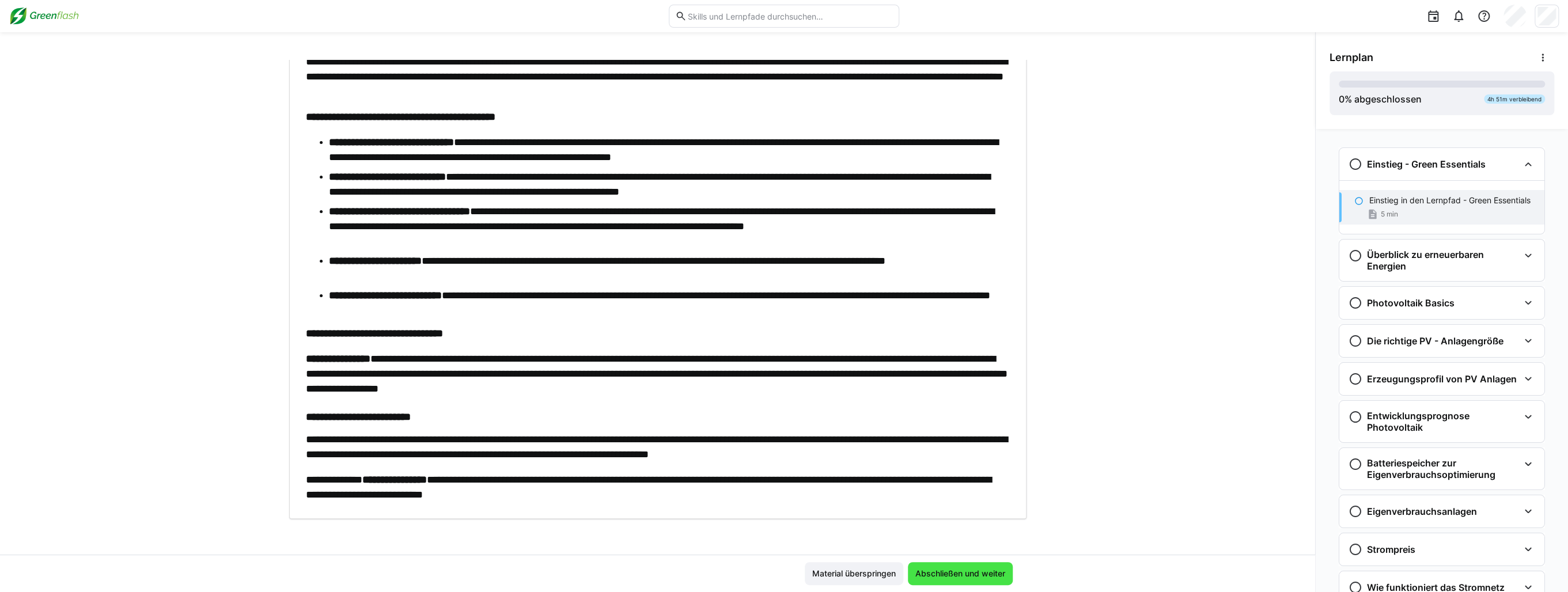
click at [939, 568] on span "Abschließen und weiter" at bounding box center [960, 573] width 93 height 12
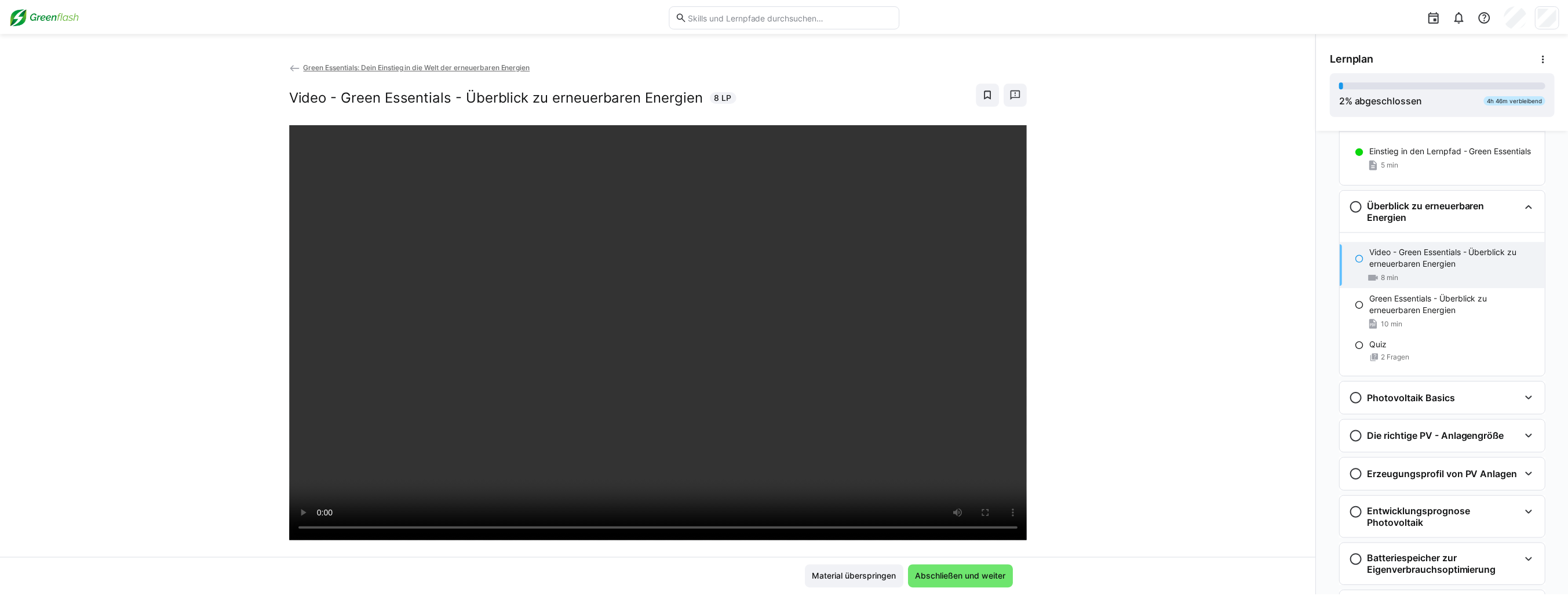
scroll to position [0, 0]
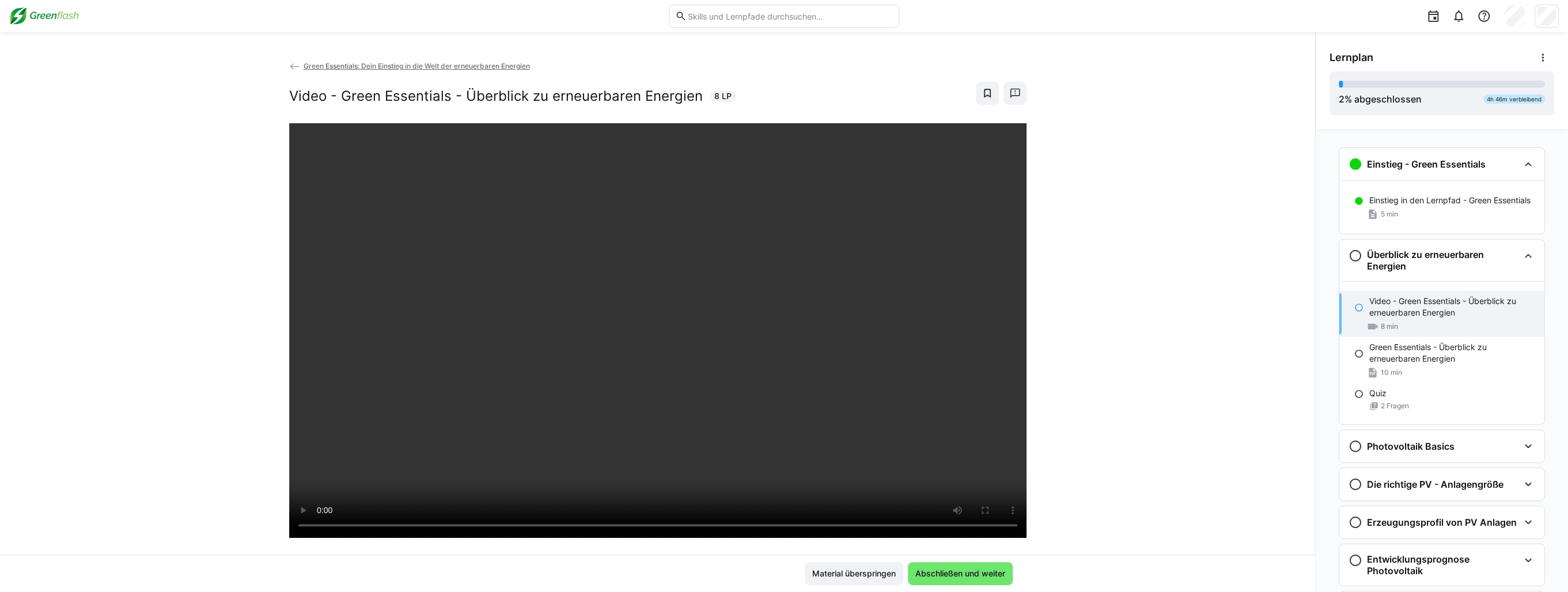
click at [61, 18] on img at bounding box center [44, 16] width 70 height 18
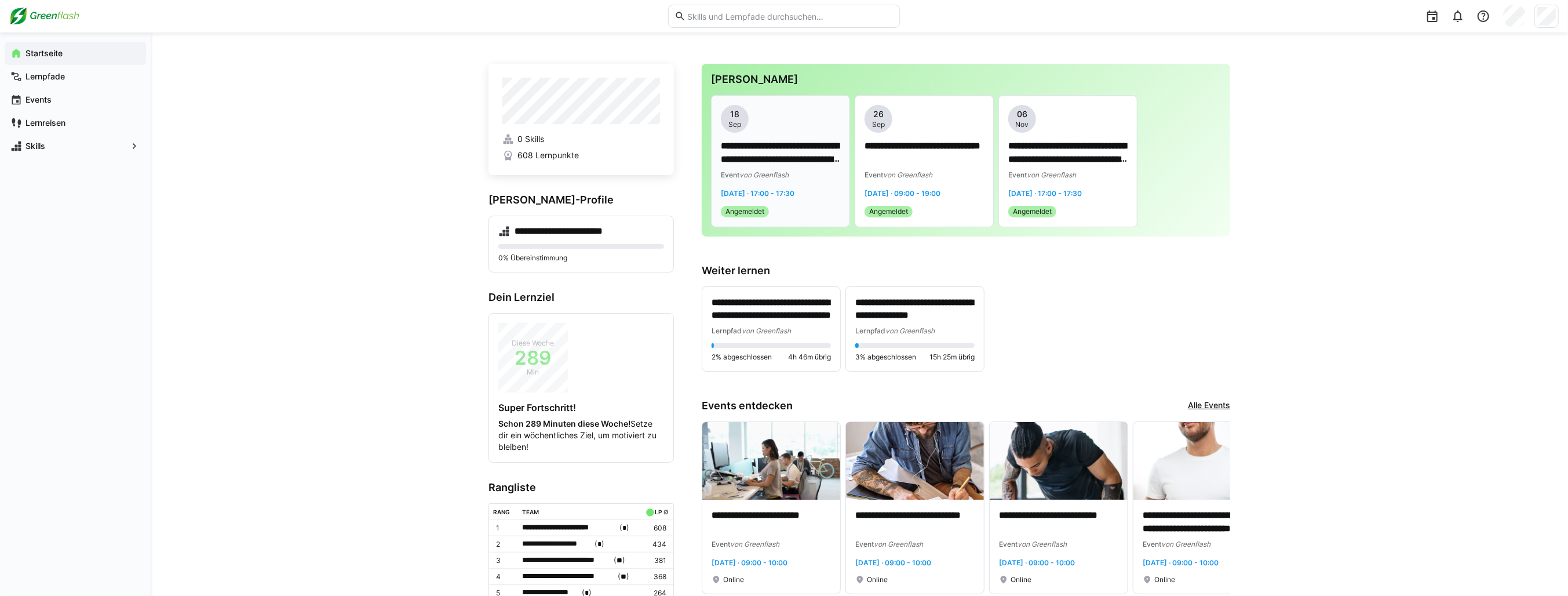
click at [782, 149] on p "**********" at bounding box center [780, 153] width 119 height 27
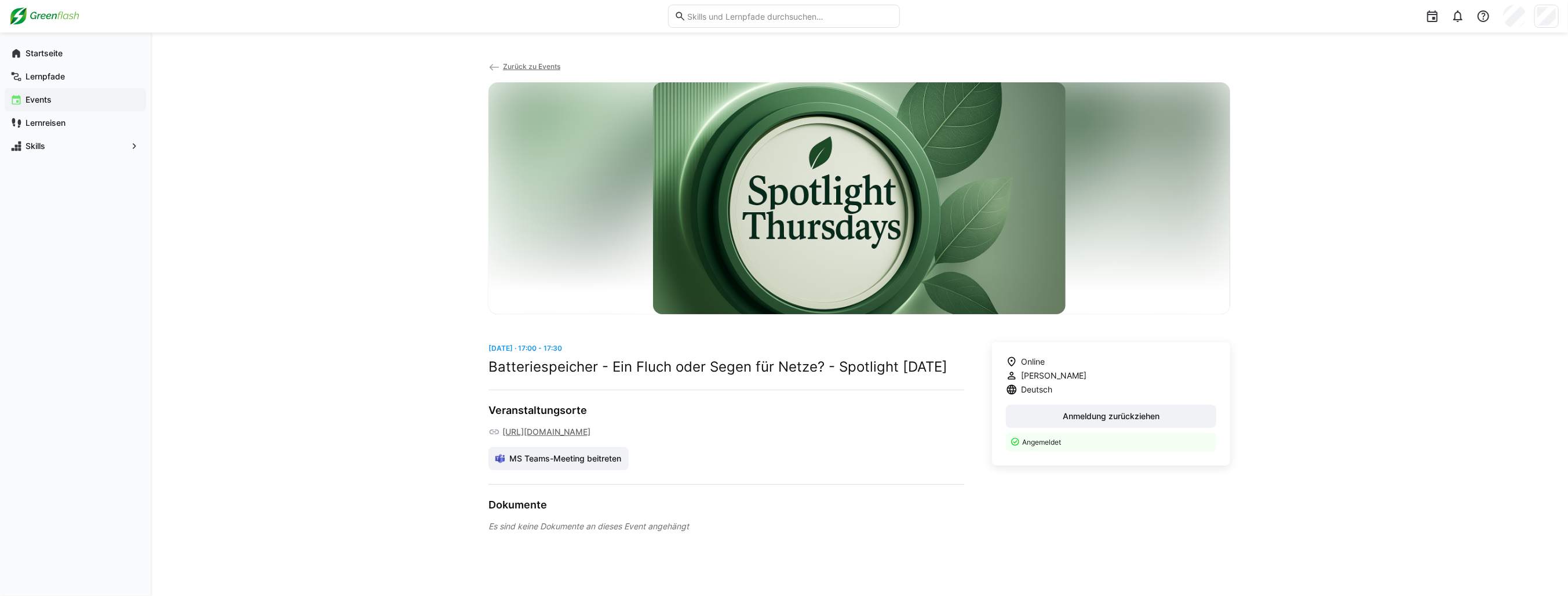
click at [394, 391] on div "Zurück zu Events [DATE] · 17:00 - 17:30 Batteriespeicher - Ein Fluch oder Segen…" at bounding box center [859, 314] width 1417 height 564
click at [69, 50] on span "Startseite" at bounding box center [82, 53] width 116 height 12
